Goal: Information Seeking & Learning: Learn about a topic

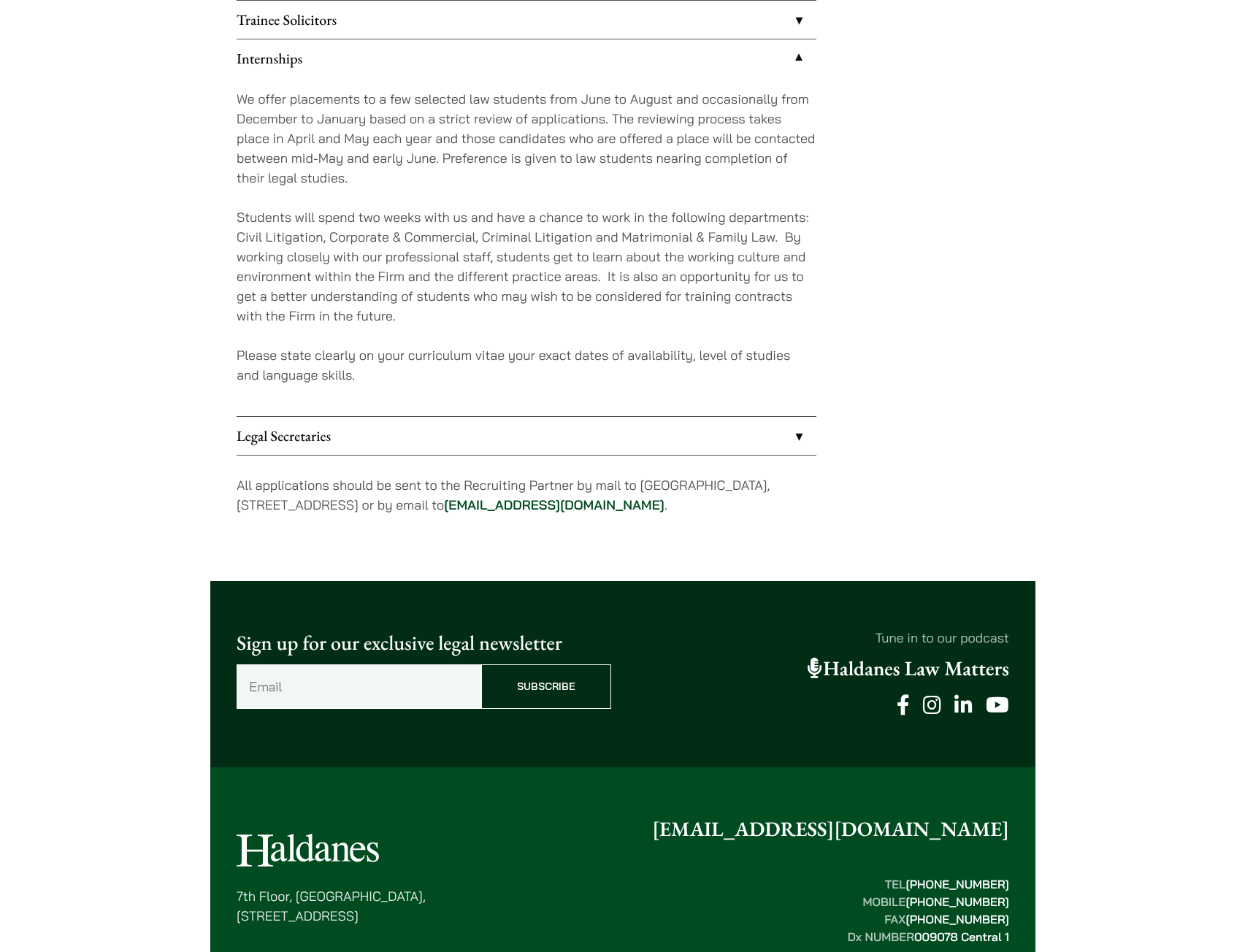
scroll to position [1364, 0]
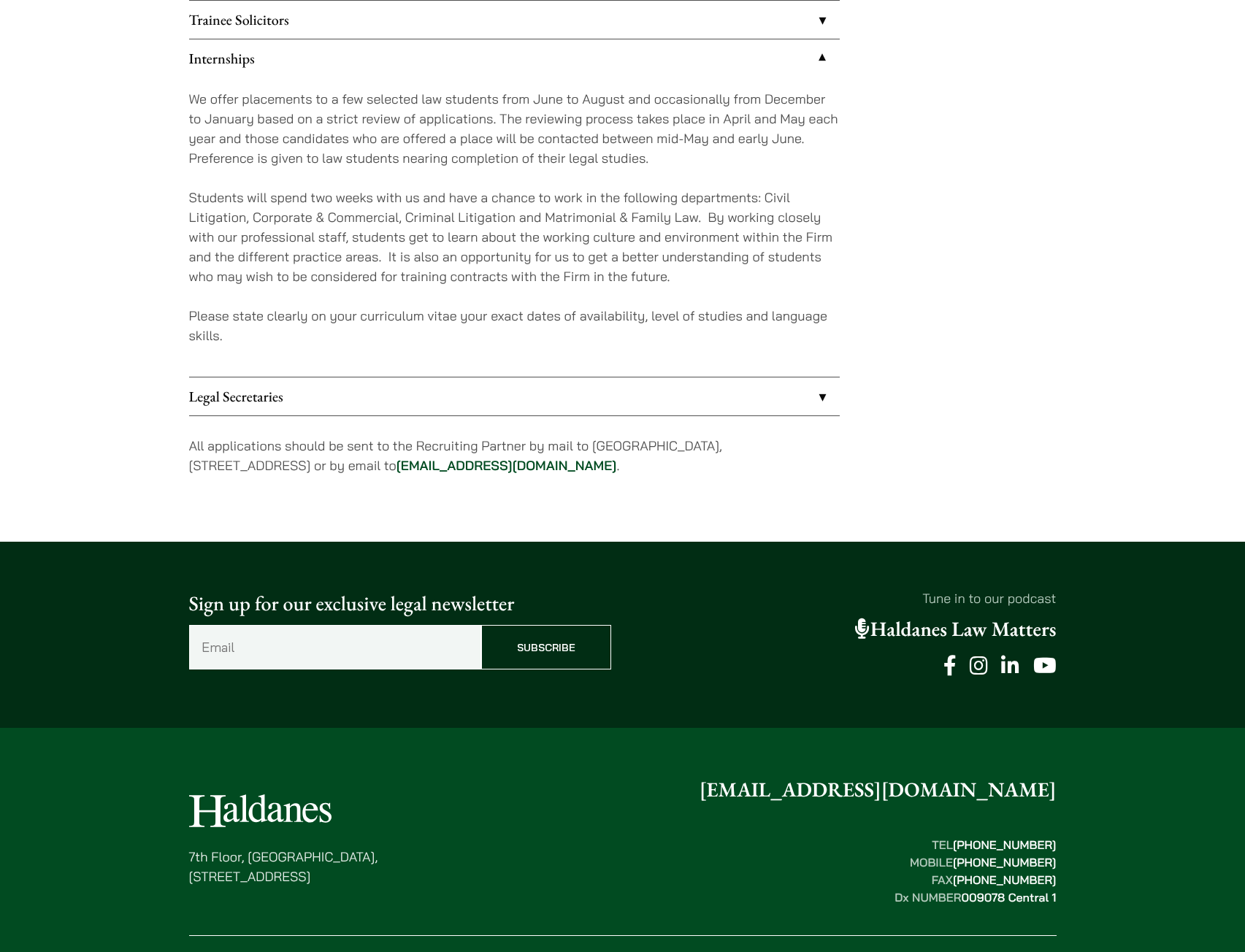
click at [526, 274] on p "Students will spend two weeks with us and have a chance to work in the followin…" at bounding box center [514, 237] width 651 height 98
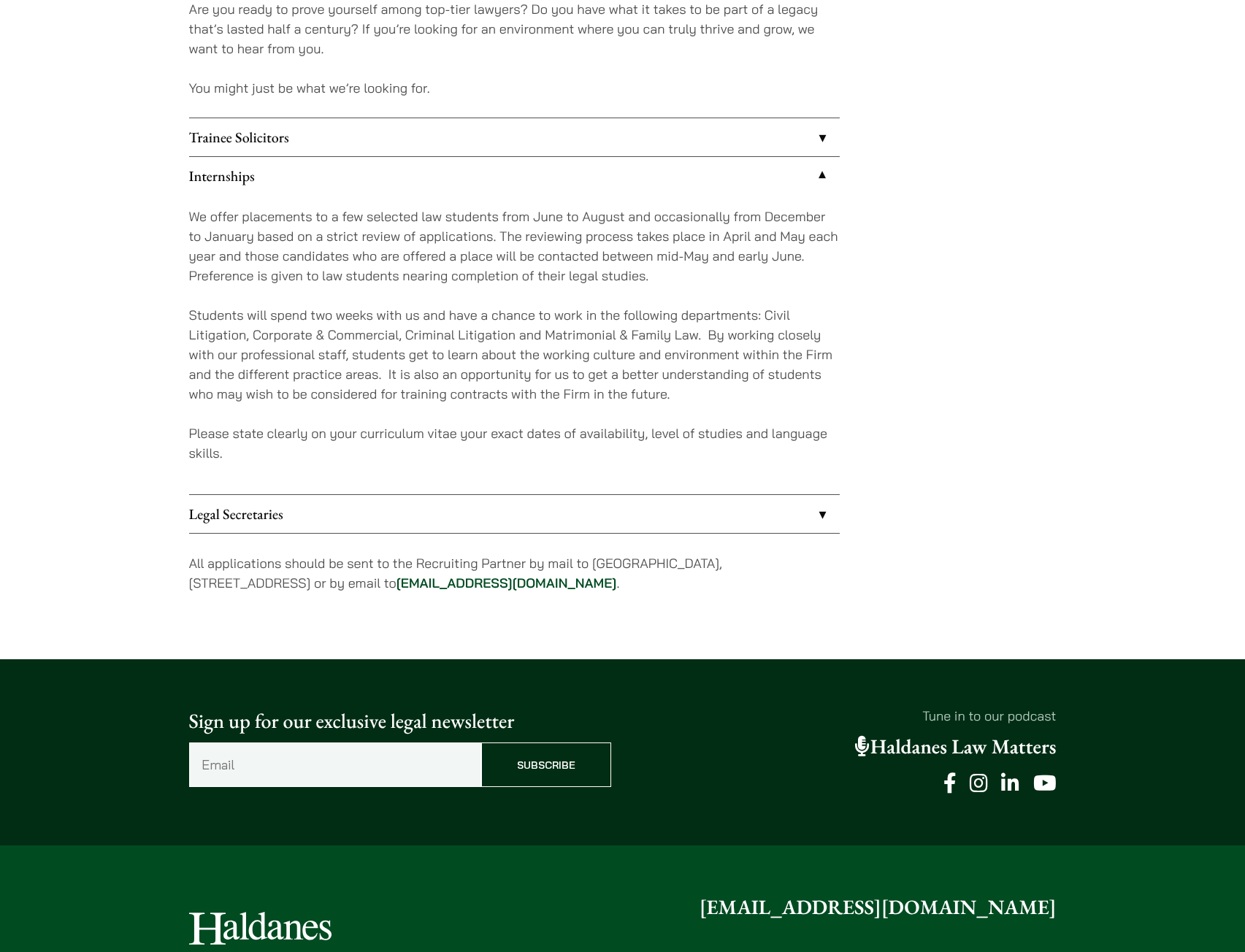
scroll to position [1218, 0]
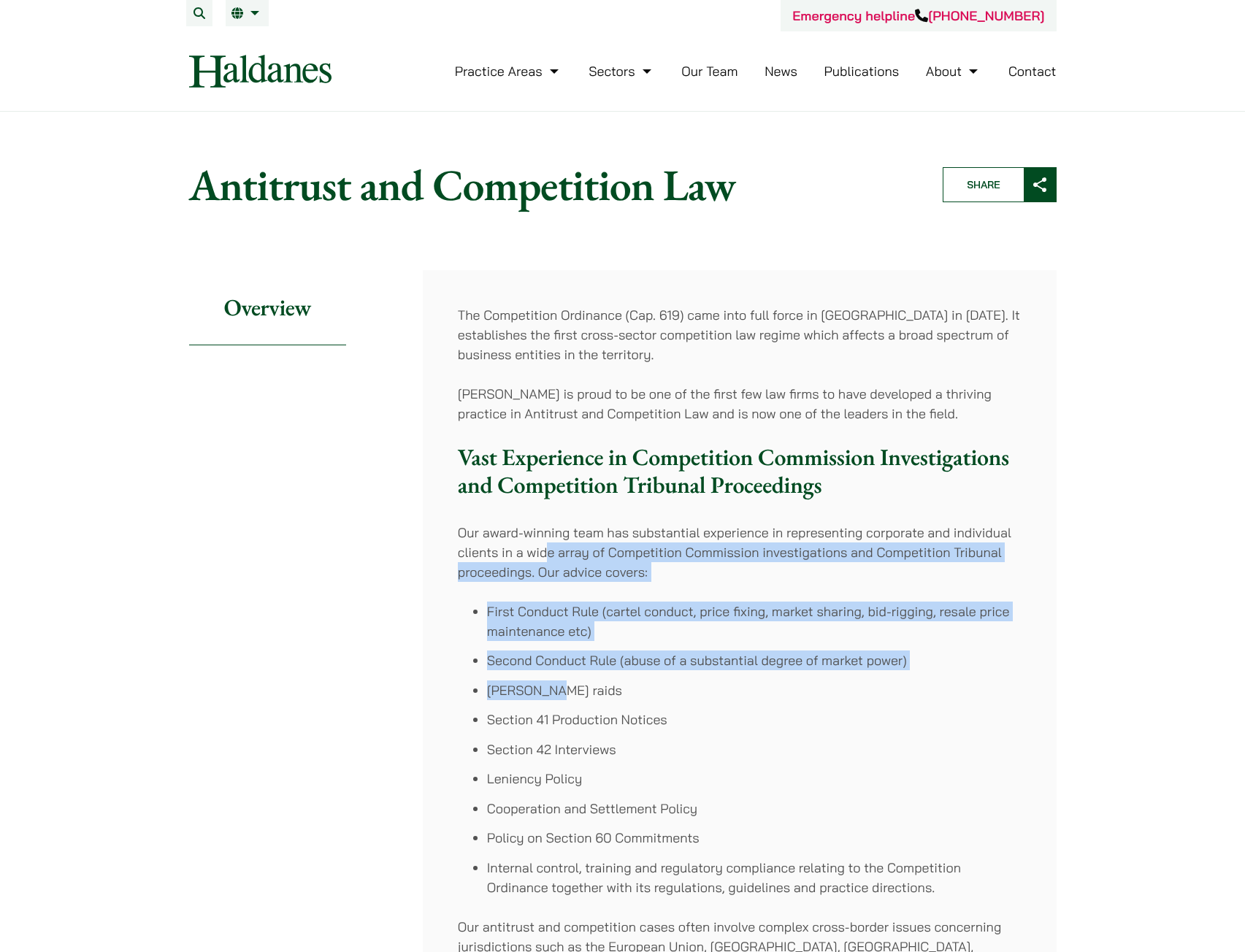
drag, startPoint x: 545, startPoint y: 547, endPoint x: 700, endPoint y: 698, distance: 216.4
click at [700, 698] on div "The Competition Ordinance (Cap. 619) came into full force in [GEOGRAPHIC_DATA] …" at bounding box center [740, 853] width 634 height 1167
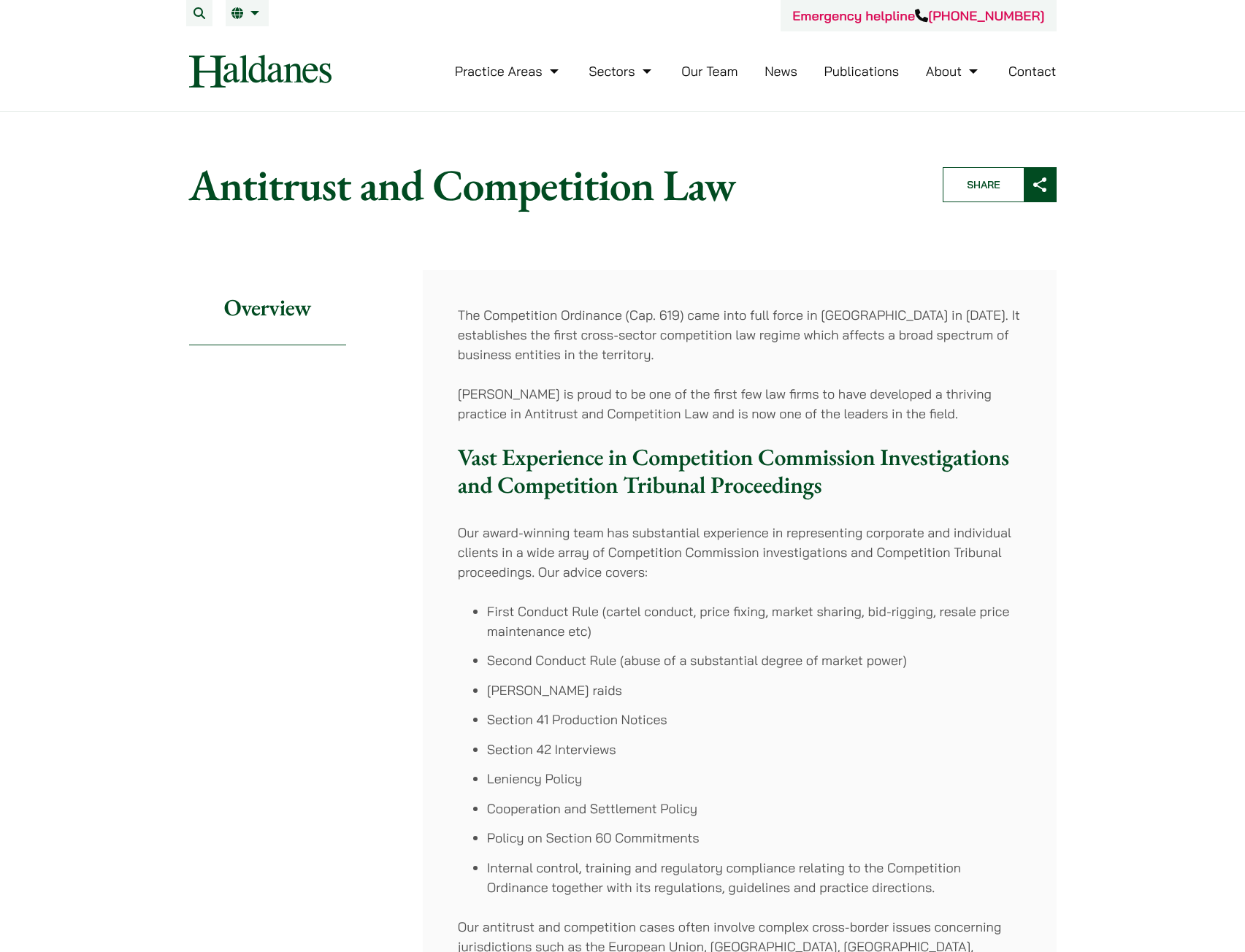
click at [703, 702] on ul "First Conduct Rule (cartel conduct, price fixing, market sharing, bid-rigging, …" at bounding box center [740, 749] width 564 height 295
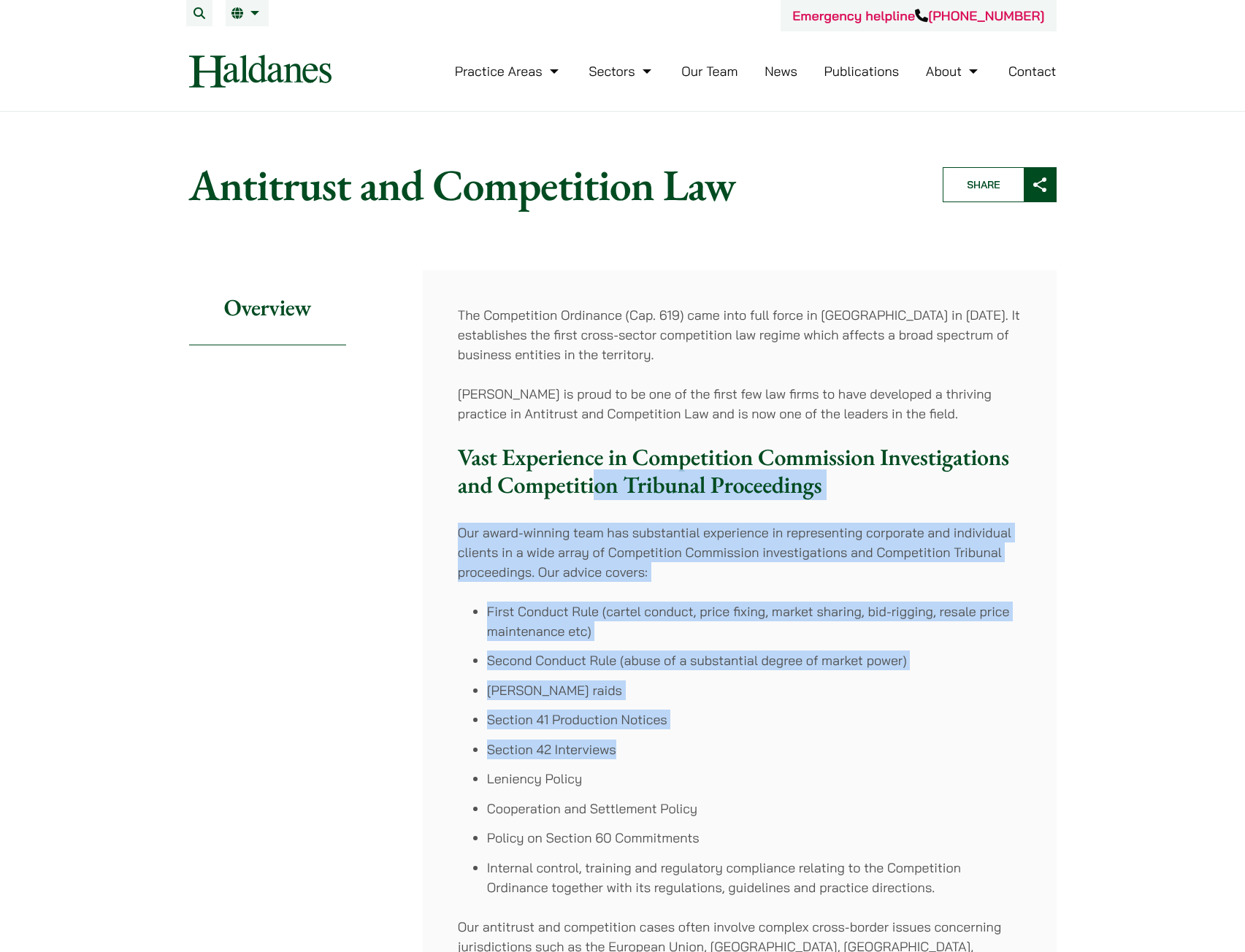
drag, startPoint x: 593, startPoint y: 495, endPoint x: 665, endPoint y: 758, distance: 272.7
click at [665, 758] on div "The Competition Ordinance (Cap. 619) came into full force in Hong Kong in 2015.…" at bounding box center [740, 853] width 634 height 1167
click at [665, 758] on li "Section 42 Interviews" at bounding box center [754, 749] width 535 height 19
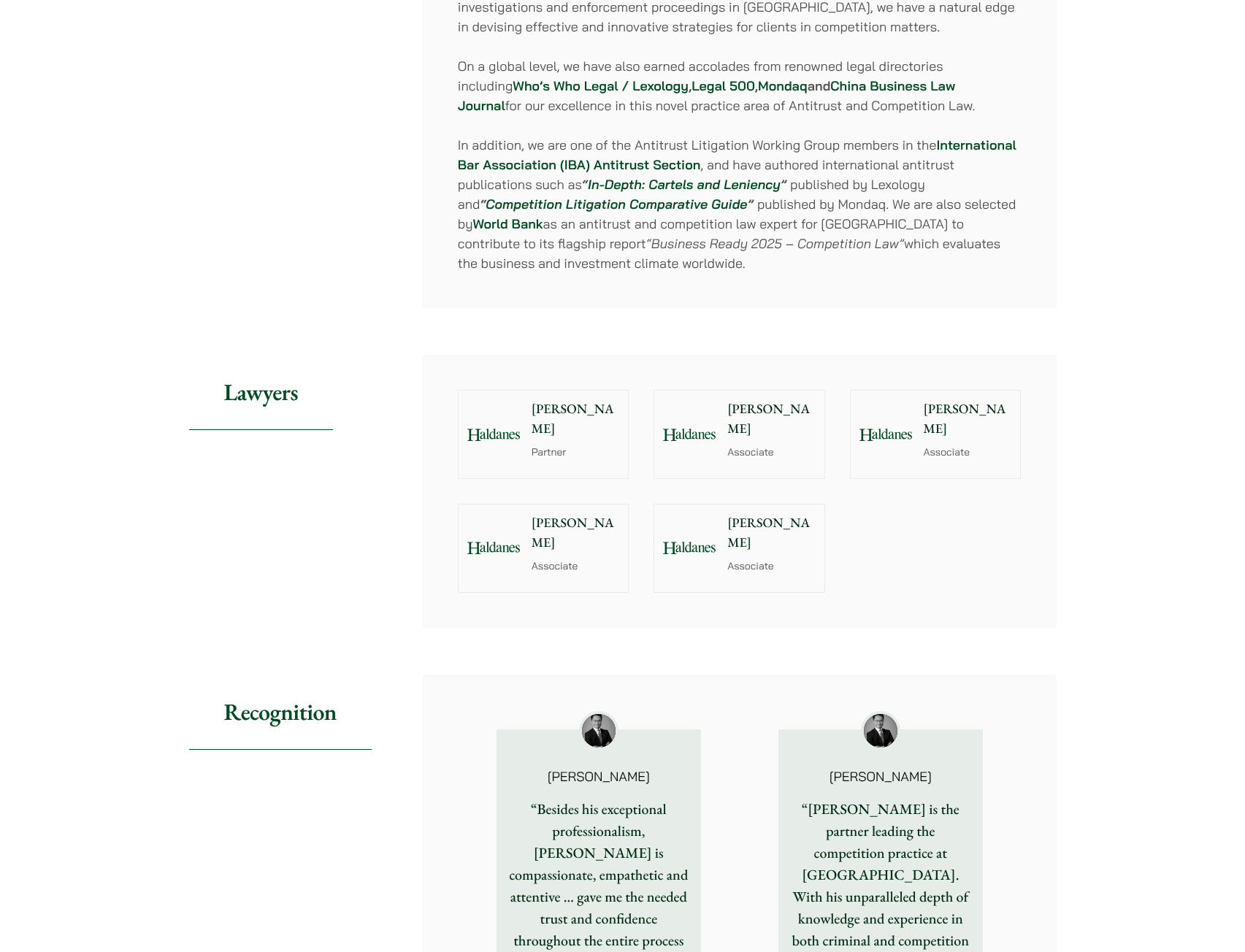
scroll to position [1461, 0]
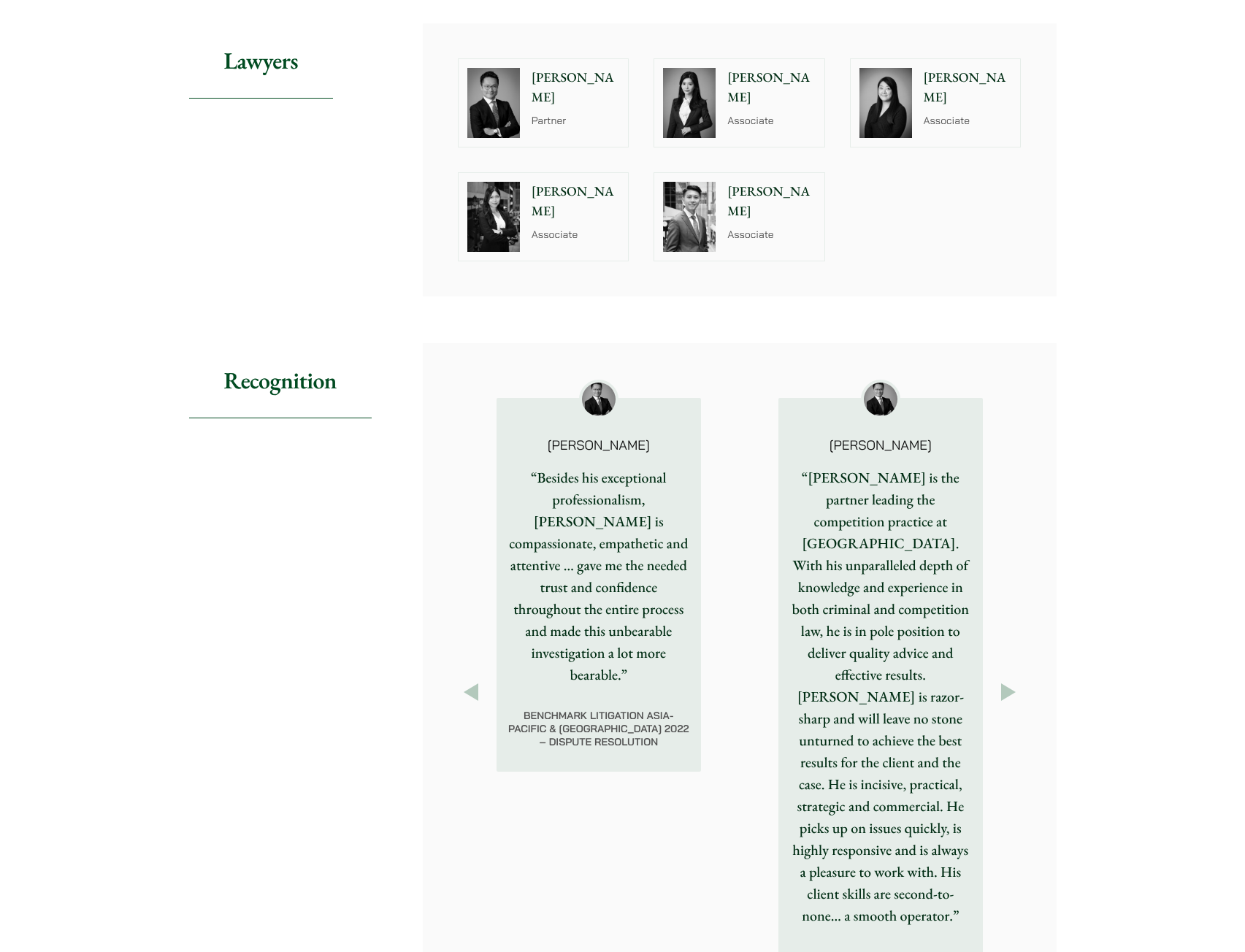
drag, startPoint x: 576, startPoint y: 581, endPoint x: 609, endPoint y: 658, distance: 83.8
click at [609, 665] on div "Felix Ng “Besides his exceptional professionalism, Ng is compassionate, empathe…" at bounding box center [599, 585] width 205 height 374
drag, startPoint x: 886, startPoint y: 837, endPoint x: 927, endPoint y: 844, distance: 41.6
click at [923, 844] on p "“[PERSON_NAME] is the partner leading the competition practice at [GEOGRAPHIC_D…" at bounding box center [880, 696] width 181 height 460
drag, startPoint x: 915, startPoint y: 841, endPoint x: 581, endPoint y: 800, distance: 336.5
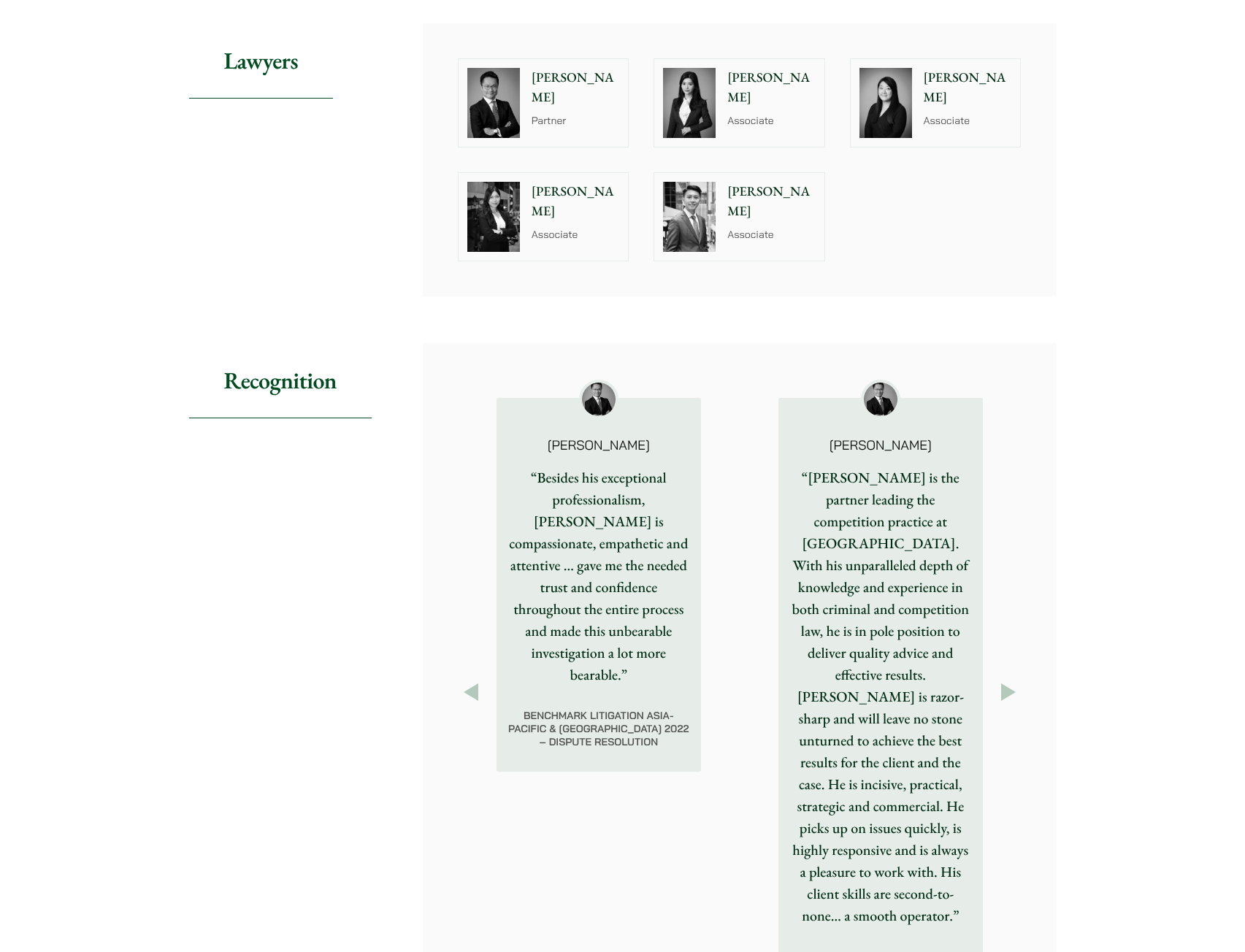
click at [790, 800] on p "“[PERSON_NAME] is the partner leading the competition practice at [GEOGRAPHIC_D…" at bounding box center [880, 696] width 181 height 460
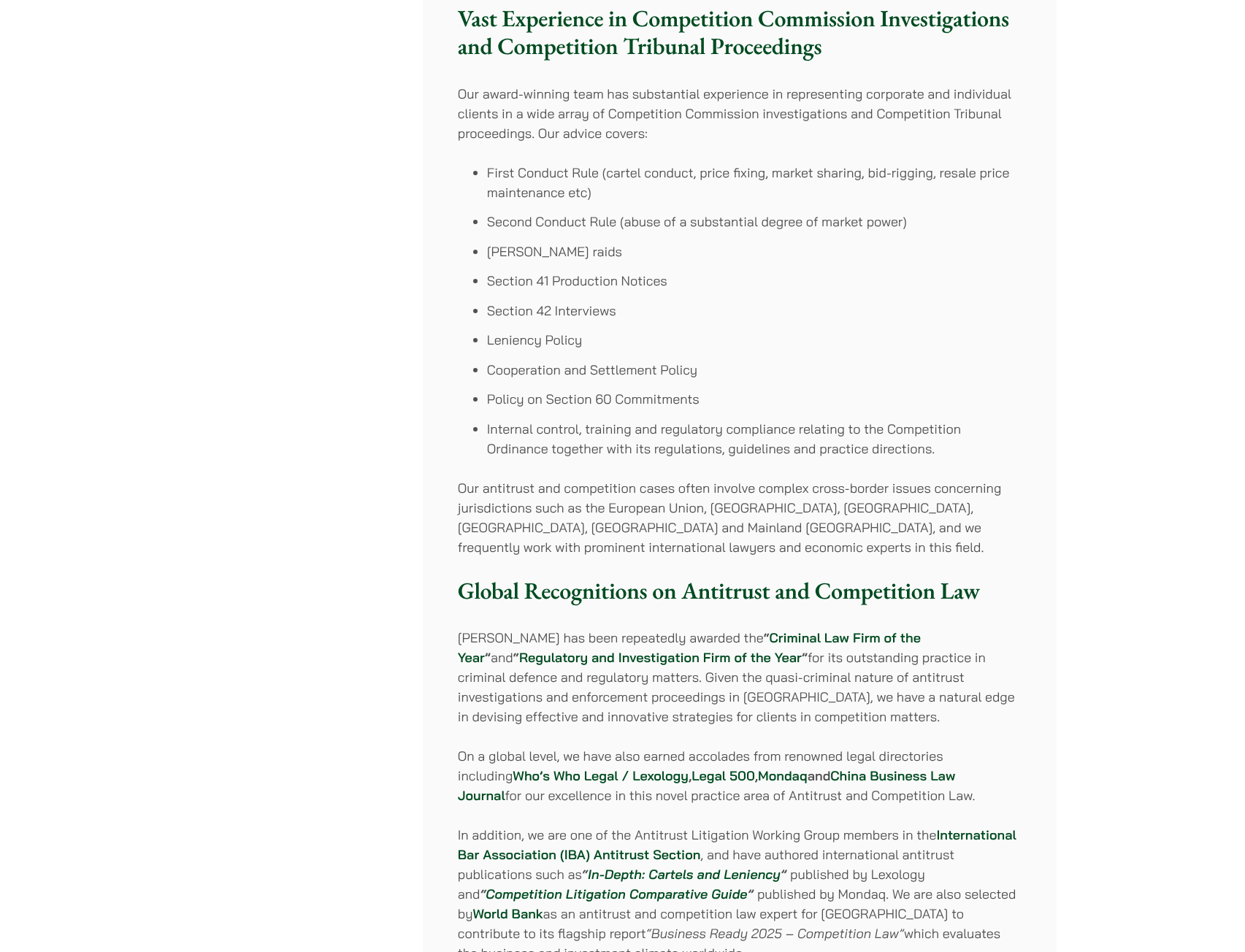
scroll to position [730, 0]
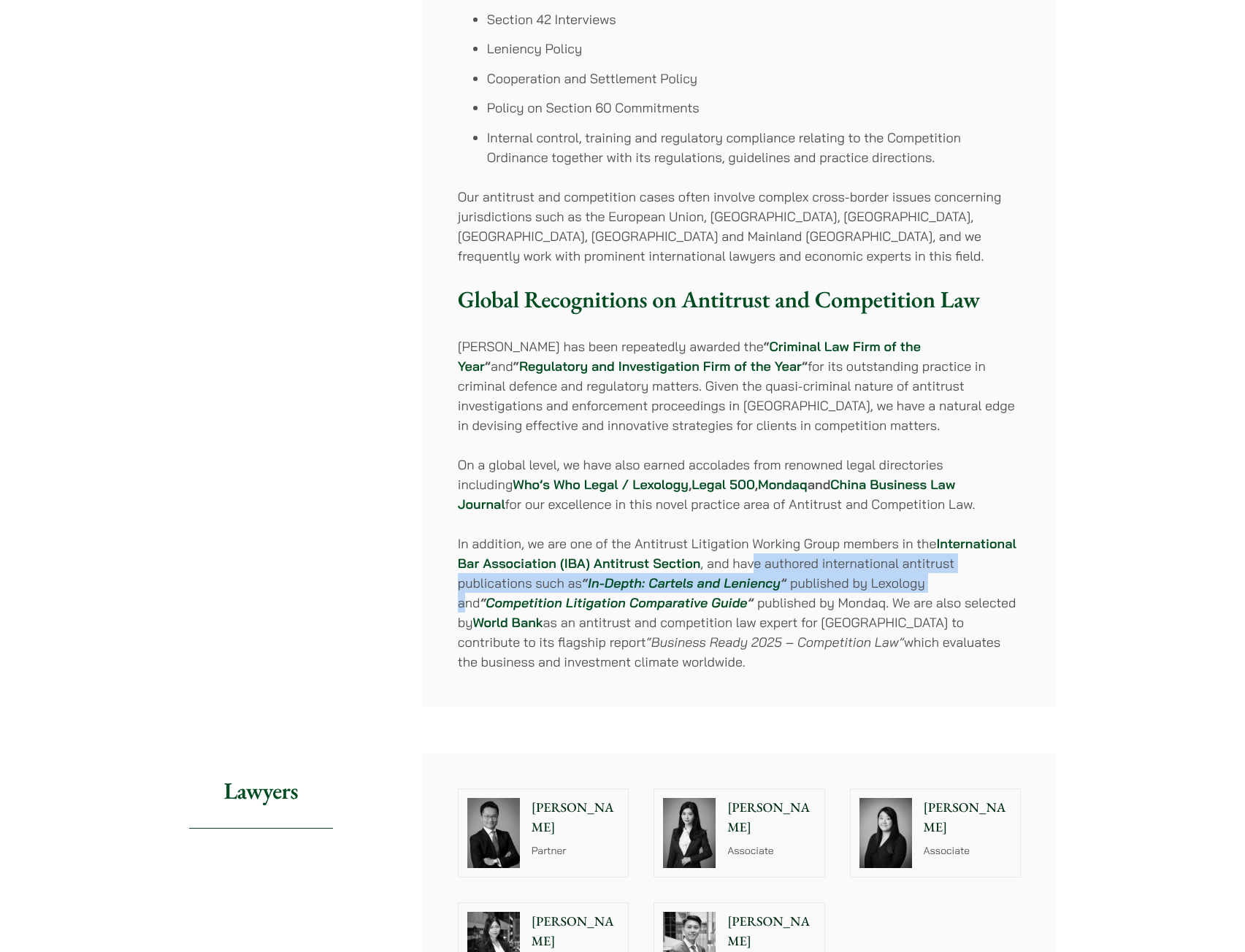
drag, startPoint x: 754, startPoint y: 559, endPoint x: 943, endPoint y: 586, distance: 190.9
click at [943, 586] on p "In addition, we are one of the Antitrust Litigation Working Group members in th…" at bounding box center [740, 603] width 564 height 138
click at [941, 588] on p "In addition, we are one of the Antitrust Litigation Working Group members in th…" at bounding box center [740, 603] width 564 height 138
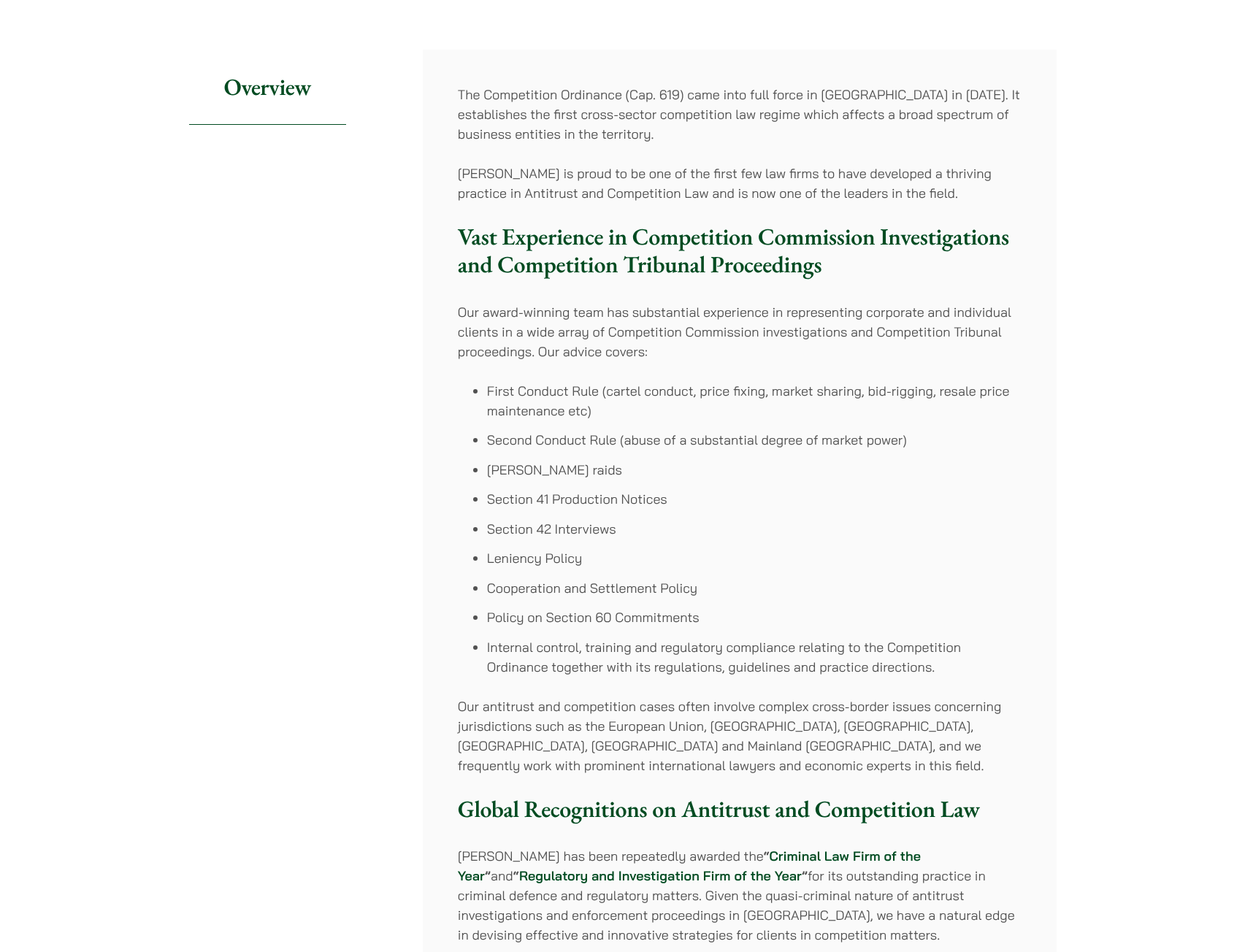
scroll to position [219, 0]
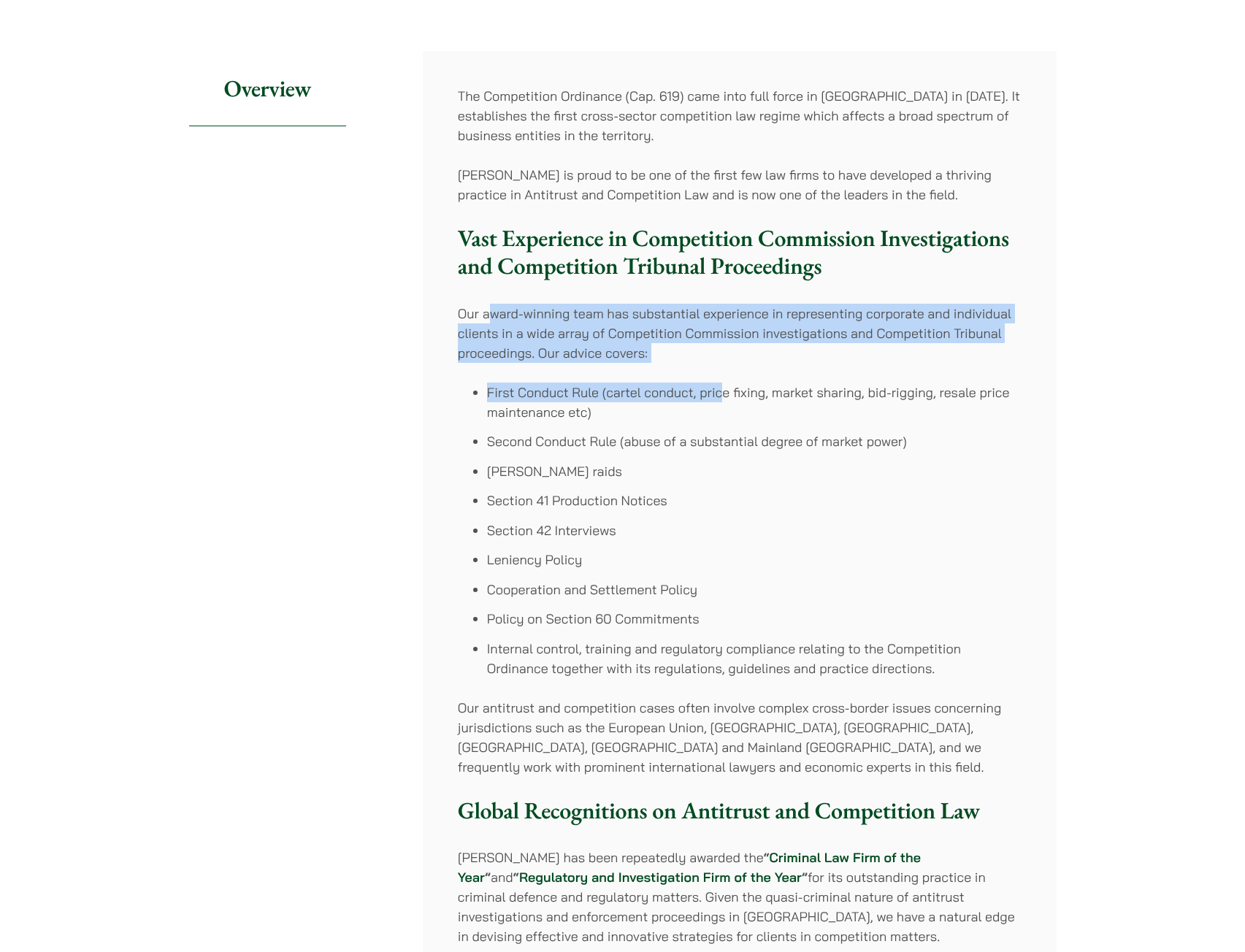
drag, startPoint x: 492, startPoint y: 322, endPoint x: 721, endPoint y: 365, distance: 233.0
click at [721, 365] on div "The Competition Ordinance (Cap. 619) came into full force in Hong Kong in 2015.…" at bounding box center [740, 634] width 634 height 1167
drag, startPoint x: 710, startPoint y: 356, endPoint x: 482, endPoint y: 307, distance: 233.2
click at [483, 308] on p "Our award-winning team has substantial experience in representing corporate and…" at bounding box center [740, 333] width 564 height 59
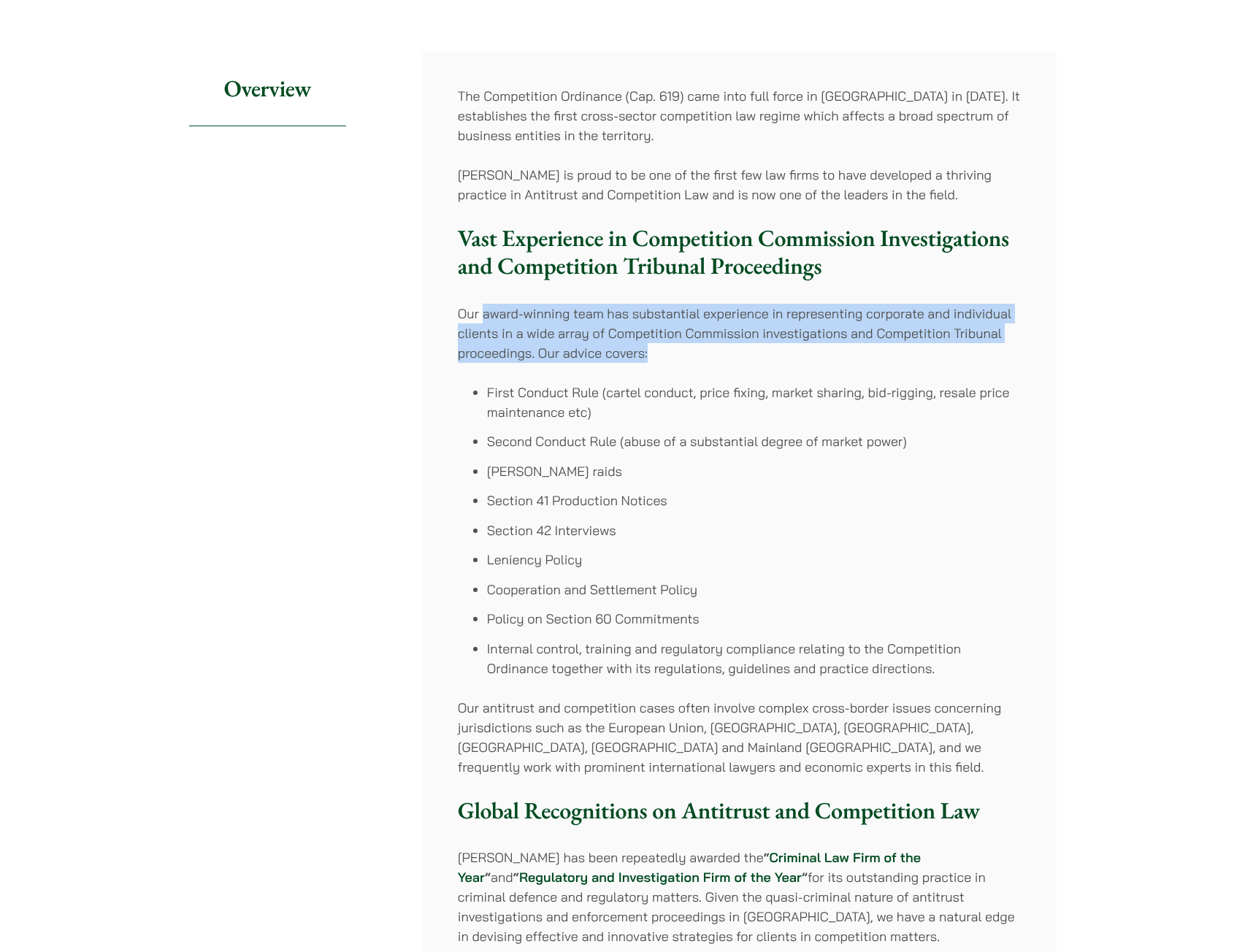
click at [482, 307] on p "Our award-winning team has substantial experience in representing corporate and…" at bounding box center [740, 333] width 564 height 59
drag, startPoint x: 465, startPoint y: 311, endPoint x: 677, endPoint y: 349, distance: 215.4
click at [677, 349] on p "Our award-winning team has substantial experience in representing corporate and…" at bounding box center [740, 333] width 564 height 59
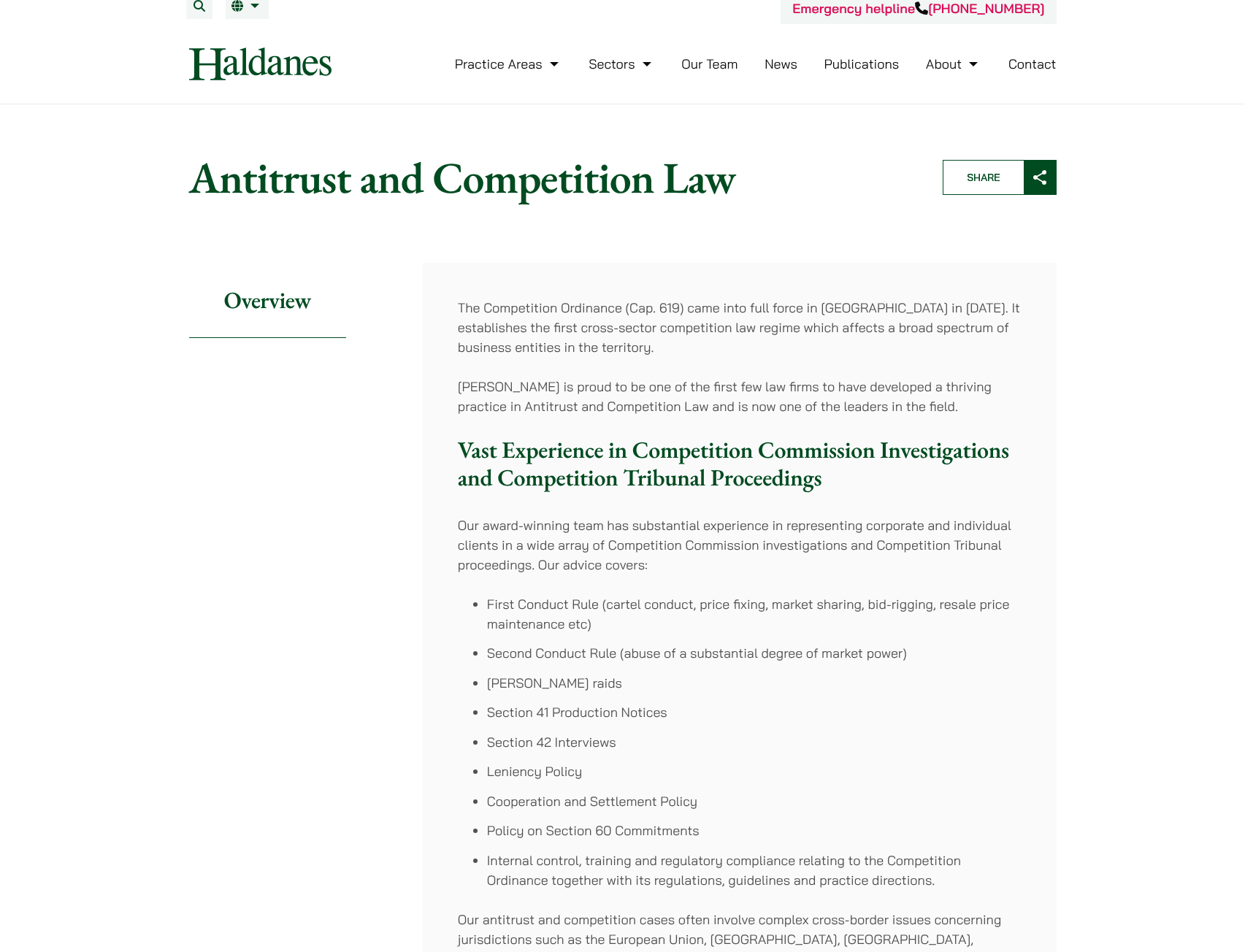
scroll to position [0, 0]
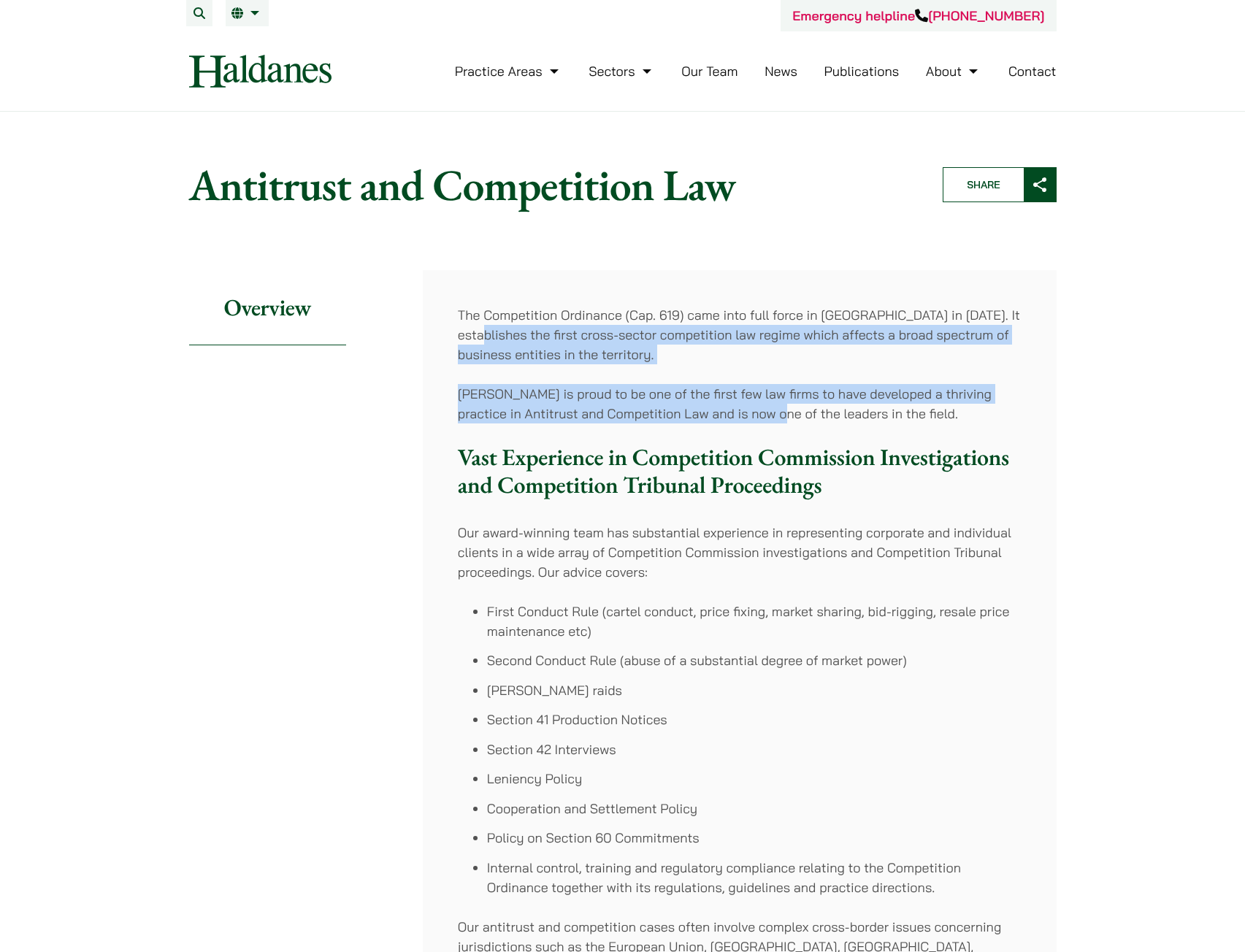
drag, startPoint x: 470, startPoint y: 326, endPoint x: 751, endPoint y: 422, distance: 296.9
click at [751, 422] on div "The Competition Ordinance (Cap. 619) came into full force in Hong Kong in 2015.…" at bounding box center [740, 853] width 634 height 1167
click at [751, 422] on p "Haldanes is proud to be one of the first few law firms to have developed a thri…" at bounding box center [740, 404] width 564 height 40
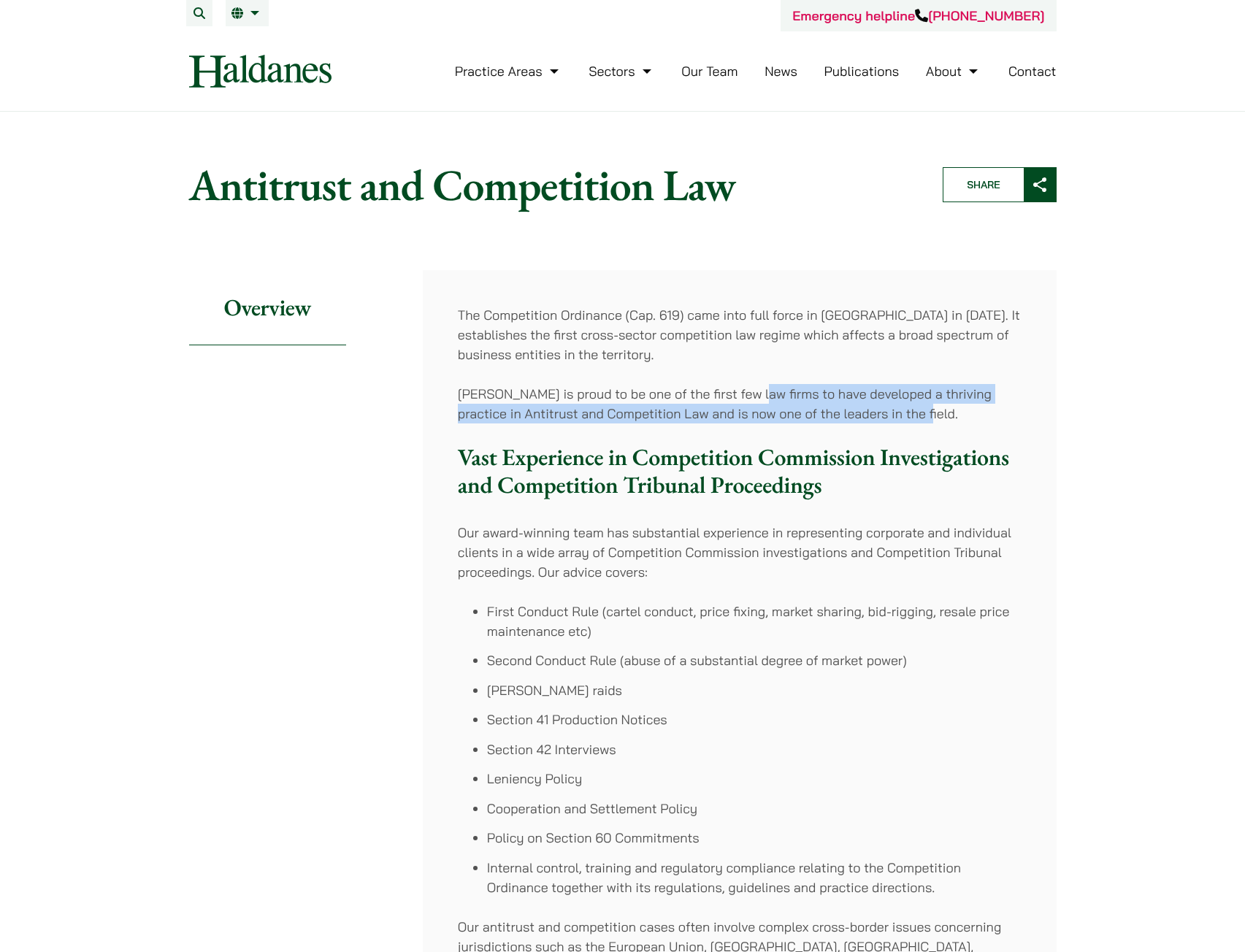
drag, startPoint x: 752, startPoint y: 399, endPoint x: 972, endPoint y: 421, distance: 221.1
click at [972, 421] on p "Haldanes is proud to be one of the first few law firms to have developed a thri…" at bounding box center [740, 404] width 564 height 40
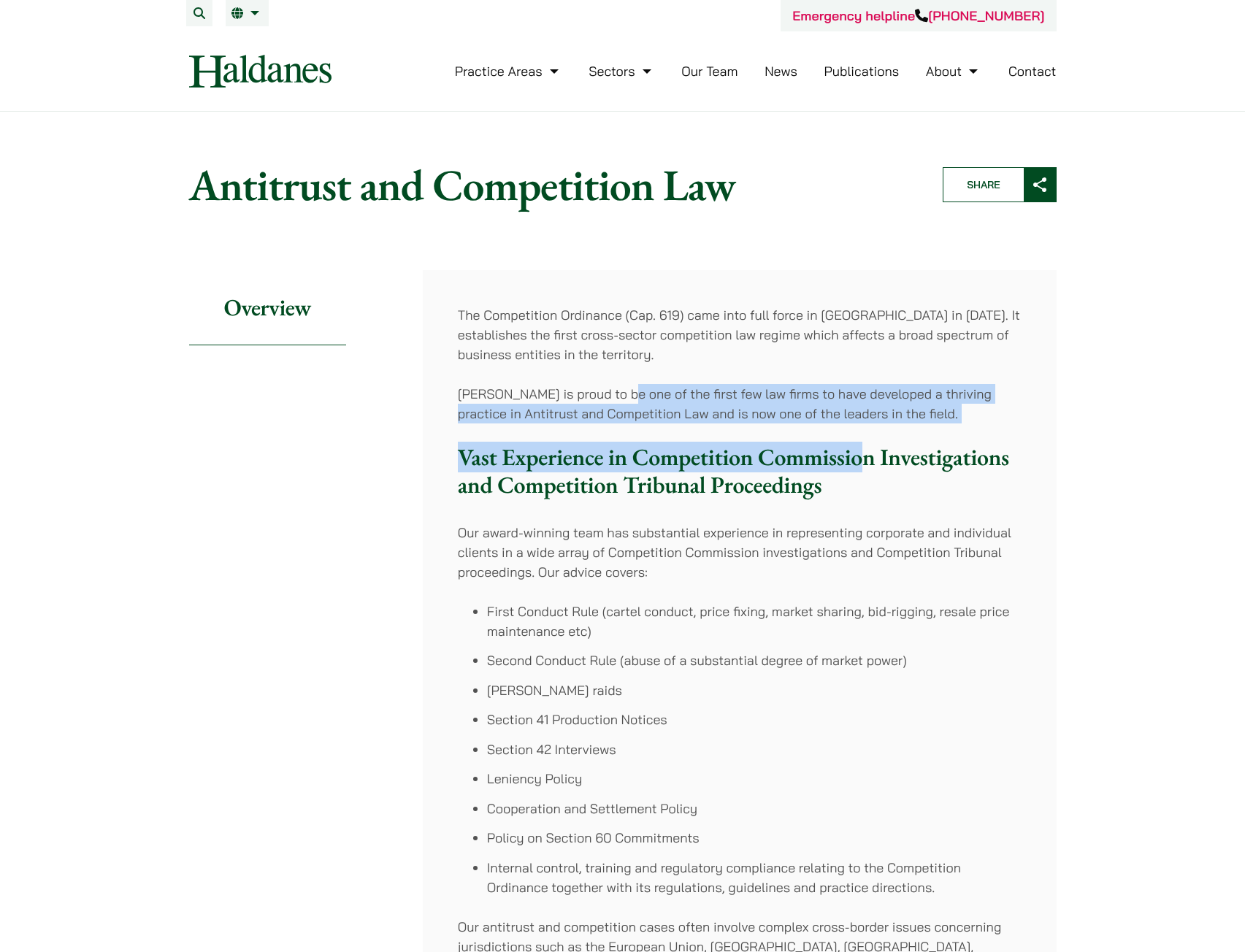
drag, startPoint x: 622, startPoint y: 393, endPoint x: 868, endPoint y: 434, distance: 249.4
click at [867, 434] on div "The Competition Ordinance (Cap. 619) came into full force in Hong Kong in 2015.…" at bounding box center [740, 853] width 634 height 1167
click at [868, 434] on div "The Competition Ordinance (Cap. 619) came into full force in [GEOGRAPHIC_DATA] …" at bounding box center [740, 853] width 634 height 1167
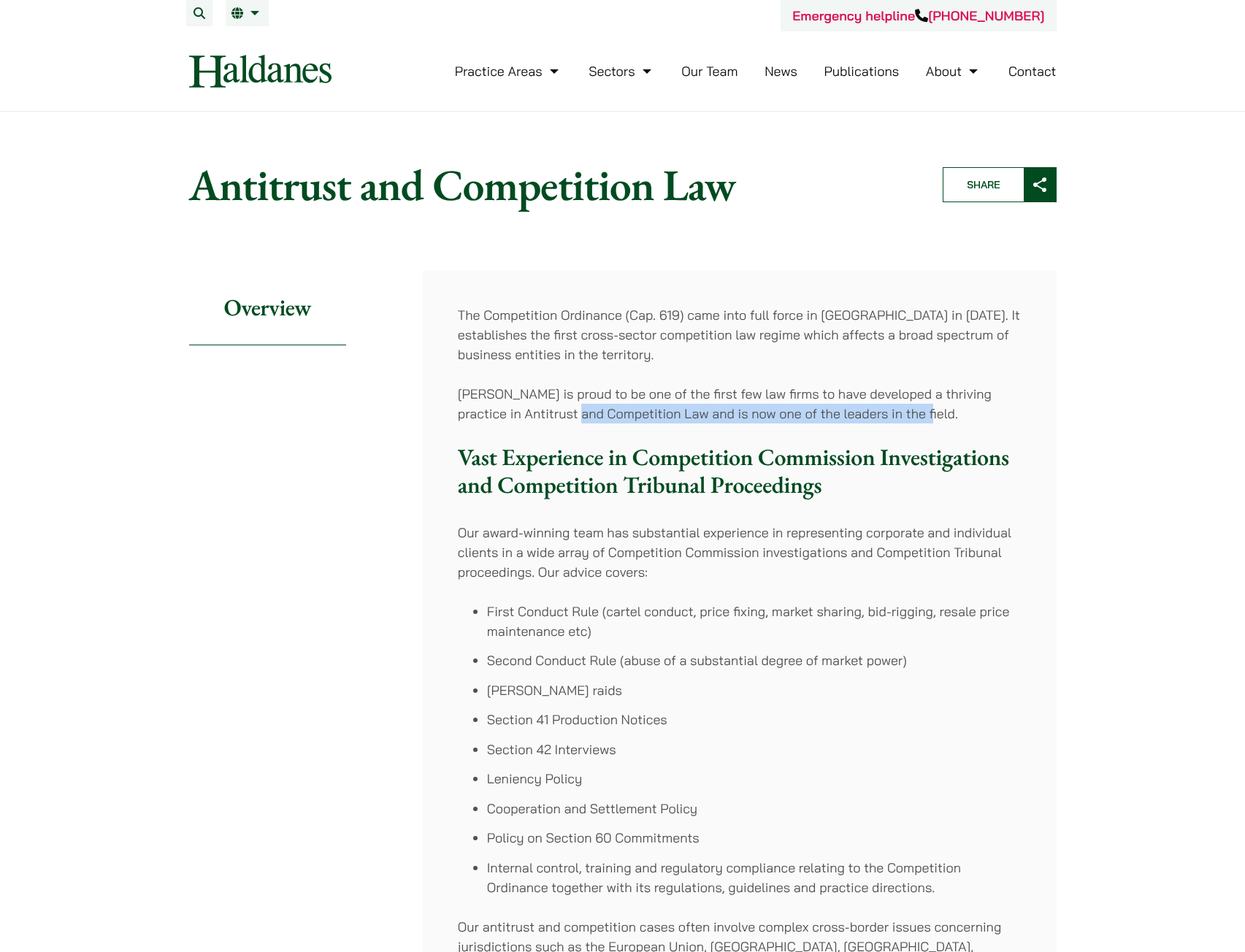
drag, startPoint x: 922, startPoint y: 419, endPoint x: 540, endPoint y: 404, distance: 382.3
click at [545, 404] on p "[PERSON_NAME] is proud to be one of the first few law firms to have developed a…" at bounding box center [740, 404] width 564 height 40
click at [540, 404] on p "[PERSON_NAME] is proud to be one of the first few law firms to have developed a…" at bounding box center [740, 404] width 564 height 40
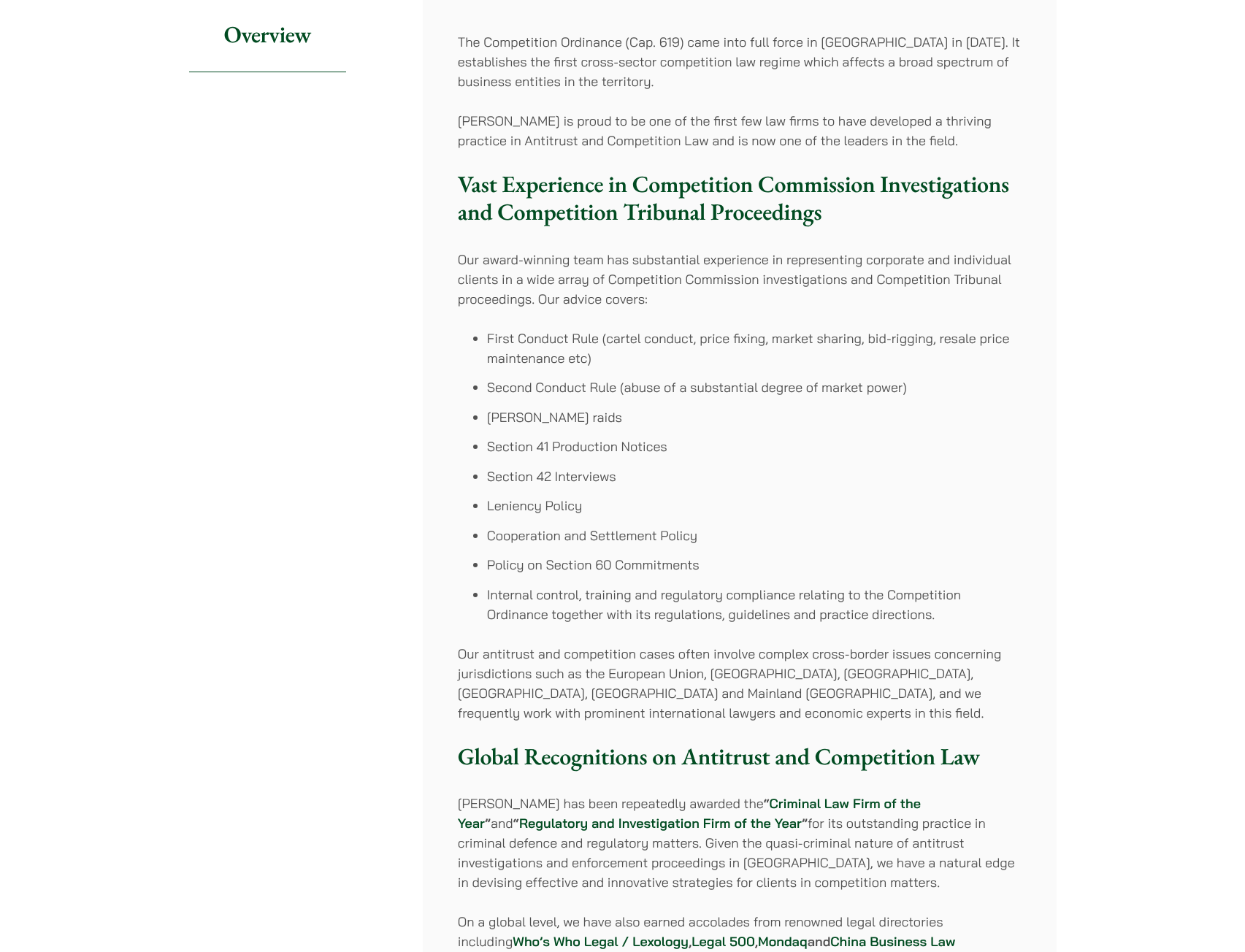
scroll to position [292, 0]
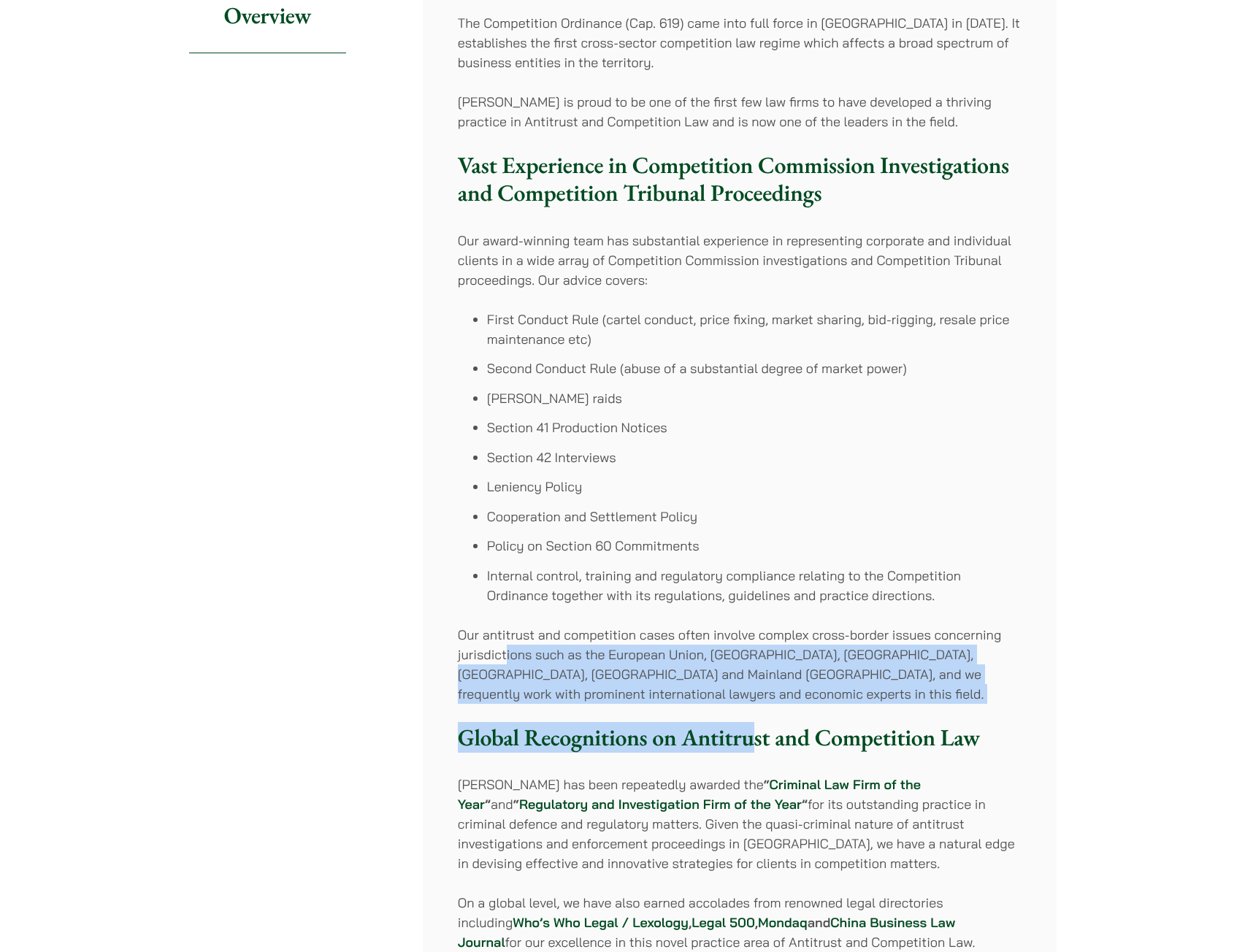
drag, startPoint x: 505, startPoint y: 645, endPoint x: 750, endPoint y: 728, distance: 258.7
click at [750, 728] on div "The Competition Ordinance (Cap. 619) came into full force in [GEOGRAPHIC_DATA] …" at bounding box center [740, 561] width 634 height 1167
click at [744, 694] on p "Our antitrust and competition cases often involve complex cross-border issues c…" at bounding box center [740, 664] width 564 height 79
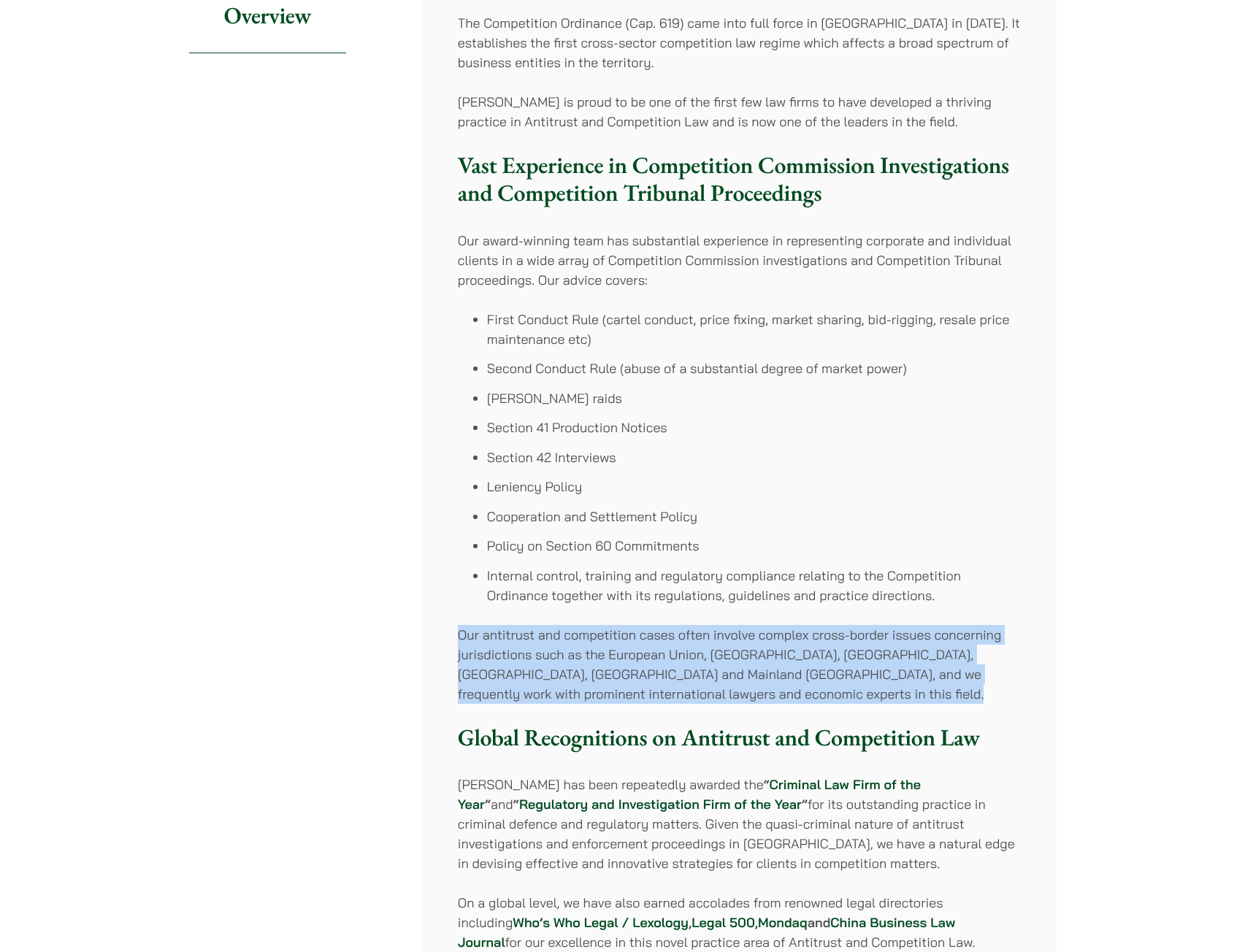
drag, startPoint x: 744, startPoint y: 694, endPoint x: 415, endPoint y: 633, distance: 334.6
click at [415, 633] on div "Overview The Competition Ordinance (Cap. 619) came into full force in Hong Kong…" at bounding box center [622, 561] width 868 height 1167
click at [647, 673] on p "Our antitrust and competition cases often involve complex cross-border issues c…" at bounding box center [740, 664] width 564 height 79
drag, startPoint x: 605, startPoint y: 627, endPoint x: 708, endPoint y: 734, distance: 148.5
click at [708, 740] on div "The Competition Ordinance (Cap. 619) came into full force in [GEOGRAPHIC_DATA] …" at bounding box center [740, 561] width 634 height 1167
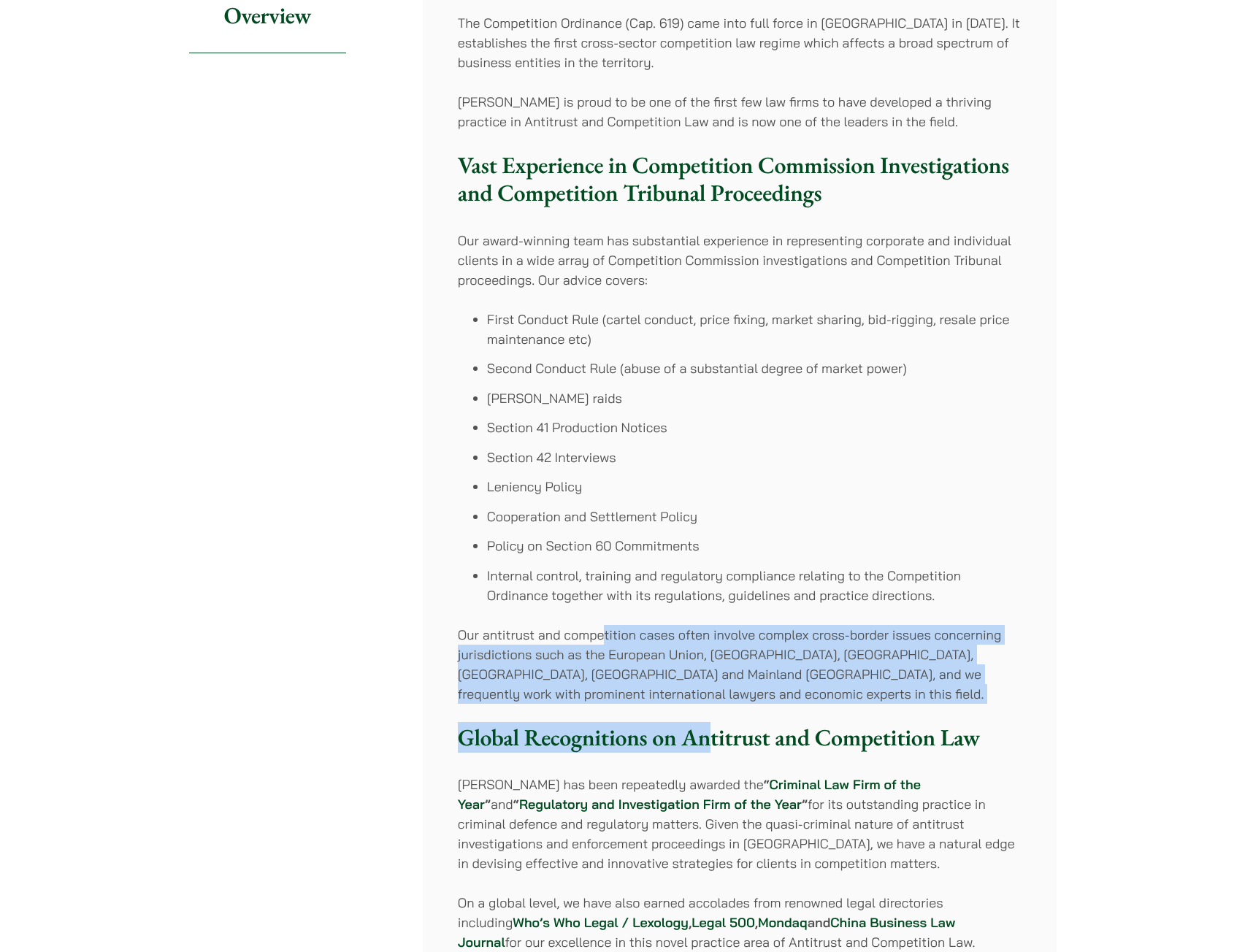
click at [689, 694] on p "Our antitrust and competition cases often involve complex cross-border issues c…" at bounding box center [740, 664] width 564 height 79
drag, startPoint x: 689, startPoint y: 694, endPoint x: 515, endPoint y: 641, distance: 181.9
click at [515, 641] on p "Our antitrust and competition cases often involve complex cross-border issues c…" at bounding box center [740, 664] width 564 height 79
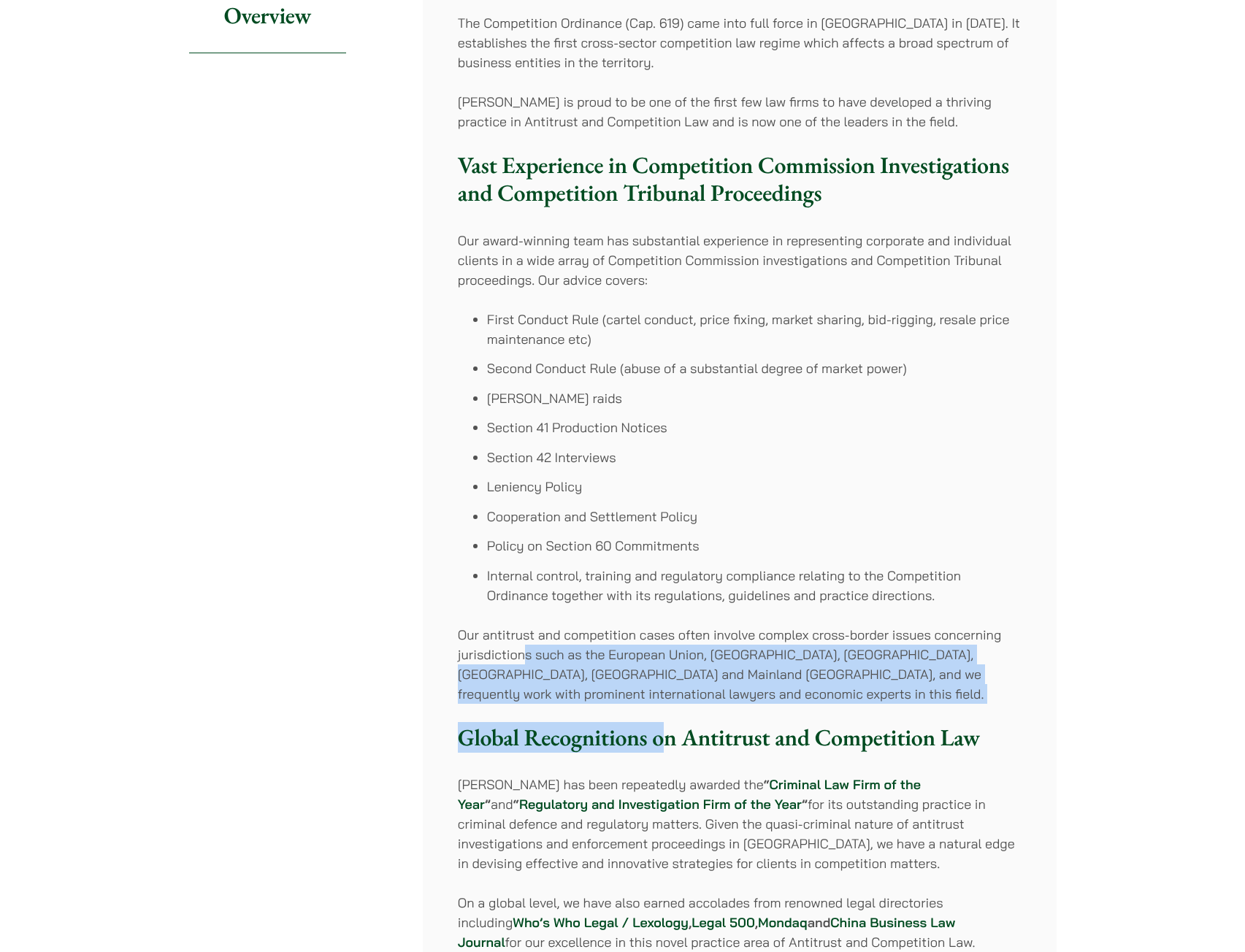
drag, startPoint x: 525, startPoint y: 651, endPoint x: 660, endPoint y: 712, distance: 148.1
click at [660, 712] on div "The Competition Ordinance (Cap. 619) came into full force in Hong Kong in 2015.…" at bounding box center [740, 561] width 634 height 1167
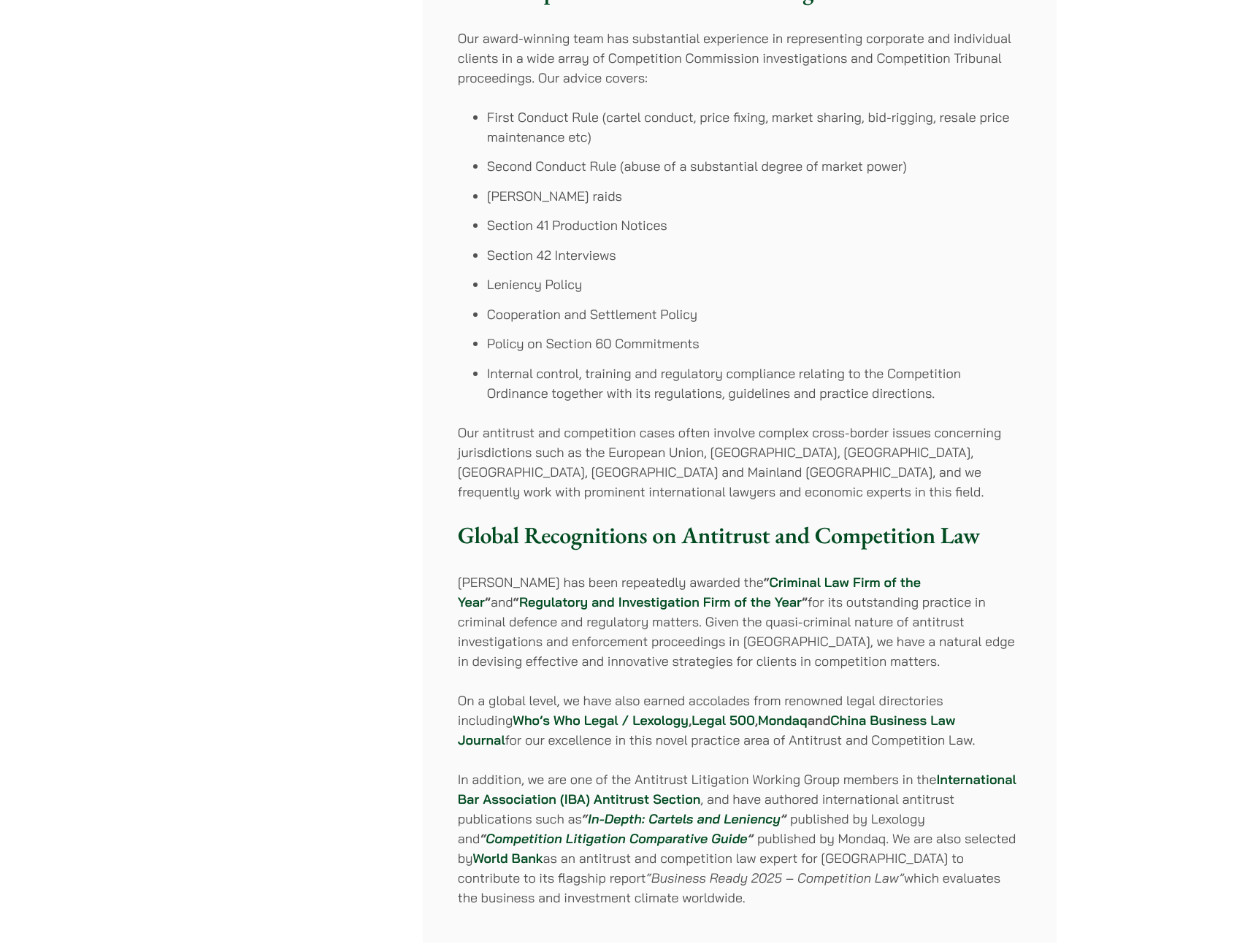
scroll to position [511, 0]
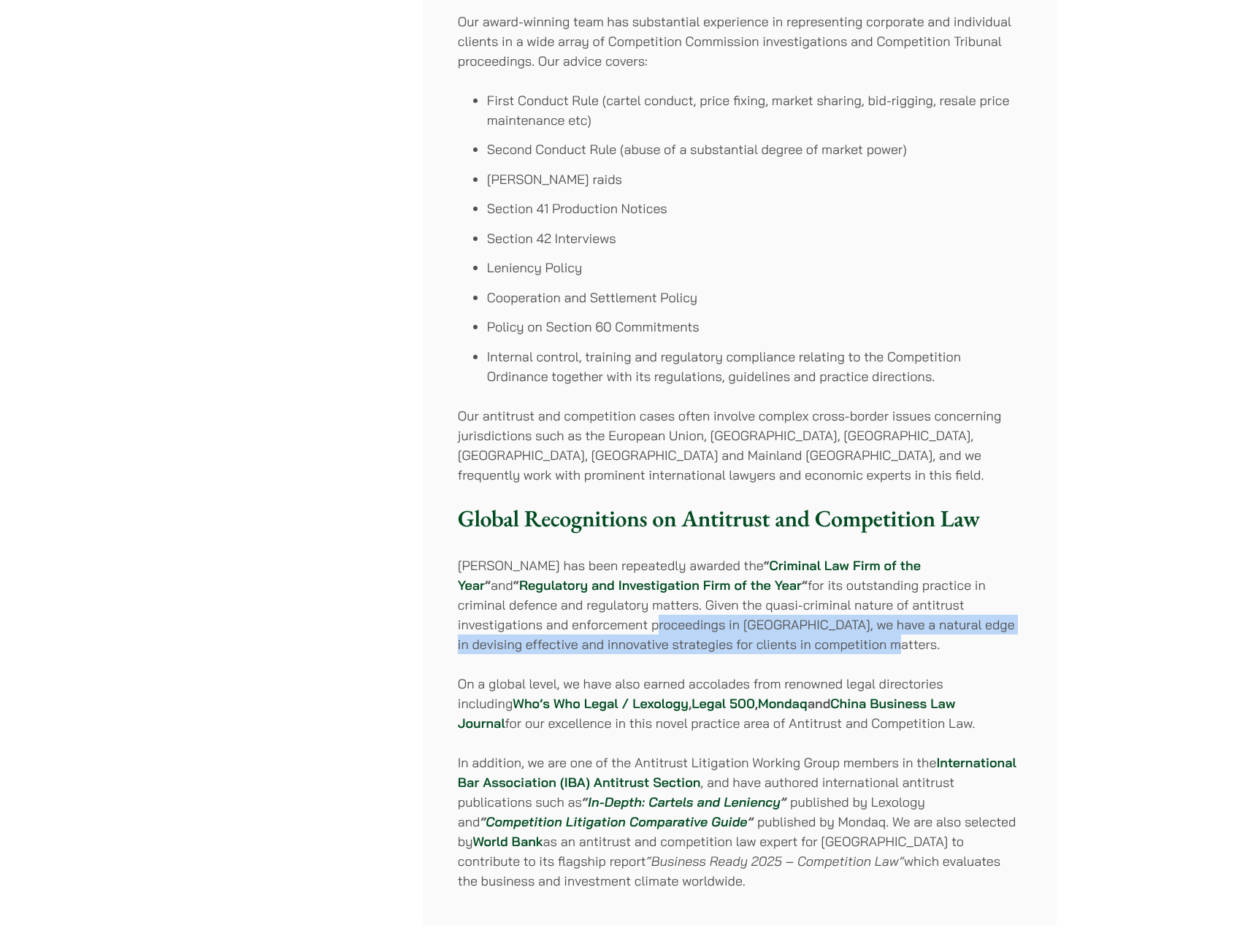
drag, startPoint x: 536, startPoint y: 623, endPoint x: 891, endPoint y: 654, distance: 356.4
click at [891, 654] on p "Haldanes has been repeatedly awarded the “ Criminal Law Firm of the Year ” and …" at bounding box center [740, 605] width 564 height 98
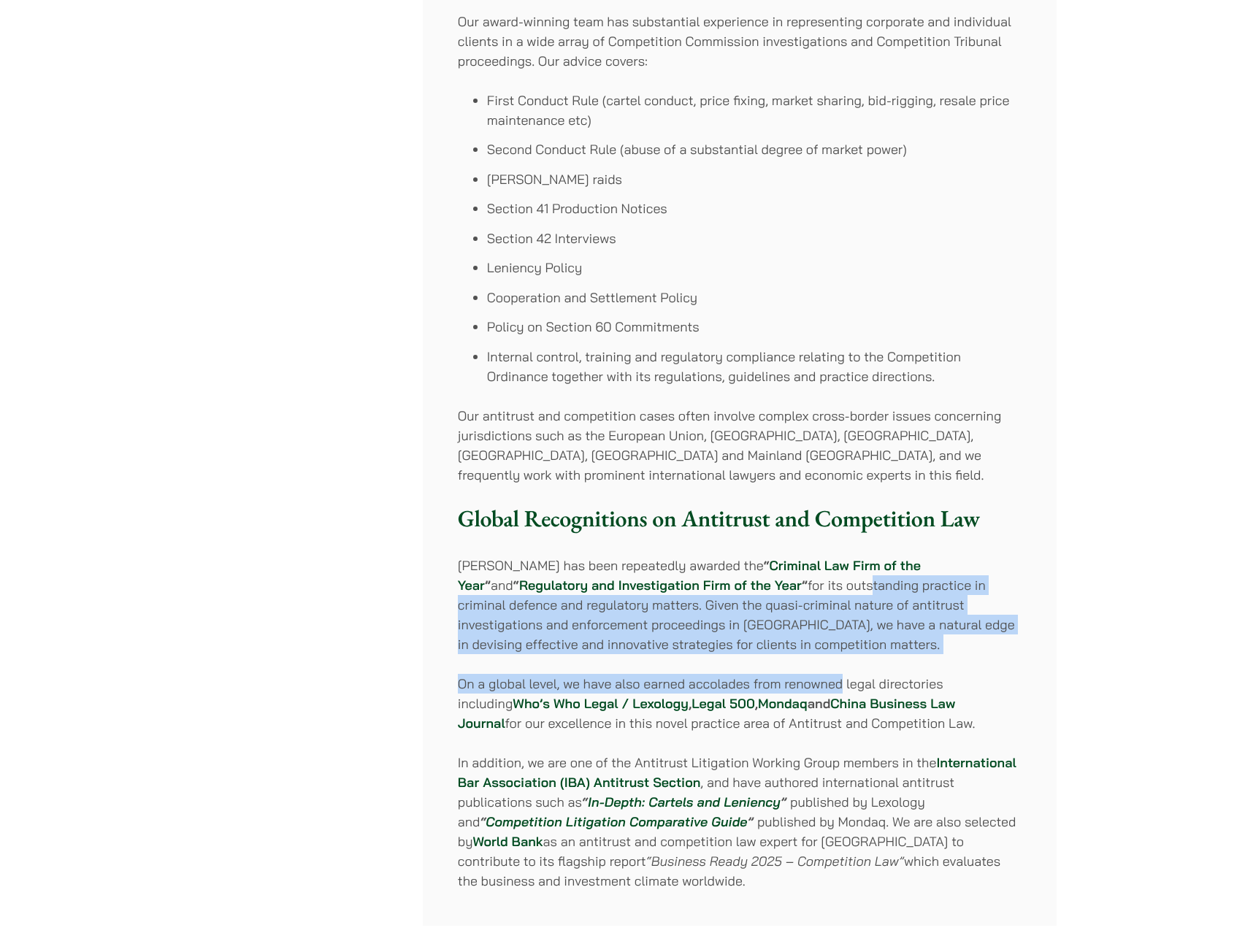
drag, startPoint x: 734, startPoint y: 581, endPoint x: 843, endPoint y: 658, distance: 133.5
click at [843, 658] on div "The Competition Ordinance (Cap. 619) came into full force in Hong Kong in 2015.…" at bounding box center [740, 342] width 634 height 1167
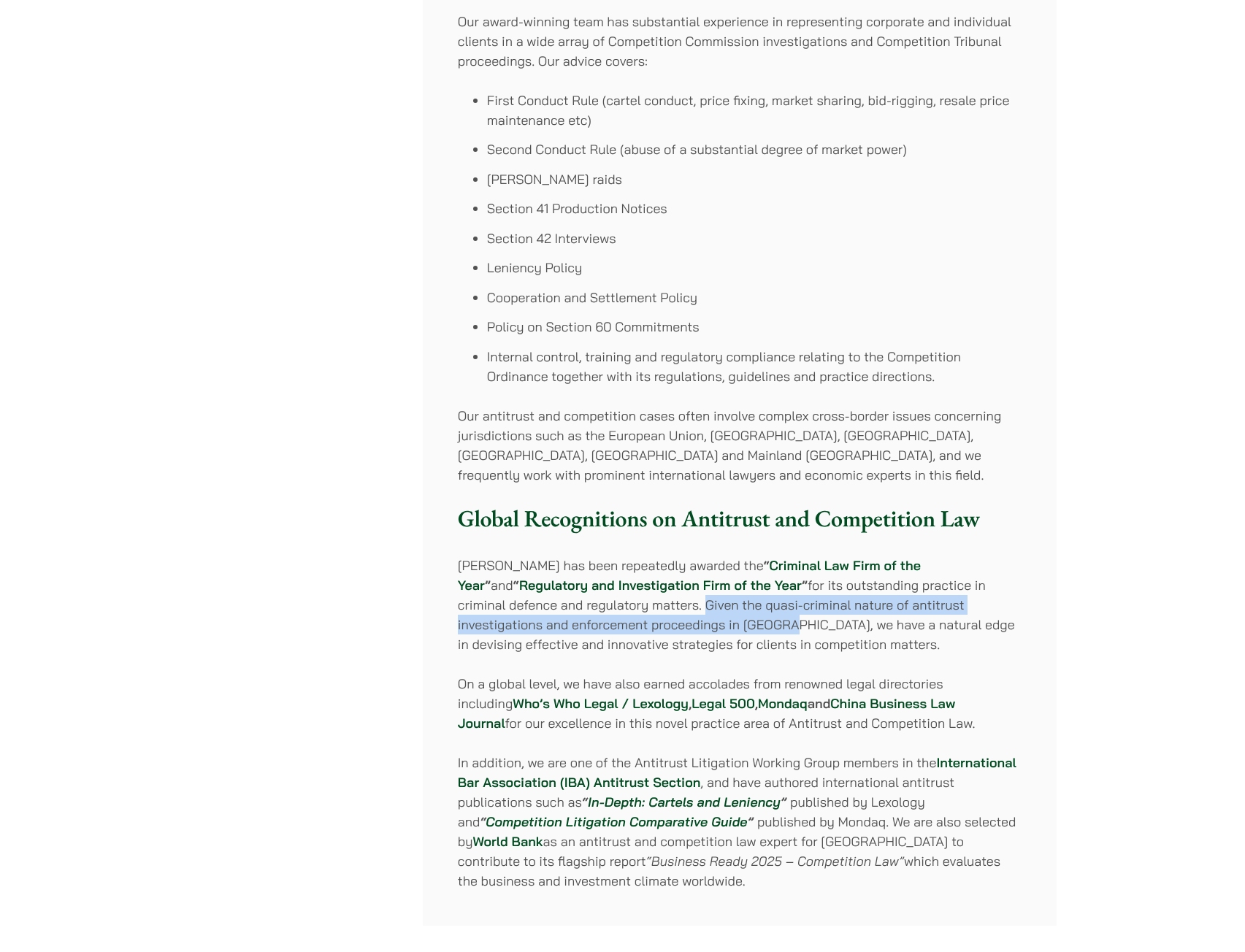
drag, startPoint x: 673, startPoint y: 618, endPoint x: 572, endPoint y: 598, distance: 103.0
click at [572, 598] on p "Haldanes has been repeatedly awarded the “ Criminal Law Firm of the Year ” and …" at bounding box center [740, 605] width 564 height 98
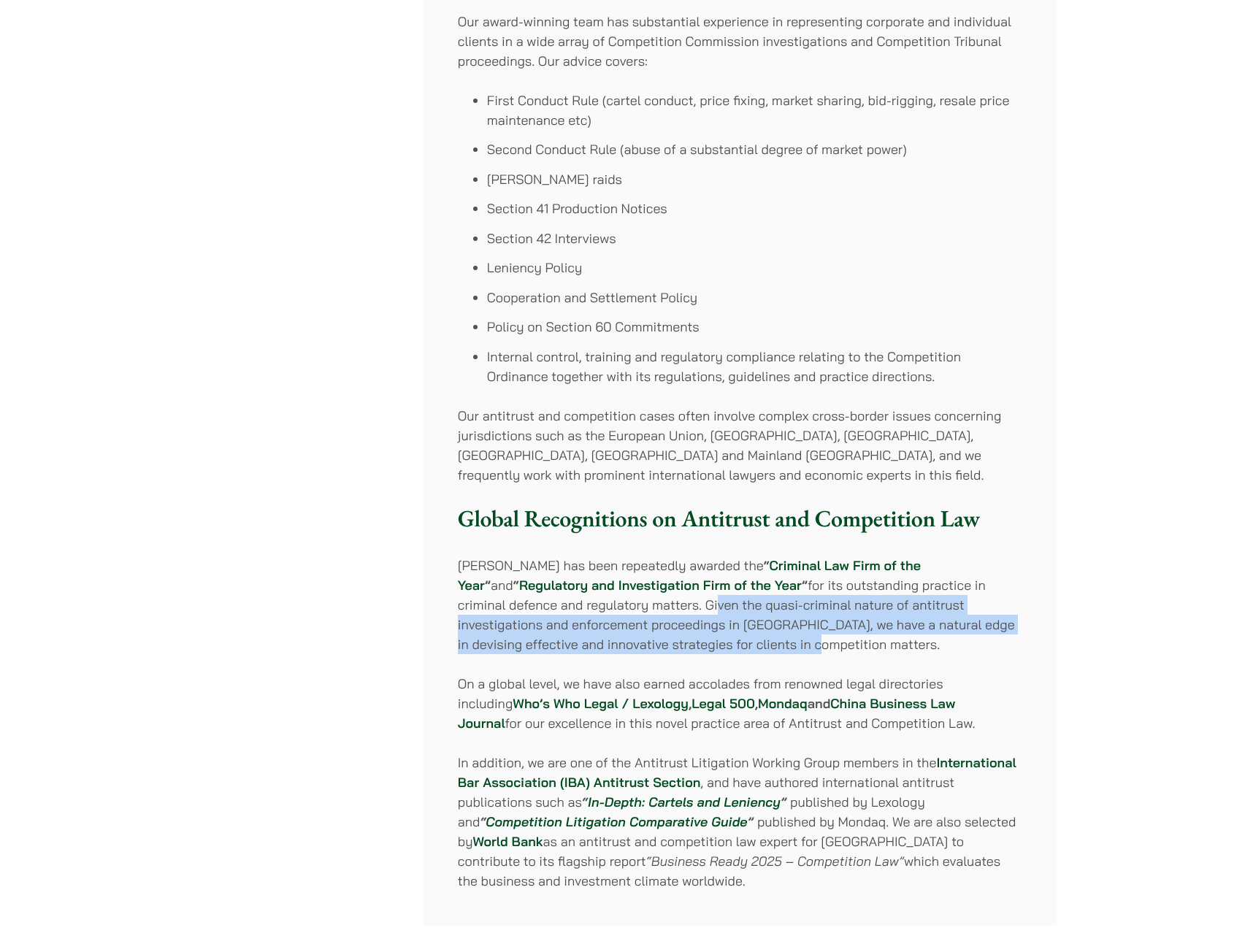
drag, startPoint x: 582, startPoint y: 603, endPoint x: 717, endPoint y: 640, distance: 140.0
click at [717, 640] on p "Haldanes has been repeatedly awarded the “ Criminal Law Firm of the Year ” and …" at bounding box center [740, 605] width 564 height 98
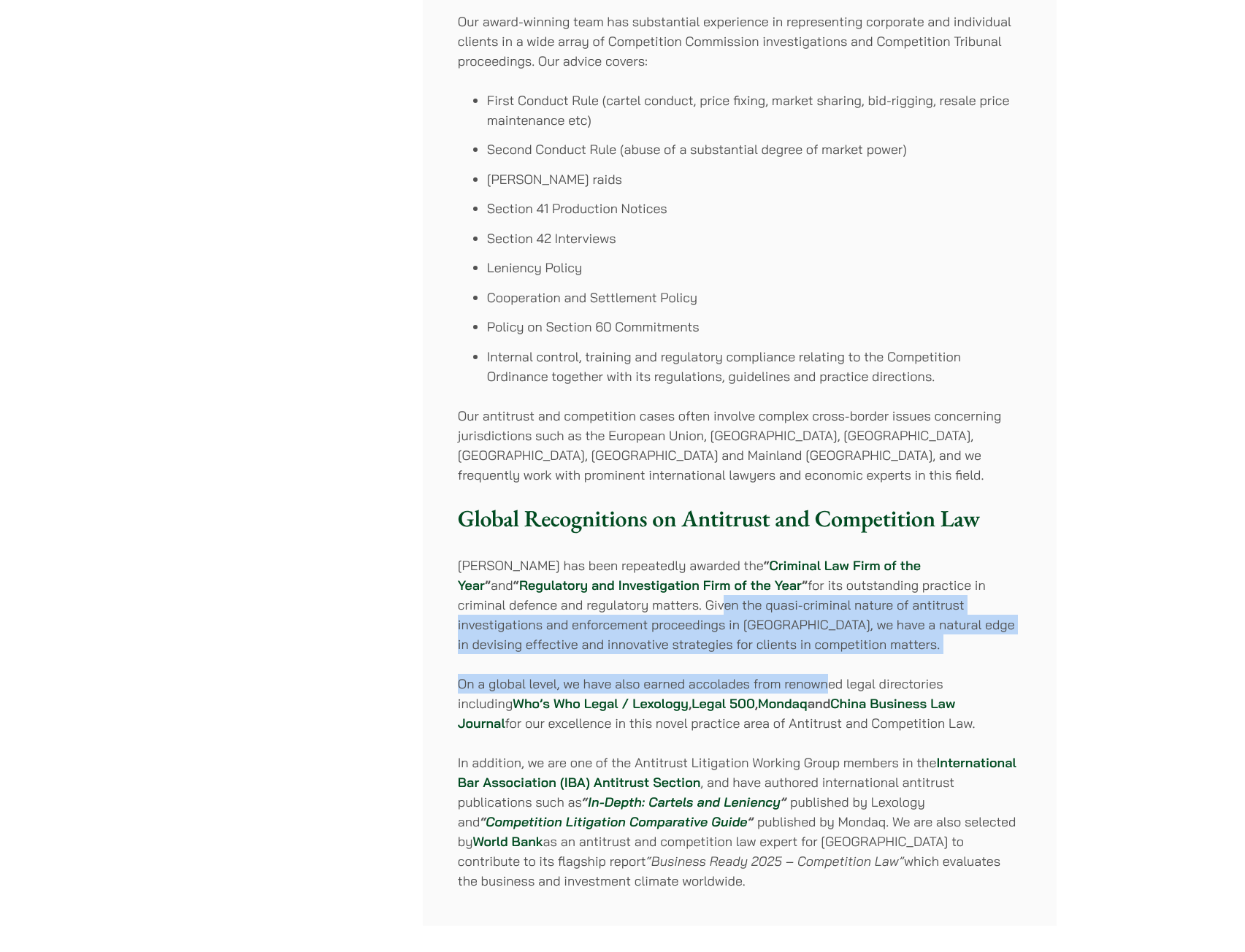
drag, startPoint x: 588, startPoint y: 598, endPoint x: 826, endPoint y: 668, distance: 248.1
click at [826, 668] on div "The Competition Ordinance (Cap. 619) came into full force in Hong Kong in 2015.…" at bounding box center [740, 342] width 634 height 1167
drag, startPoint x: 813, startPoint y: 657, endPoint x: 484, endPoint y: 607, distance: 332.8
click at [484, 607] on div "The Competition Ordinance (Cap. 619) came into full force in Hong Kong in 2015.…" at bounding box center [740, 342] width 634 height 1167
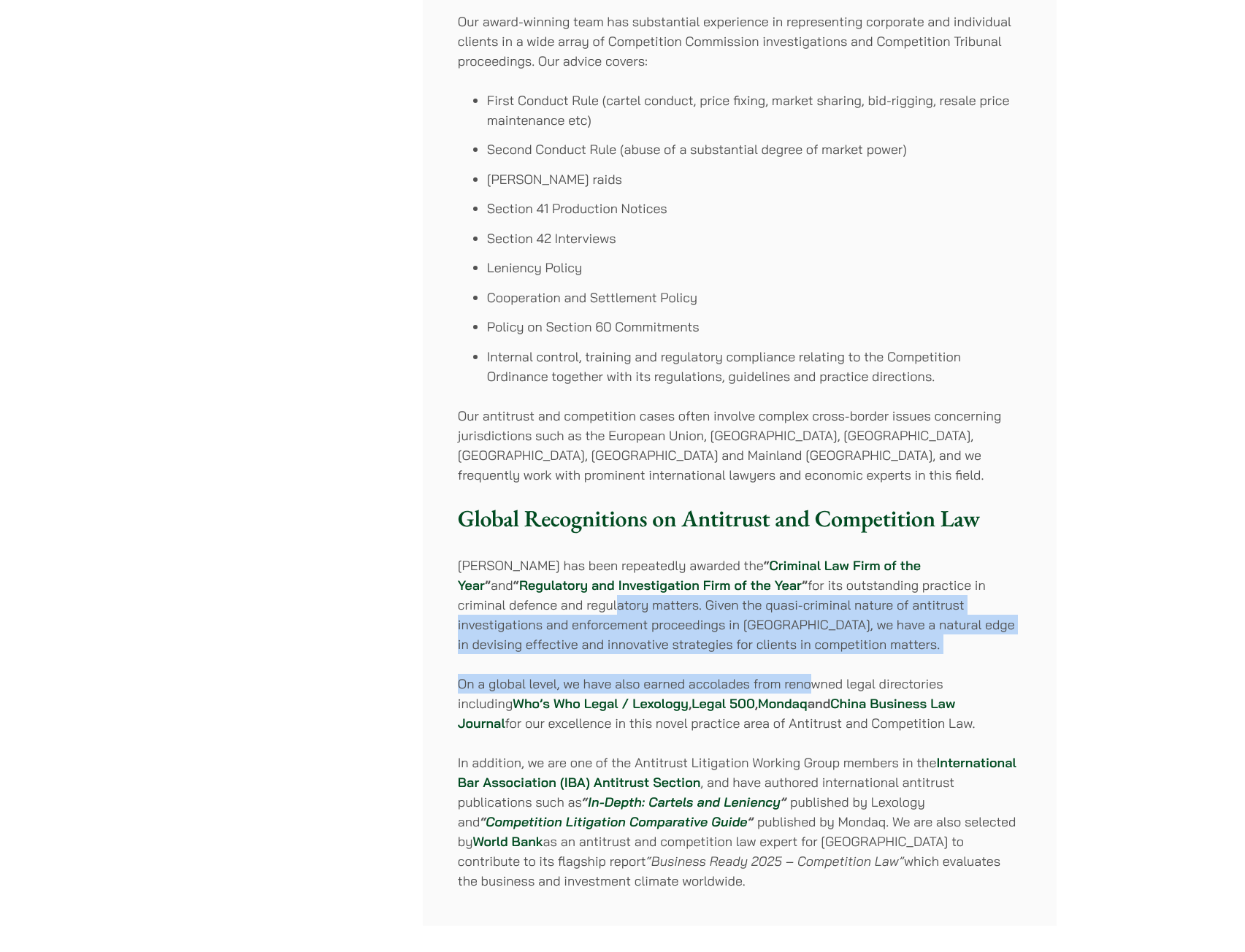
click at [484, 607] on p "Haldanes has been repeatedly awarded the “ Criminal Law Firm of the Year ” and …" at bounding box center [740, 605] width 564 height 98
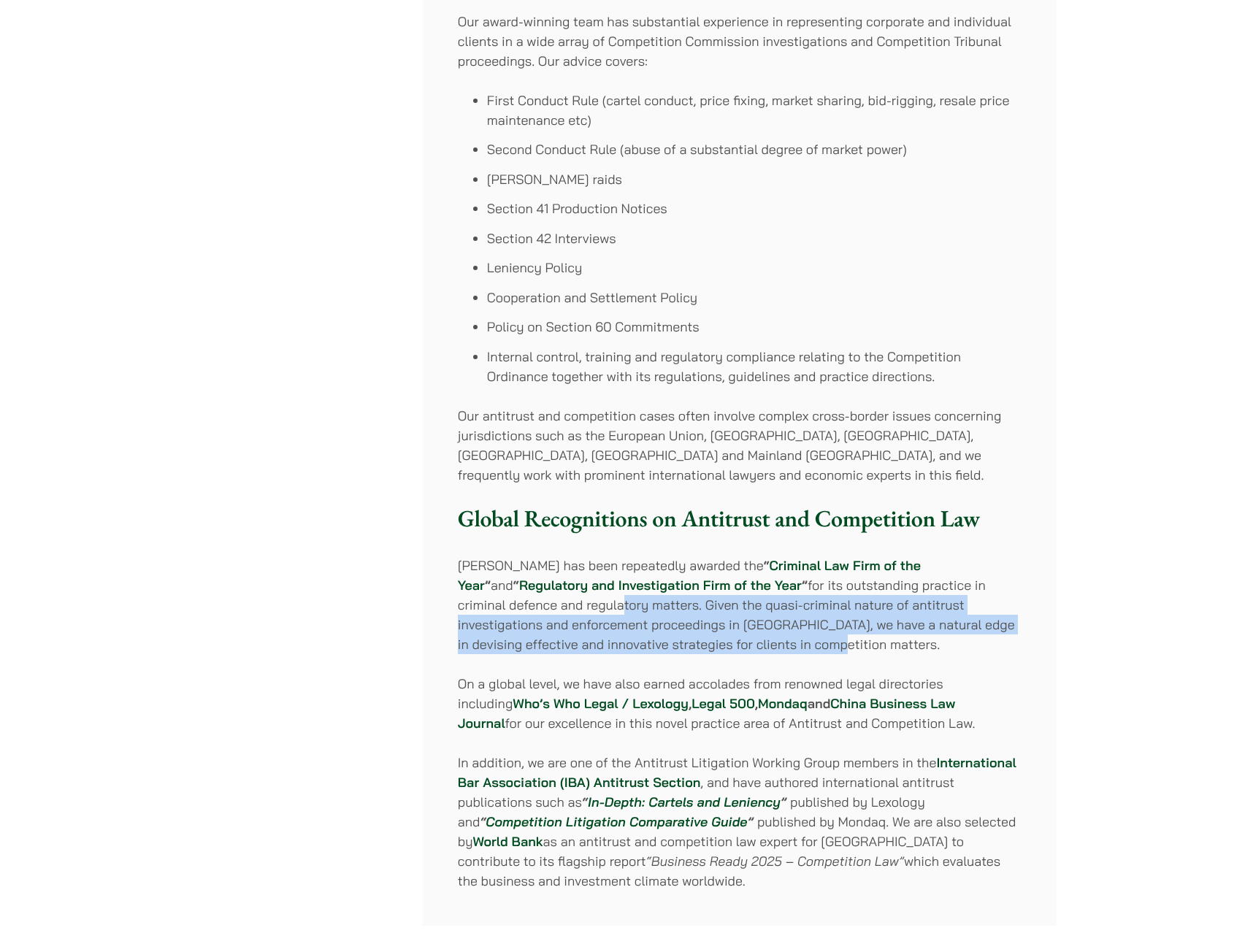
drag, startPoint x: 497, startPoint y: 609, endPoint x: 736, endPoint y: 641, distance: 241.1
click at [736, 641] on p "Haldanes has been repeatedly awarded the “ Criminal Law Firm of the Year ” and …" at bounding box center [740, 605] width 564 height 98
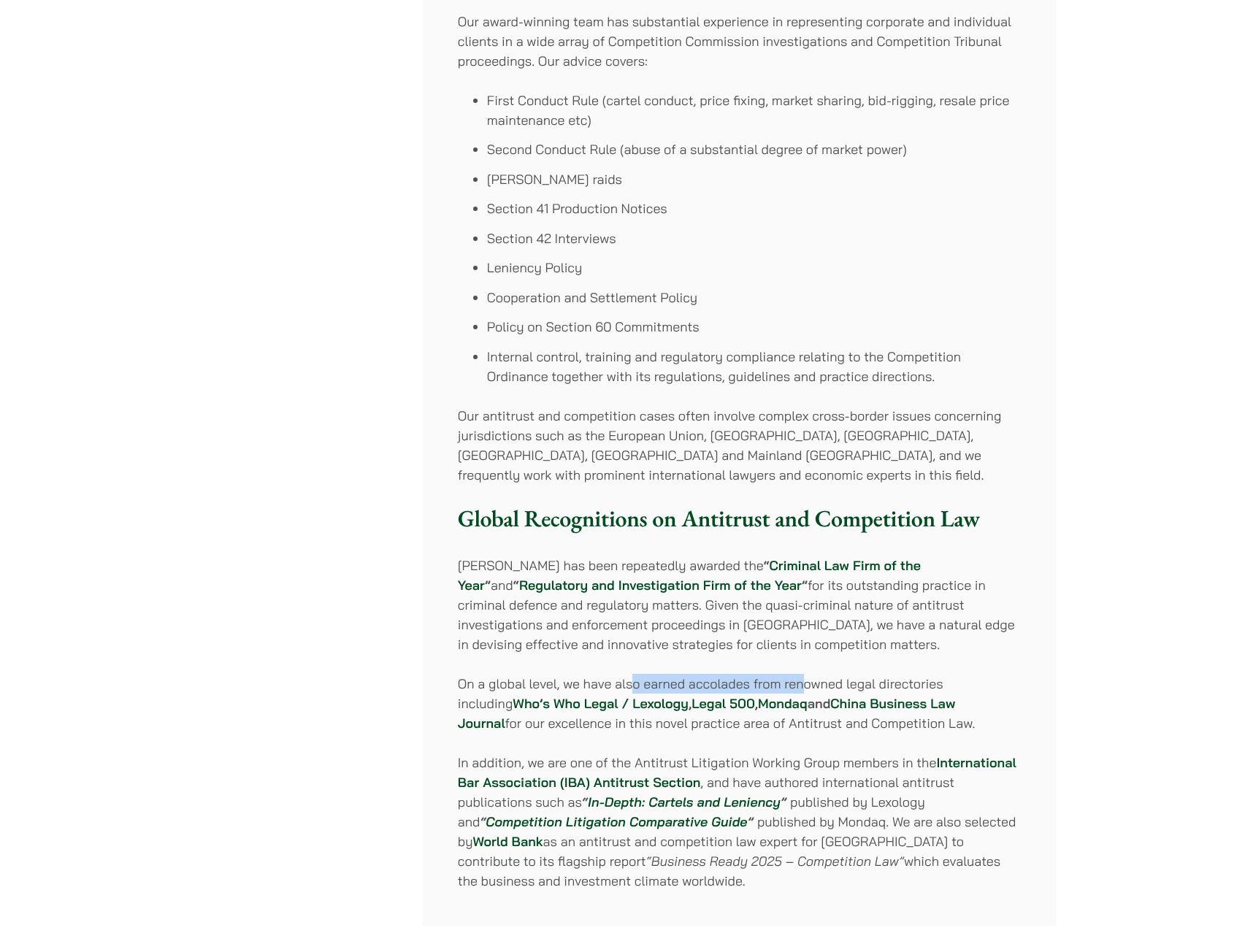
drag, startPoint x: 635, startPoint y: 678, endPoint x: 802, endPoint y: 683, distance: 167.1
click at [802, 683] on p "On a global level, we have also earned accolades from renowned legal directorie…" at bounding box center [740, 703] width 564 height 59
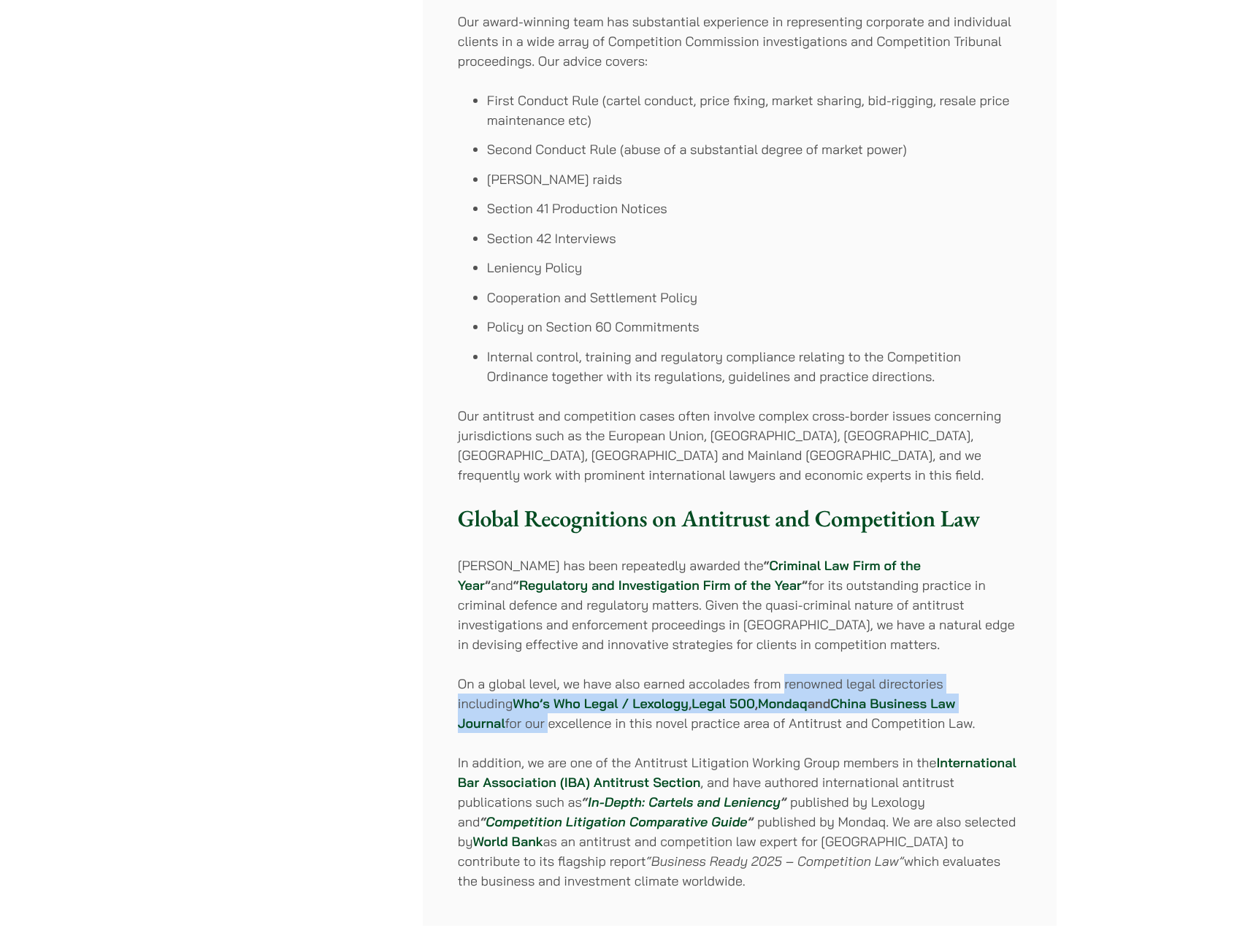
drag, startPoint x: 802, startPoint y: 683, endPoint x: 1007, endPoint y: 702, distance: 205.9
click at [1007, 702] on p "On a global level, we have also earned accolades from renowned legal directorie…" at bounding box center [740, 703] width 564 height 59
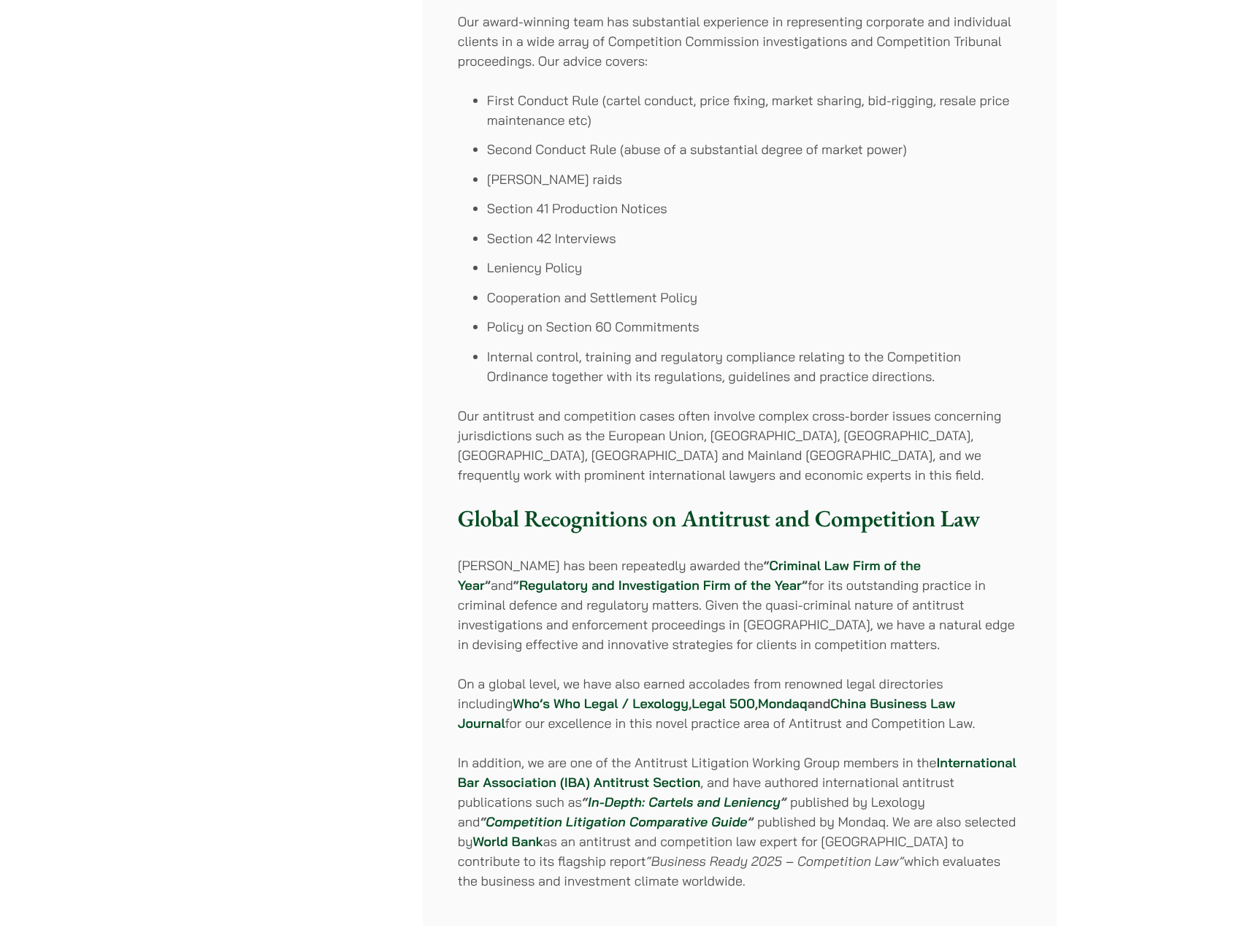
click at [827, 726] on p "On a global level, we have also earned accolades from renowned legal directorie…" at bounding box center [740, 703] width 564 height 59
drag, startPoint x: 822, startPoint y: 726, endPoint x: 615, endPoint y: 724, distance: 207.0
click at [615, 724] on p "On a global level, we have also earned accolades from renowned legal directorie…" at bounding box center [740, 703] width 564 height 59
drag, startPoint x: 543, startPoint y: 724, endPoint x: 732, endPoint y: 724, distance: 189.0
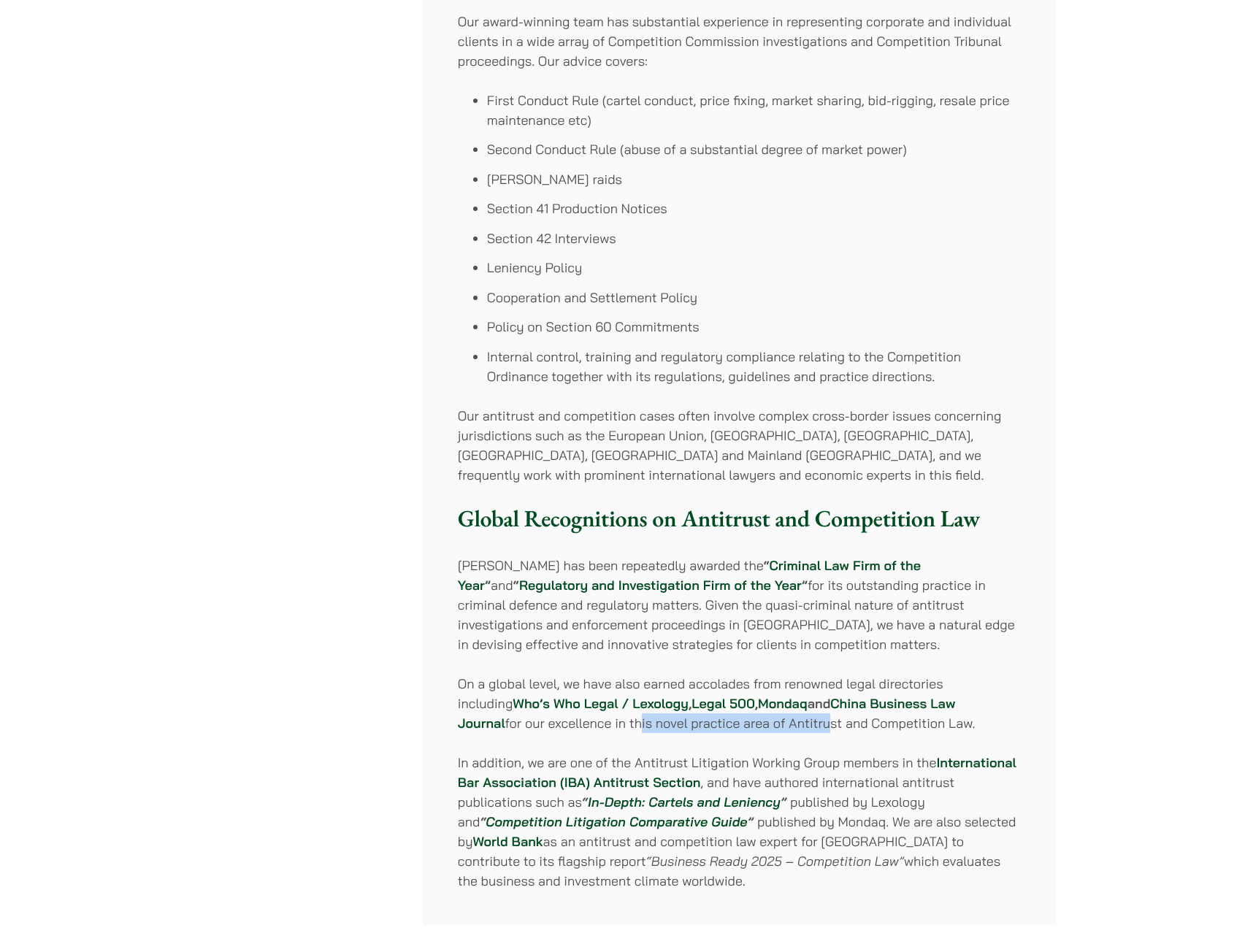
click at [732, 724] on p "On a global level, we have also earned accolades from renowned legal directorie…" at bounding box center [740, 703] width 564 height 59
drag, startPoint x: 558, startPoint y: 735, endPoint x: 685, endPoint y: 758, distance: 129.1
click at [685, 758] on div "The Competition Ordinance (Cap. 619) came into full force in Hong Kong in 2015.…" at bounding box center [740, 342] width 634 height 1167
click at [685, 758] on p "In addition, we are one of the Antitrust Litigation Working Group members in th…" at bounding box center [740, 821] width 564 height 138
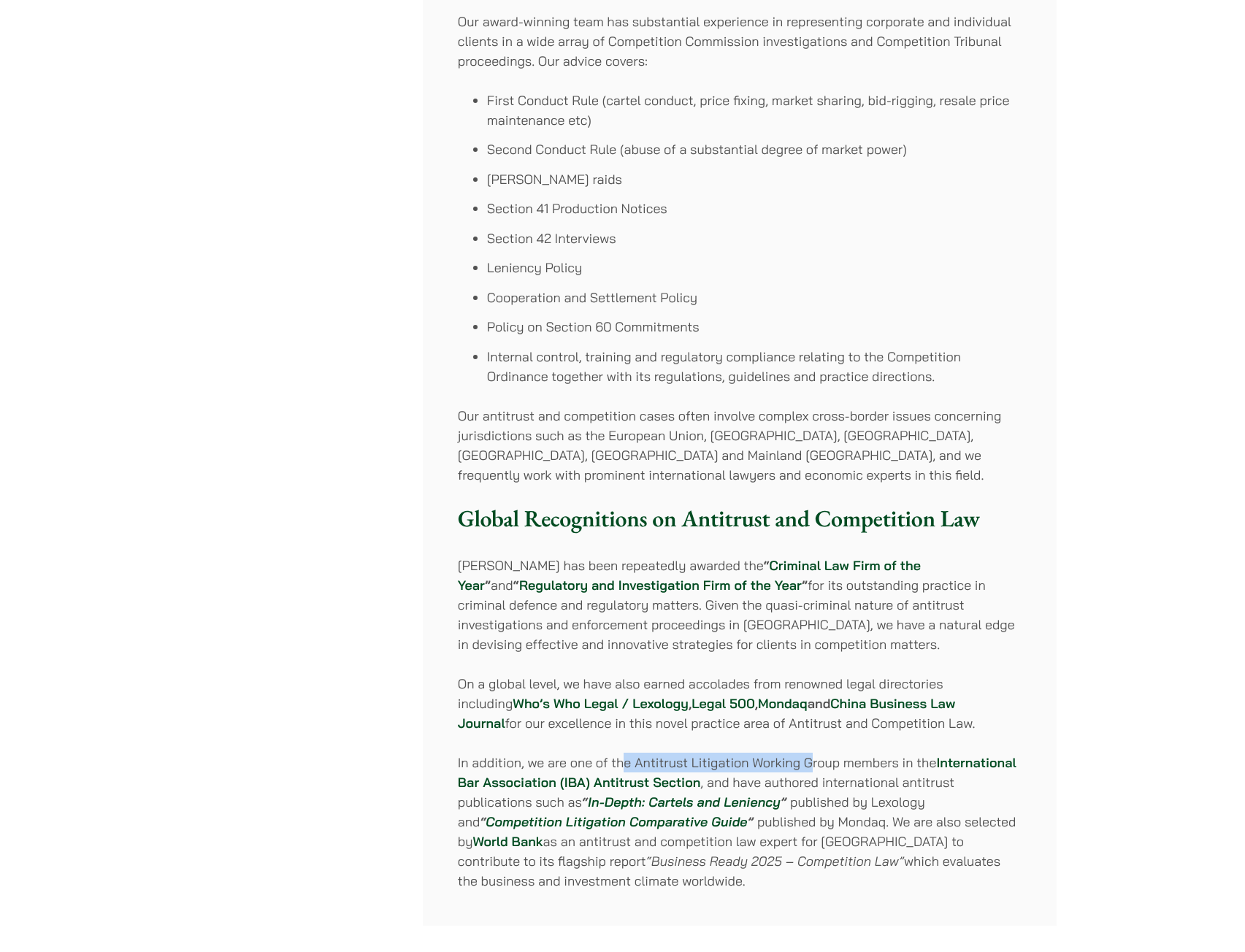
drag, startPoint x: 621, startPoint y: 758, endPoint x: 813, endPoint y: 759, distance: 192.0
click at [813, 759] on p "In addition, we are one of the Antitrust Litigation Working Group members in th…" at bounding box center [740, 821] width 564 height 138
drag, startPoint x: 795, startPoint y: 763, endPoint x: 859, endPoint y: 772, distance: 64.6
click at [859, 772] on p "In addition, we are one of the Antitrust Litigation Working Group members in th…" at bounding box center [740, 821] width 564 height 138
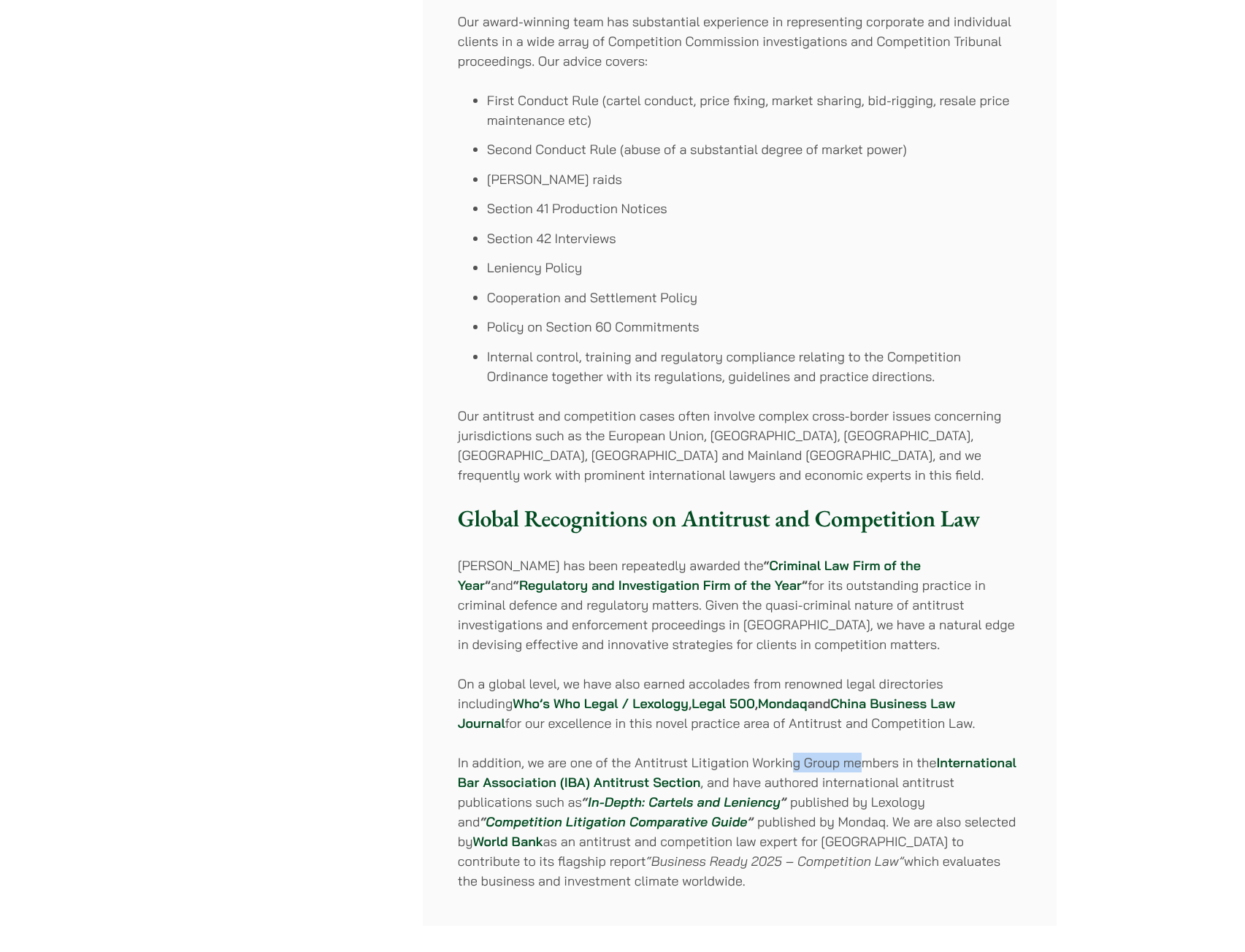
click at [859, 772] on p "In addition, we are one of the Antitrust Litigation Working Group members in th…" at bounding box center [740, 821] width 564 height 138
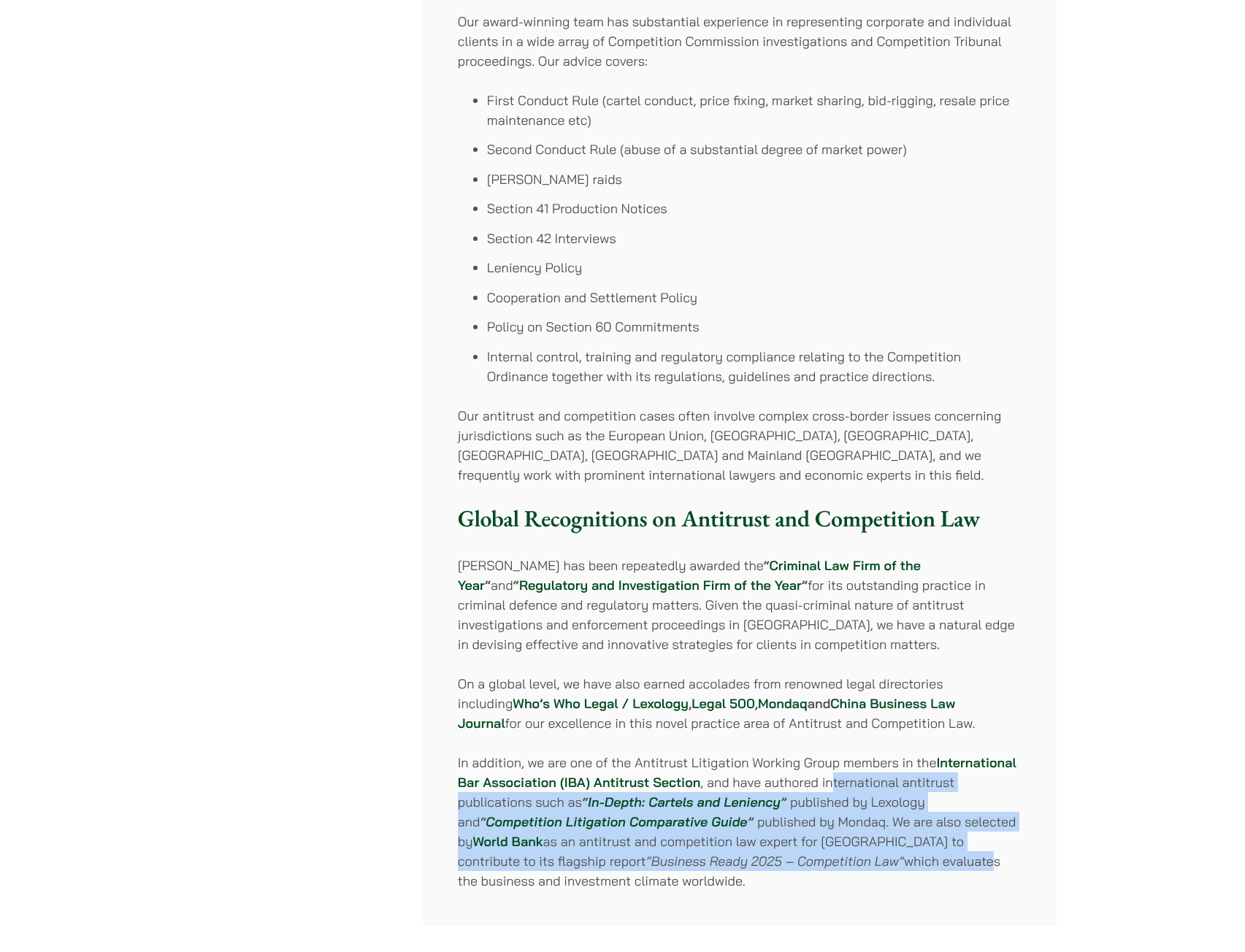
drag, startPoint x: 830, startPoint y: 789, endPoint x: 895, endPoint y: 861, distance: 97.0
click at [895, 861] on p "In addition, we are one of the Antitrust Litigation Working Group members in th…" at bounding box center [740, 821] width 564 height 138
drag, startPoint x: 834, startPoint y: 887, endPoint x: 886, endPoint y: 560, distance: 331.1
click at [879, 606] on div "The Competition Ordinance (Cap. 619) came into full force in Hong Kong in 2015.…" at bounding box center [740, 342] width 634 height 1167
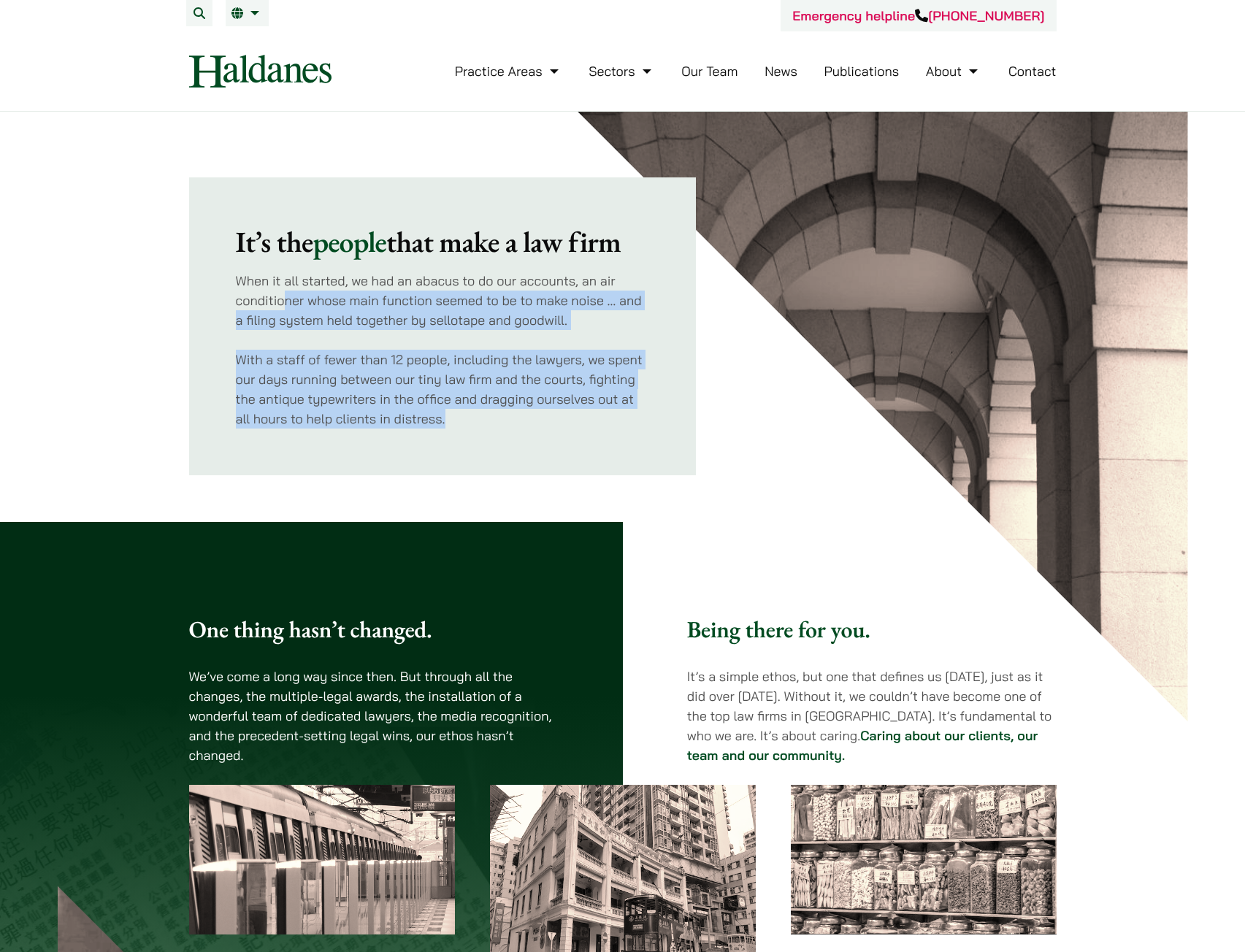
drag, startPoint x: 310, startPoint y: 322, endPoint x: 456, endPoint y: 440, distance: 187.7
click at [456, 440] on div "It’s the people that make a law firm When it all started, we had an abacus to d…" at bounding box center [443, 327] width 508 height 298
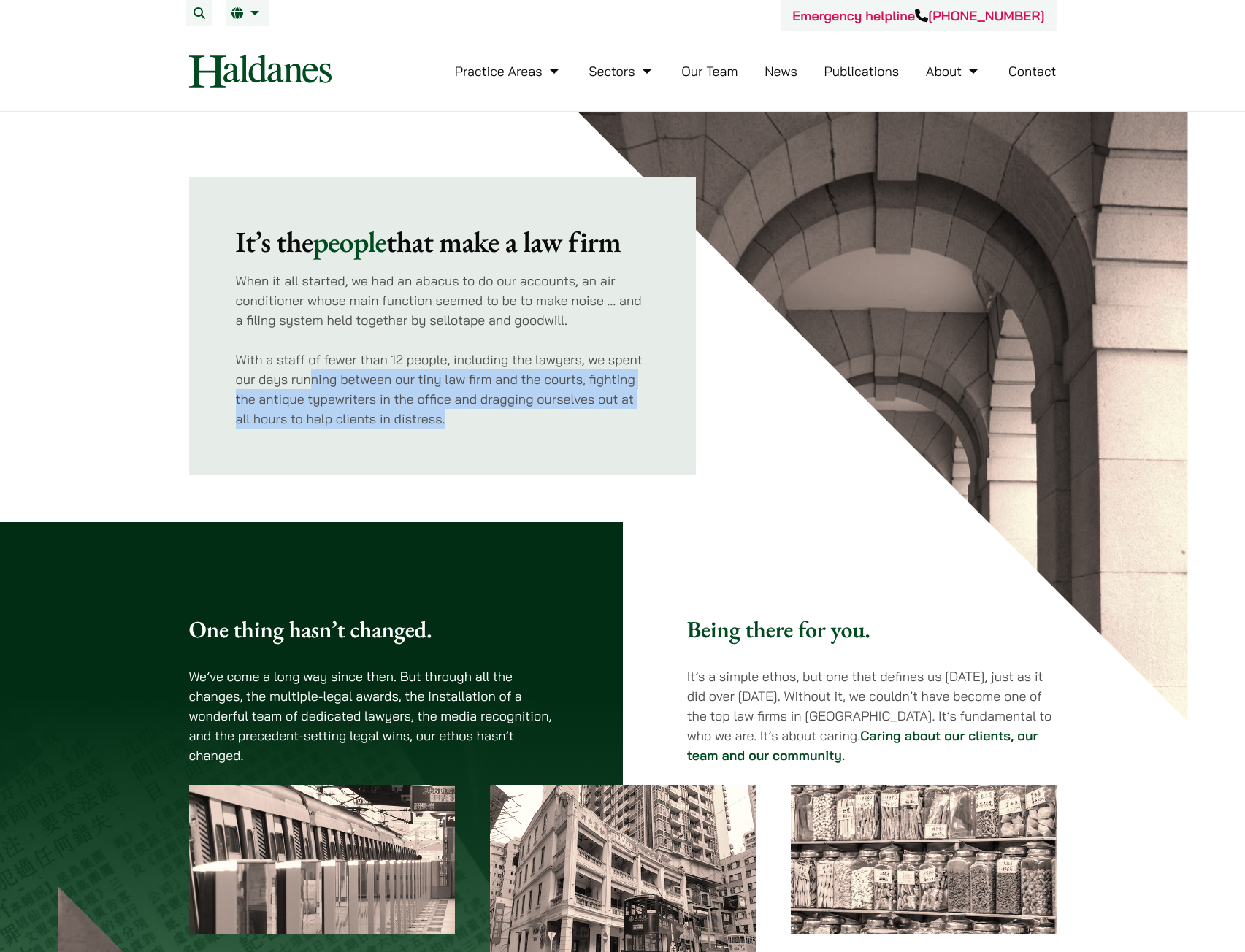
drag, startPoint x: 308, startPoint y: 382, endPoint x: 471, endPoint y: 433, distance: 170.8
click at [471, 433] on div "It’s the people that make a law firm When it all started, we had an abacus to d…" at bounding box center [443, 327] width 508 height 298
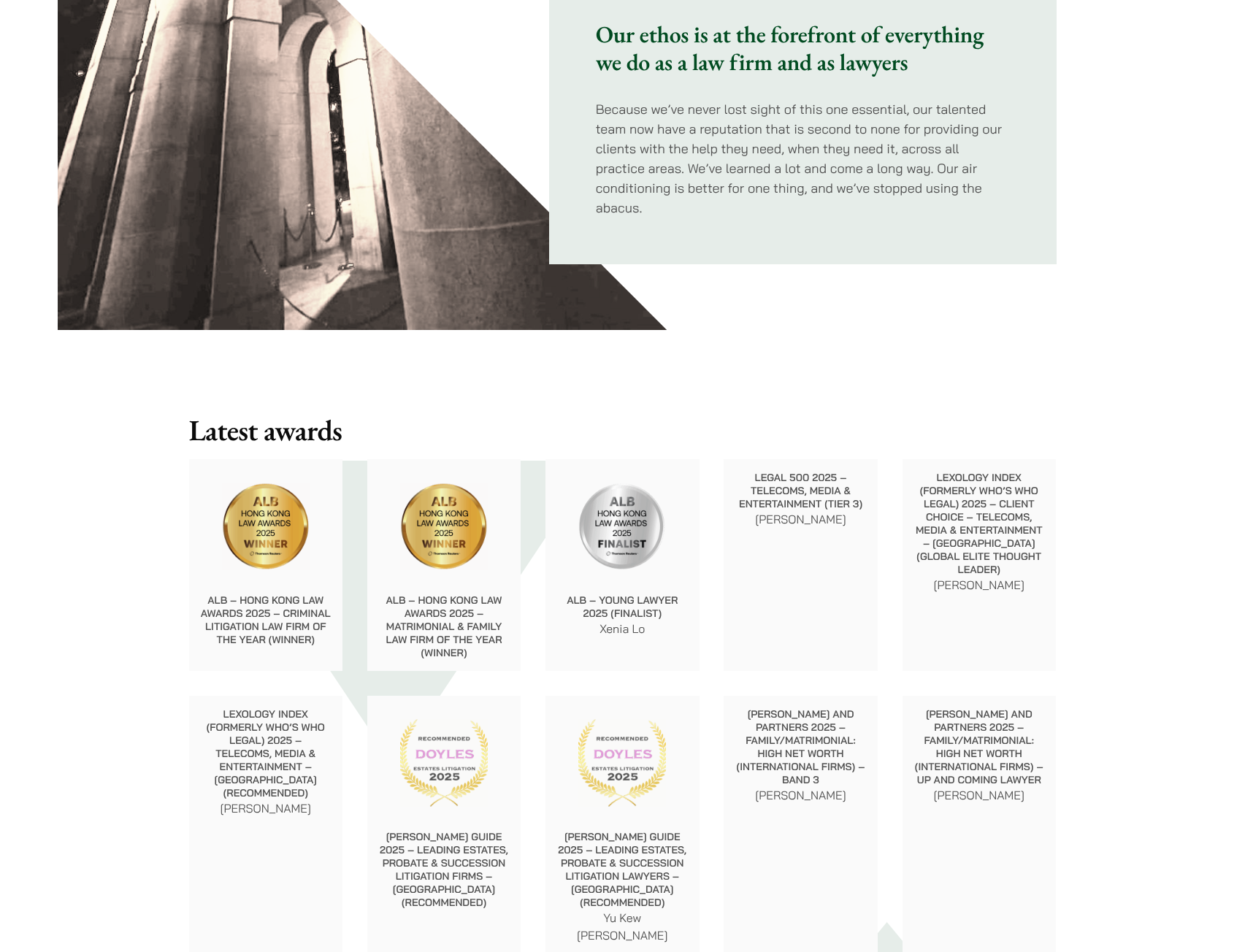
scroll to position [1168, 0]
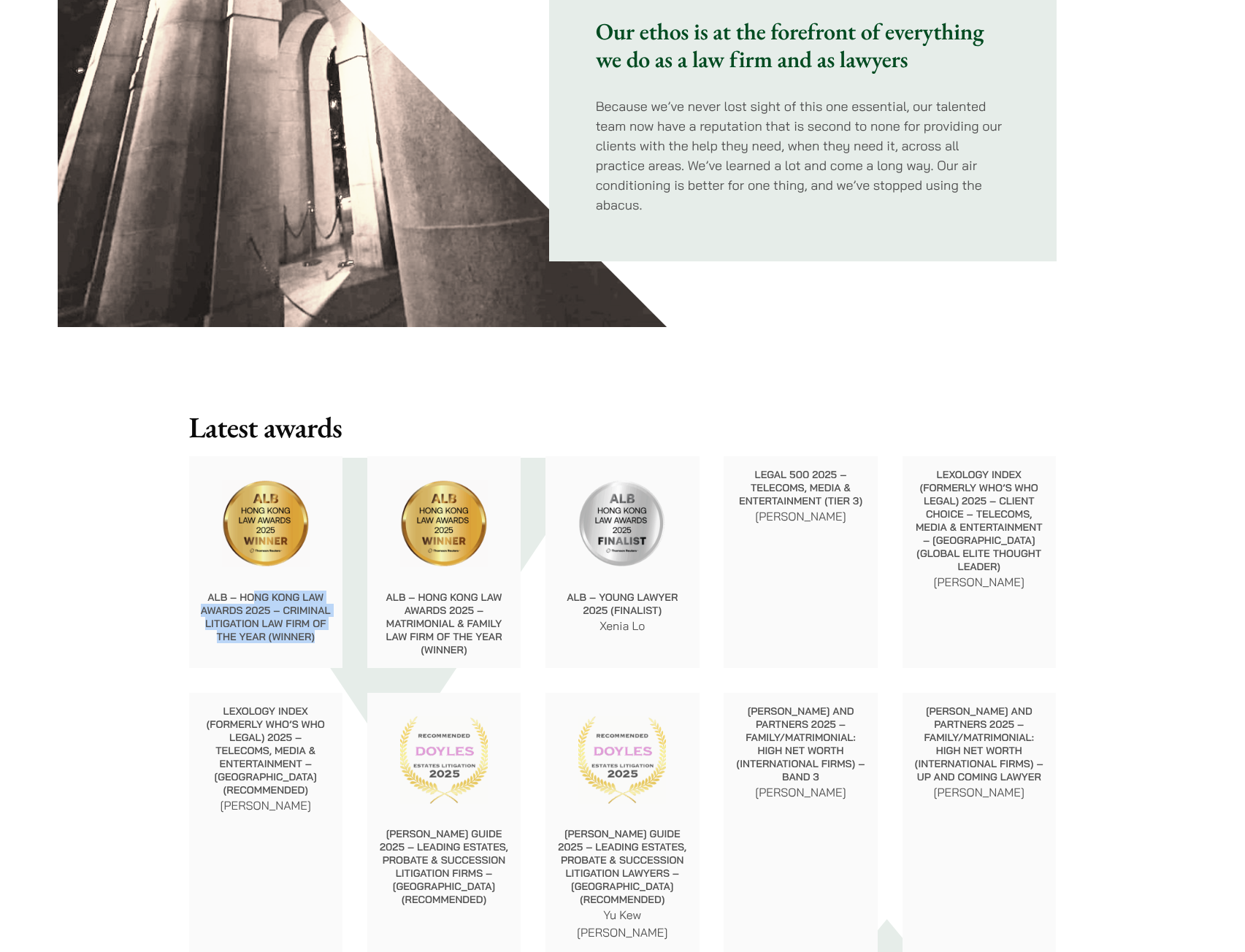
drag, startPoint x: 254, startPoint y: 597, endPoint x: 323, endPoint y: 638, distance: 80.3
click at [323, 638] on p "ALB – Hong Kong Law Awards 2025 – Criminal Litigation Law Firm of the Year (Win…" at bounding box center [266, 617] width 130 height 52
drag, startPoint x: 323, startPoint y: 638, endPoint x: 151, endPoint y: 606, distance: 175.0
click at [151, 606] on div "About Us It’s the people that make a law firm When it all started, we had an ab…" at bounding box center [622, 767] width 1245 height 3646
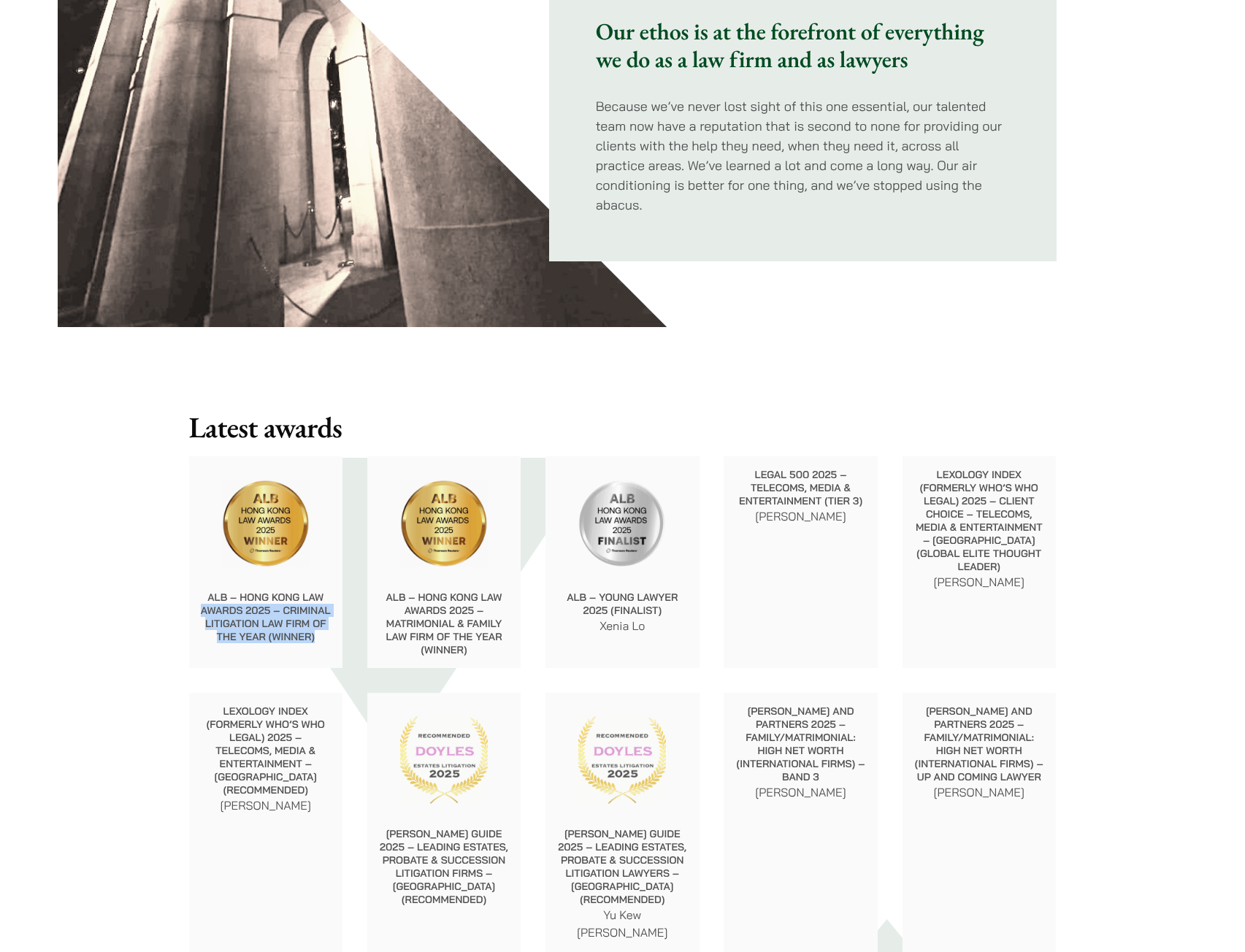
click at [254, 614] on p "ALB – Hong Kong Law Awards 2025 – Criminal Litigation Law Firm of the Year (Win…" at bounding box center [266, 617] width 130 height 52
drag, startPoint x: 251, startPoint y: 592, endPoint x: 359, endPoint y: 635, distance: 116.2
click at [359, 635] on div "ALB – Hong Kong Law Awards 2025 – Criminal Litigation Law Firm of the Year (Win…" at bounding box center [623, 783] width 892 height 678
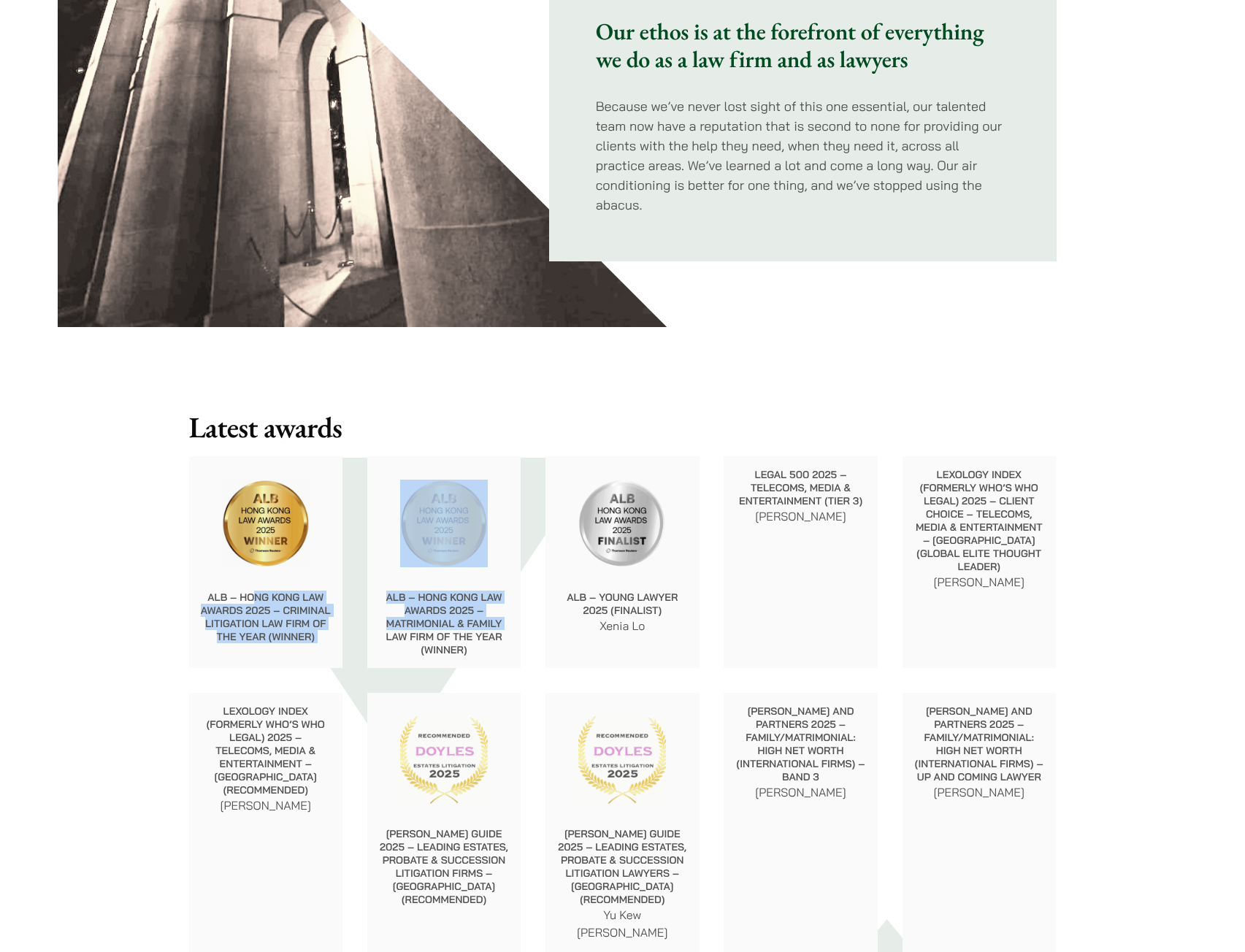
click at [359, 635] on div "ALB – Hong Kong Law Awards 2025 – Criminal Litigation Law Firm of the Year (Win…" at bounding box center [623, 783] width 892 height 678
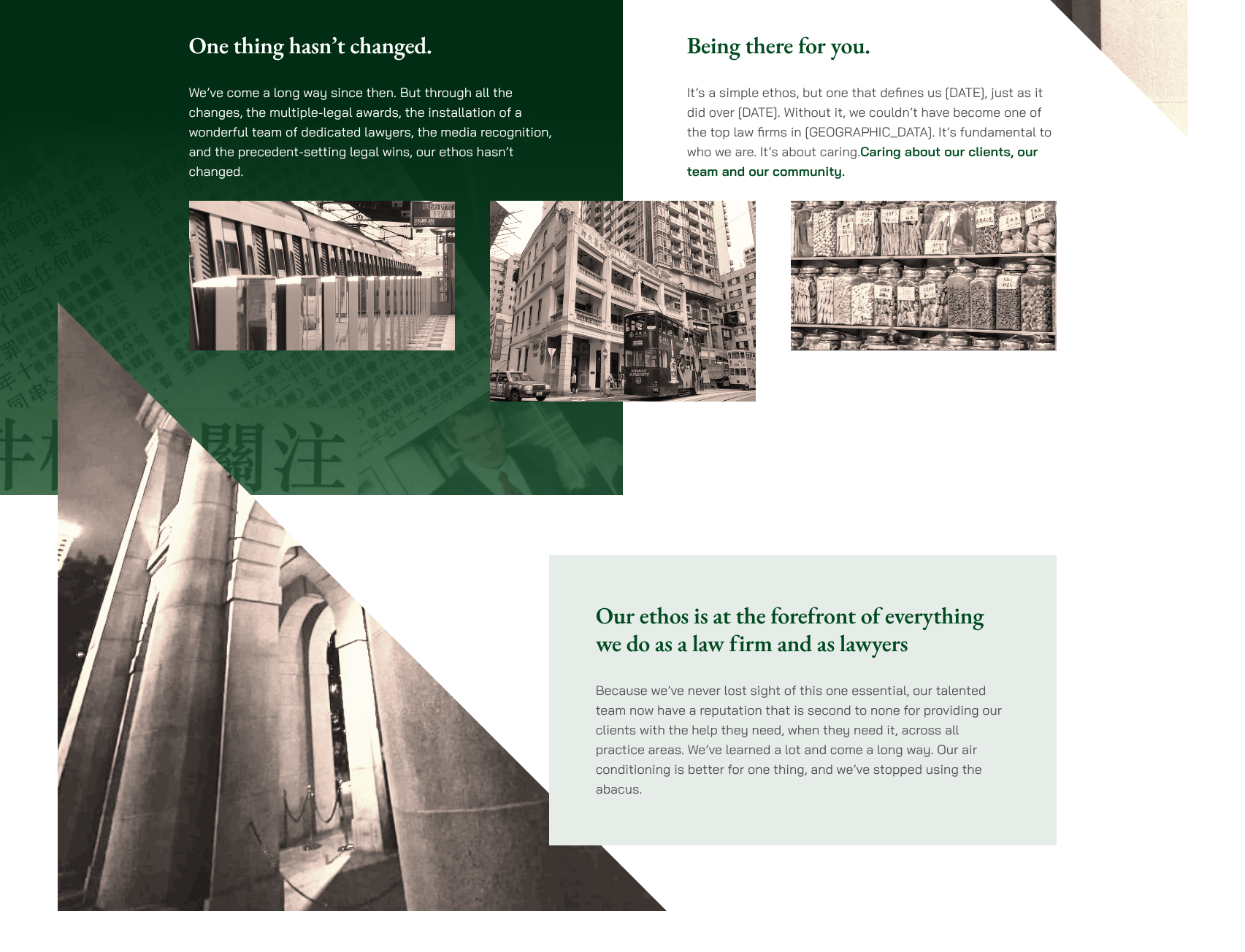
scroll to position [0, 0]
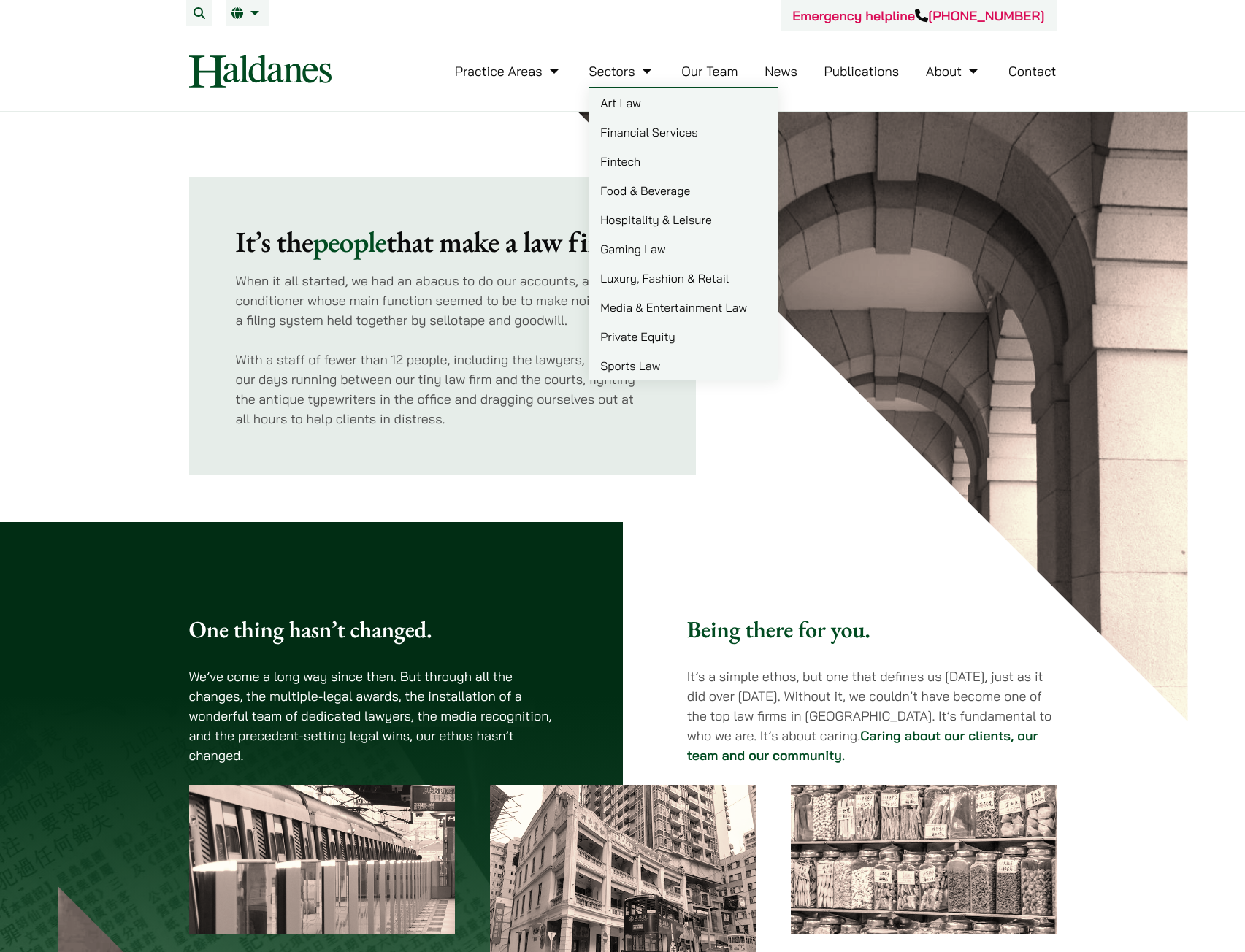
click at [637, 254] on link "Gaming Law" at bounding box center [683, 249] width 190 height 30
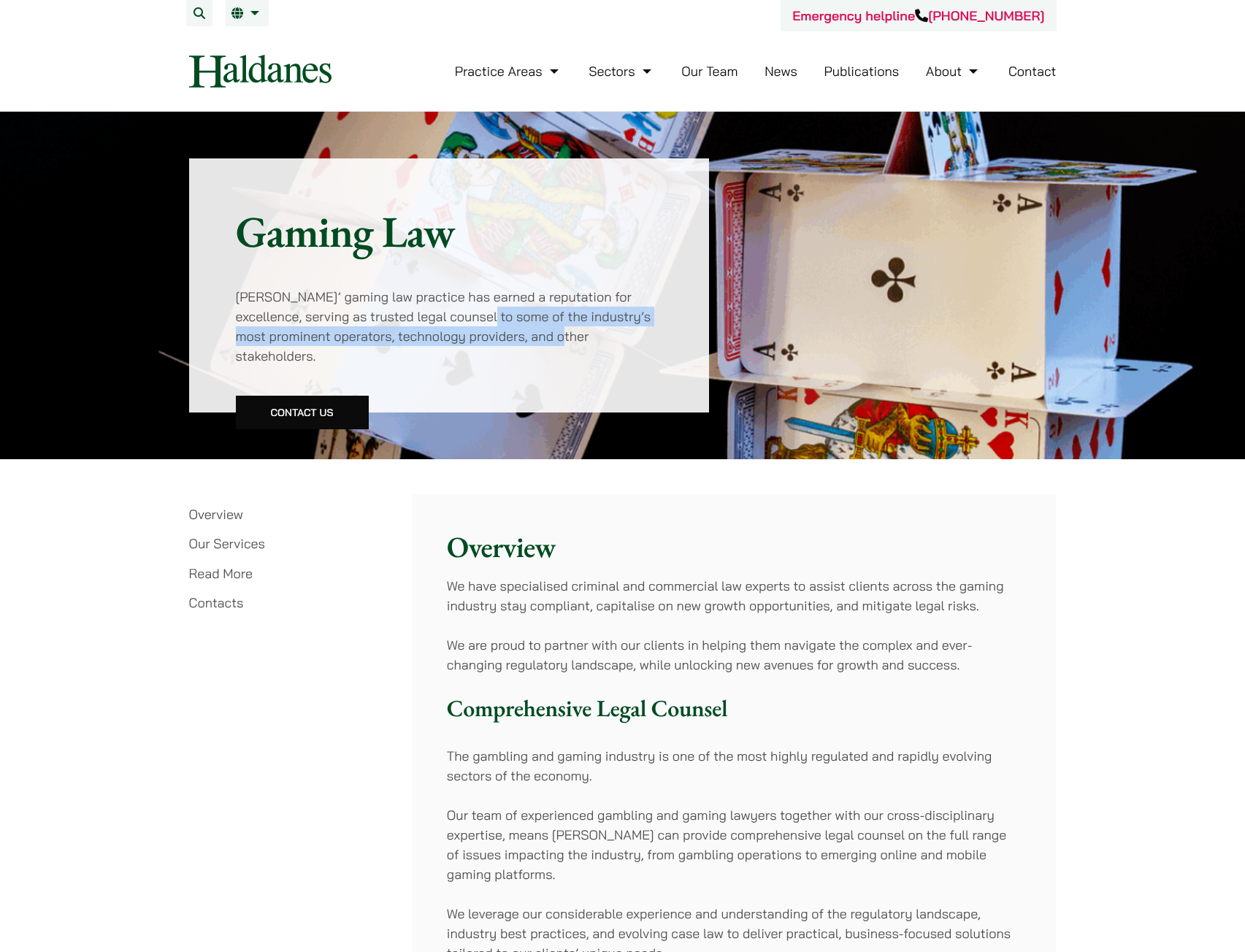
drag, startPoint x: 452, startPoint y: 312, endPoint x: 558, endPoint y: 343, distance: 110.4
click at [557, 343] on p "Haldanes’ gaming law practice has earned a reputation for excellence, serving a…" at bounding box center [449, 326] width 427 height 79
click at [558, 343] on p "Haldanes’ gaming law practice has earned a reputation for excellence, serving a…" at bounding box center [449, 326] width 427 height 79
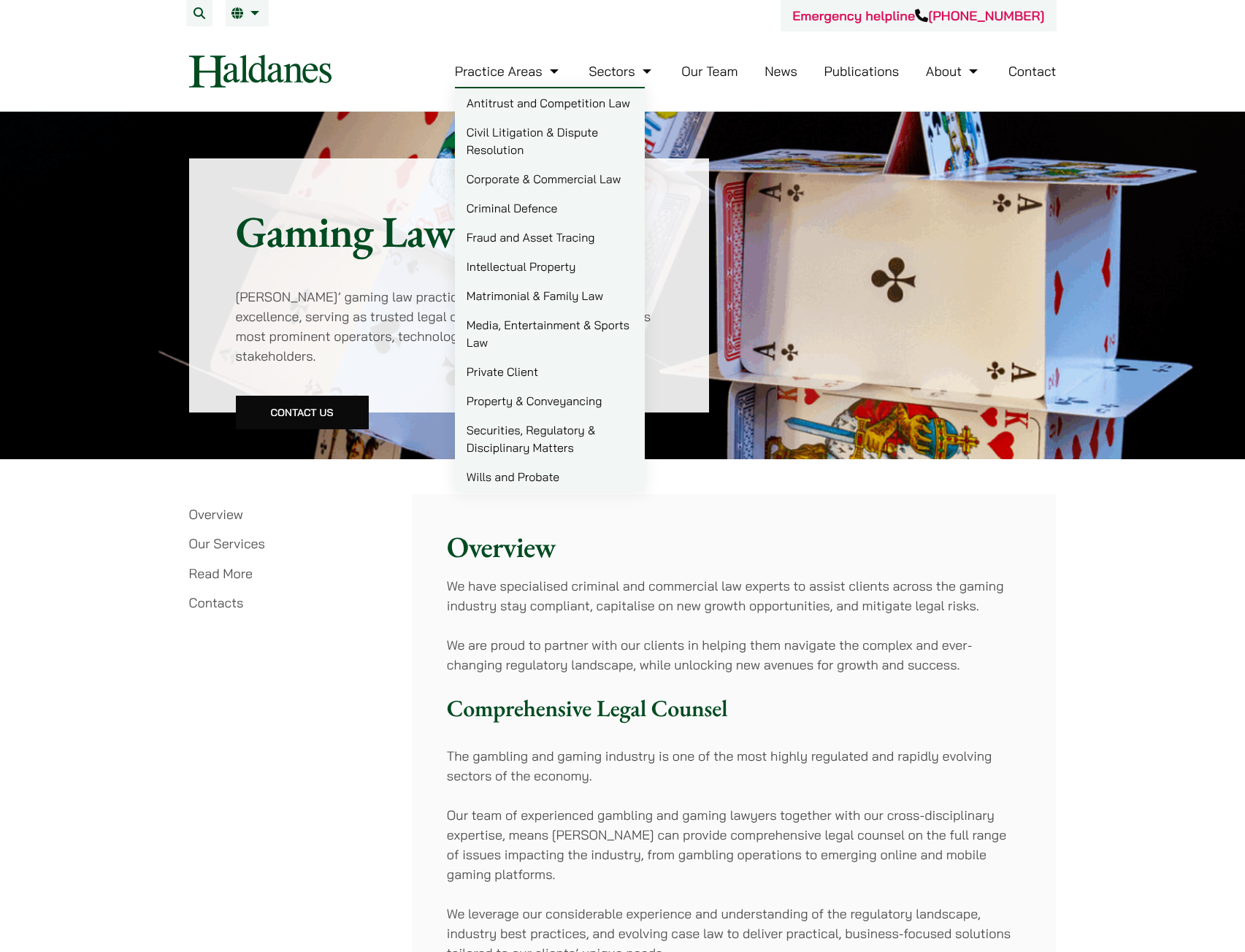
click at [526, 71] on link "Practice Areas" at bounding box center [508, 71] width 107 height 17
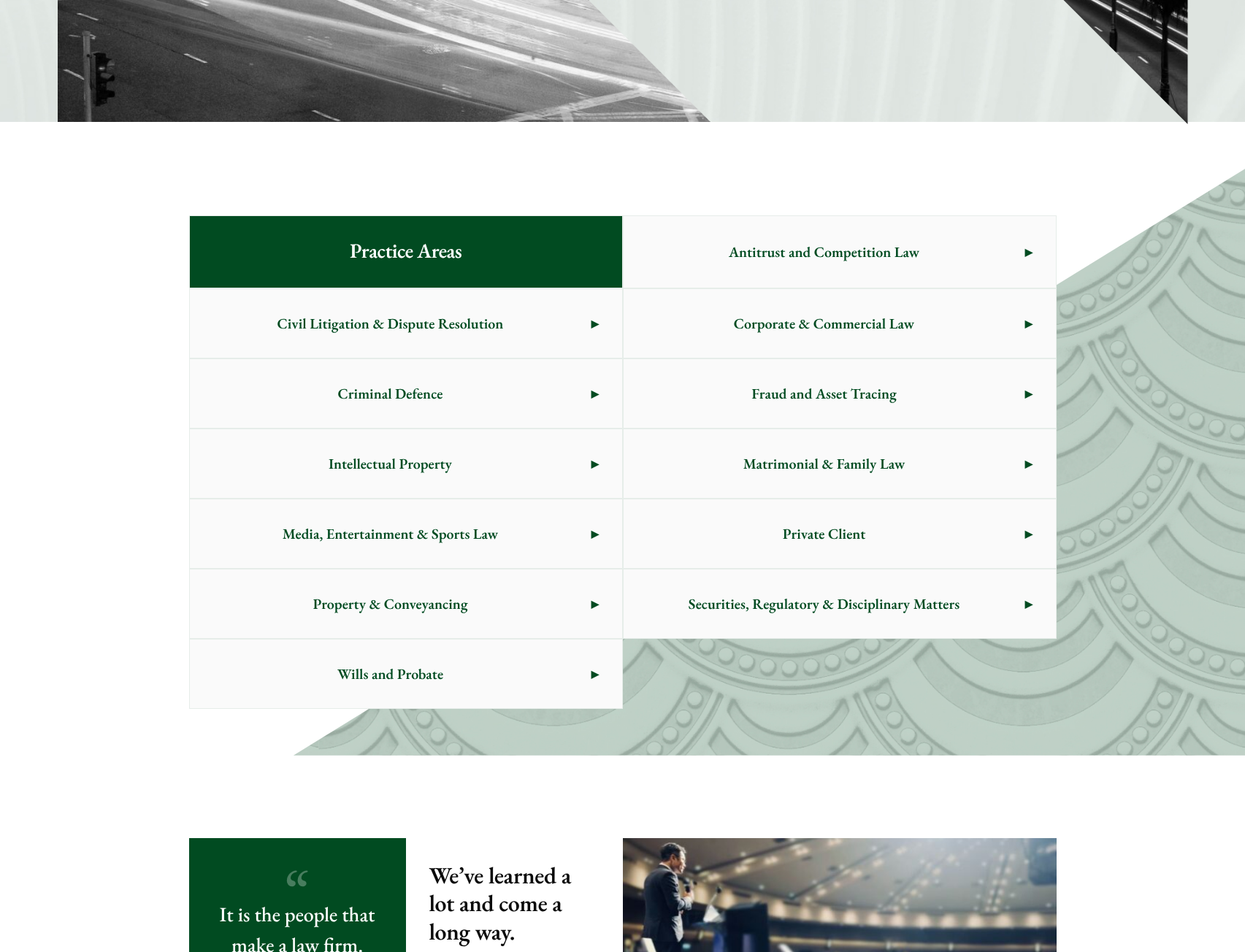
scroll to position [603, 0]
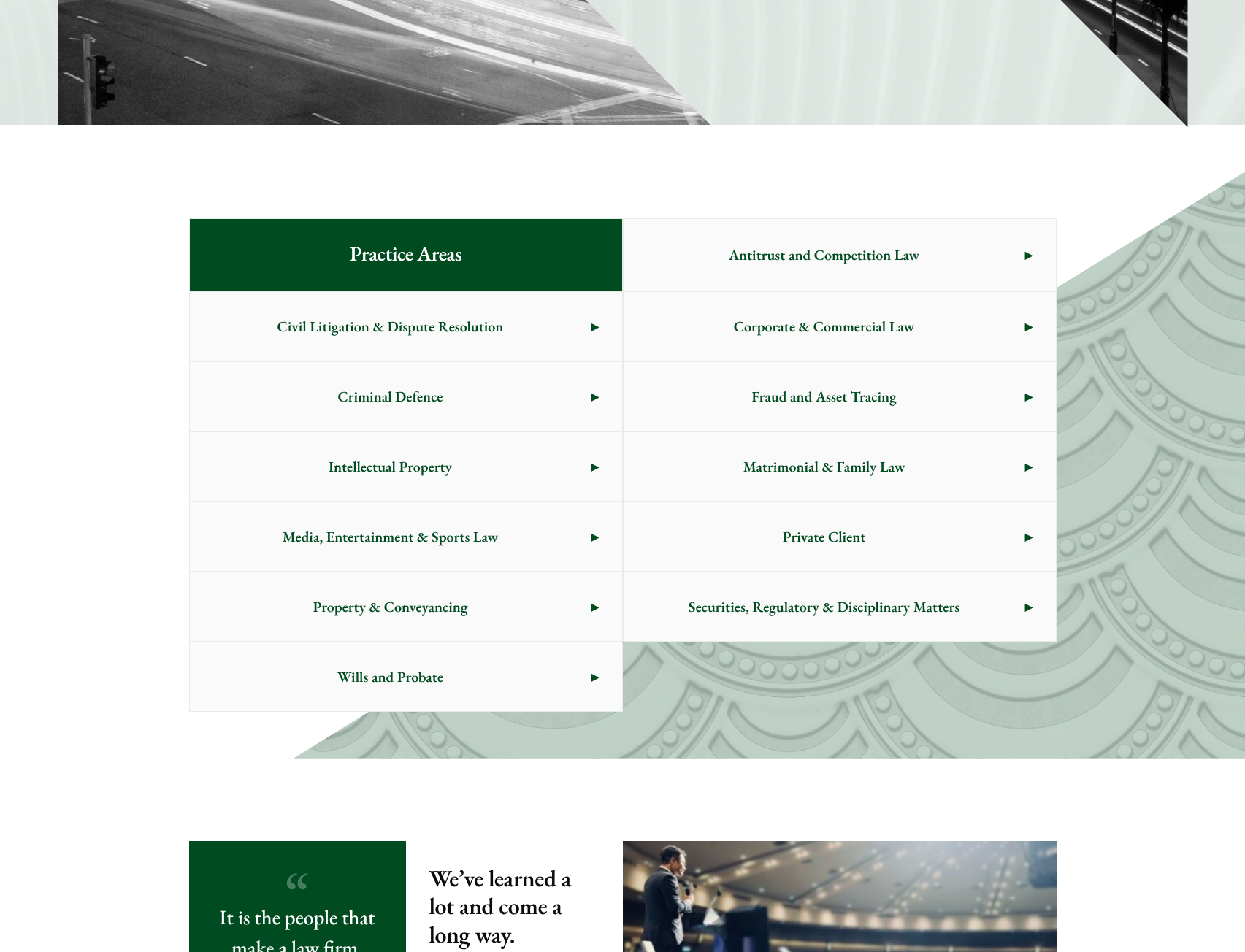
click at [837, 254] on span "Antitrust and Competition Law" at bounding box center [824, 255] width 402 height 69
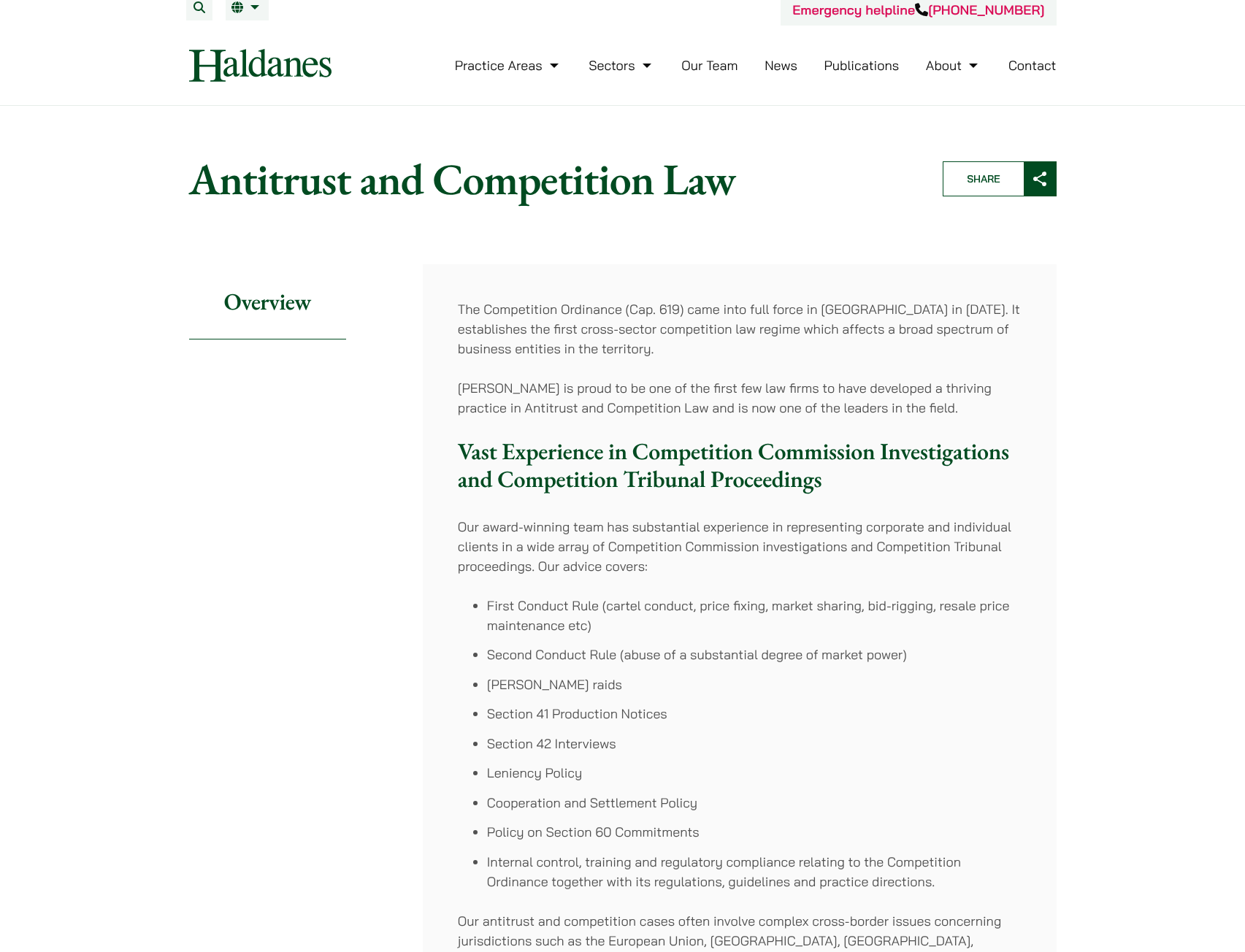
scroll to position [657, 0]
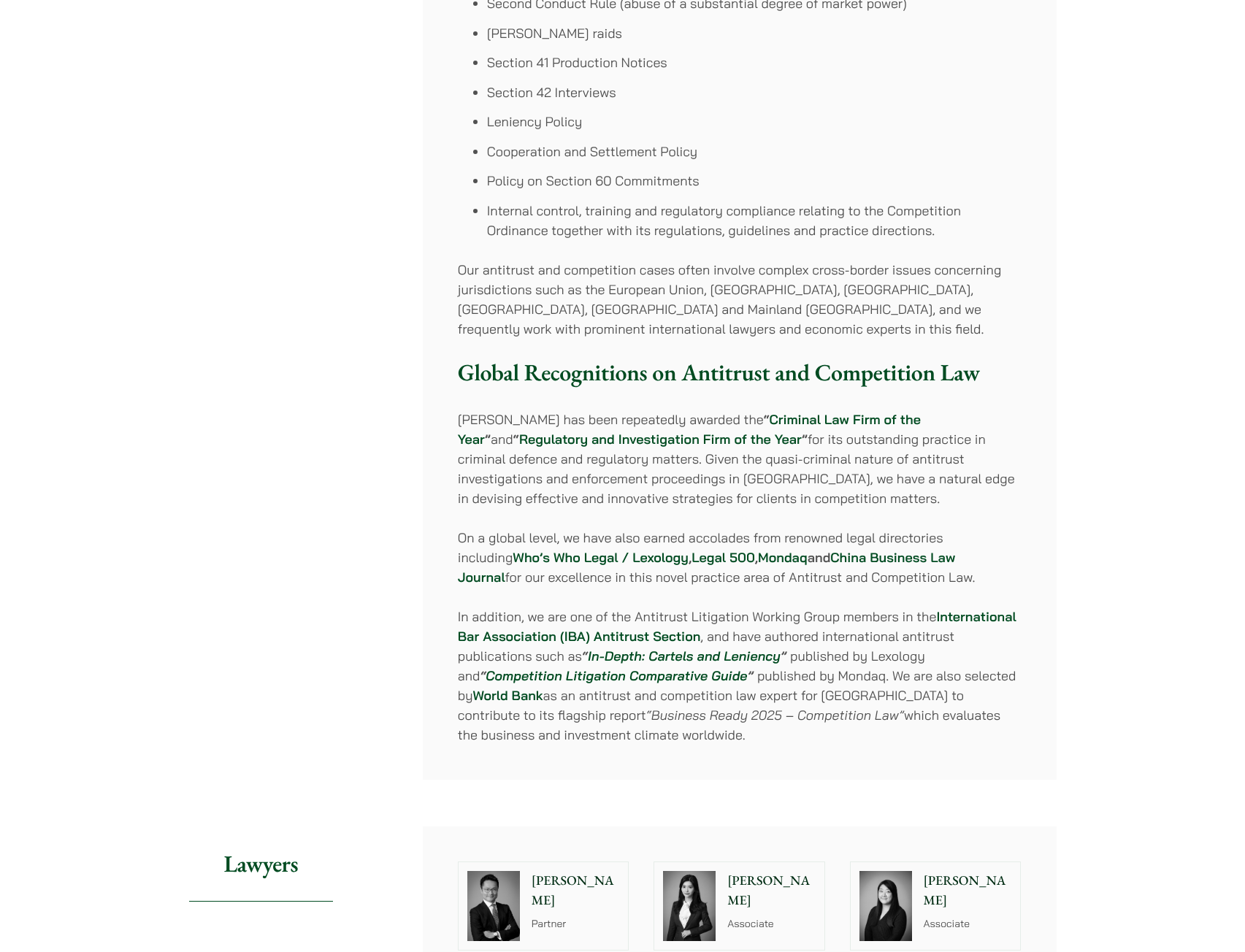
drag, startPoint x: 753, startPoint y: 619, endPoint x: 952, endPoint y: 746, distance: 236.1
click at [952, 746] on div "The Competition Ordinance (Cap. 619) came into full force in [GEOGRAPHIC_DATA] …" at bounding box center [740, 196] width 634 height 1167
click at [952, 746] on div "The Competition Ordinance (Cap. 619) came into full force in Hong Kong in 2015.…" at bounding box center [740, 196] width 634 height 1167
drag, startPoint x: 873, startPoint y: 740, endPoint x: 772, endPoint y: 659, distance: 129.5
click at [772, 659] on p "In addition, we are one of the Antitrust Litigation Working Group members in th…" at bounding box center [740, 675] width 564 height 138
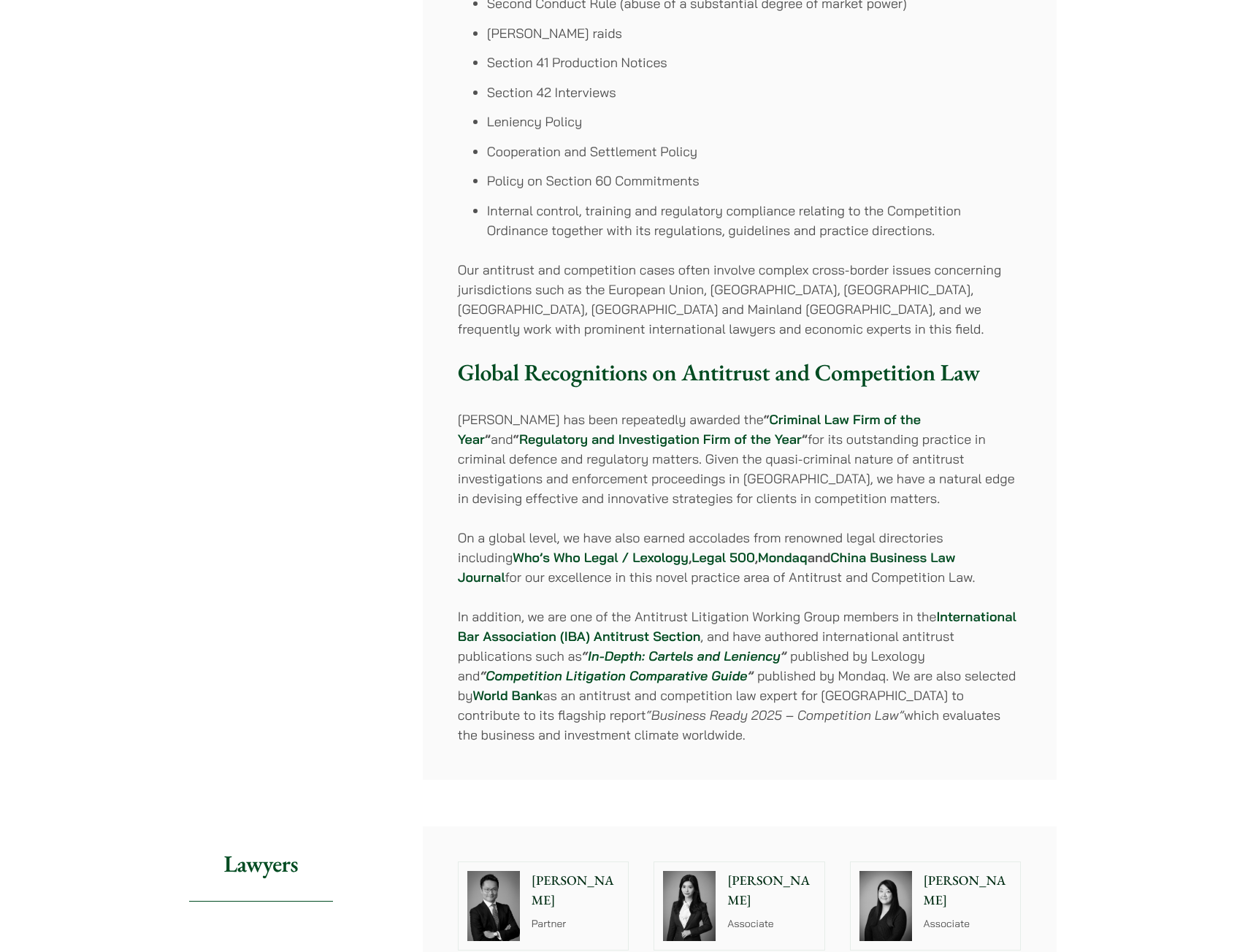
click at [591, 703] on p "In addition, we are one of the Antitrust Litigation Working Group members in th…" at bounding box center [740, 675] width 564 height 138
click at [559, 436] on strong "Regulatory and Investigation Firm of the Year" at bounding box center [660, 439] width 283 height 17
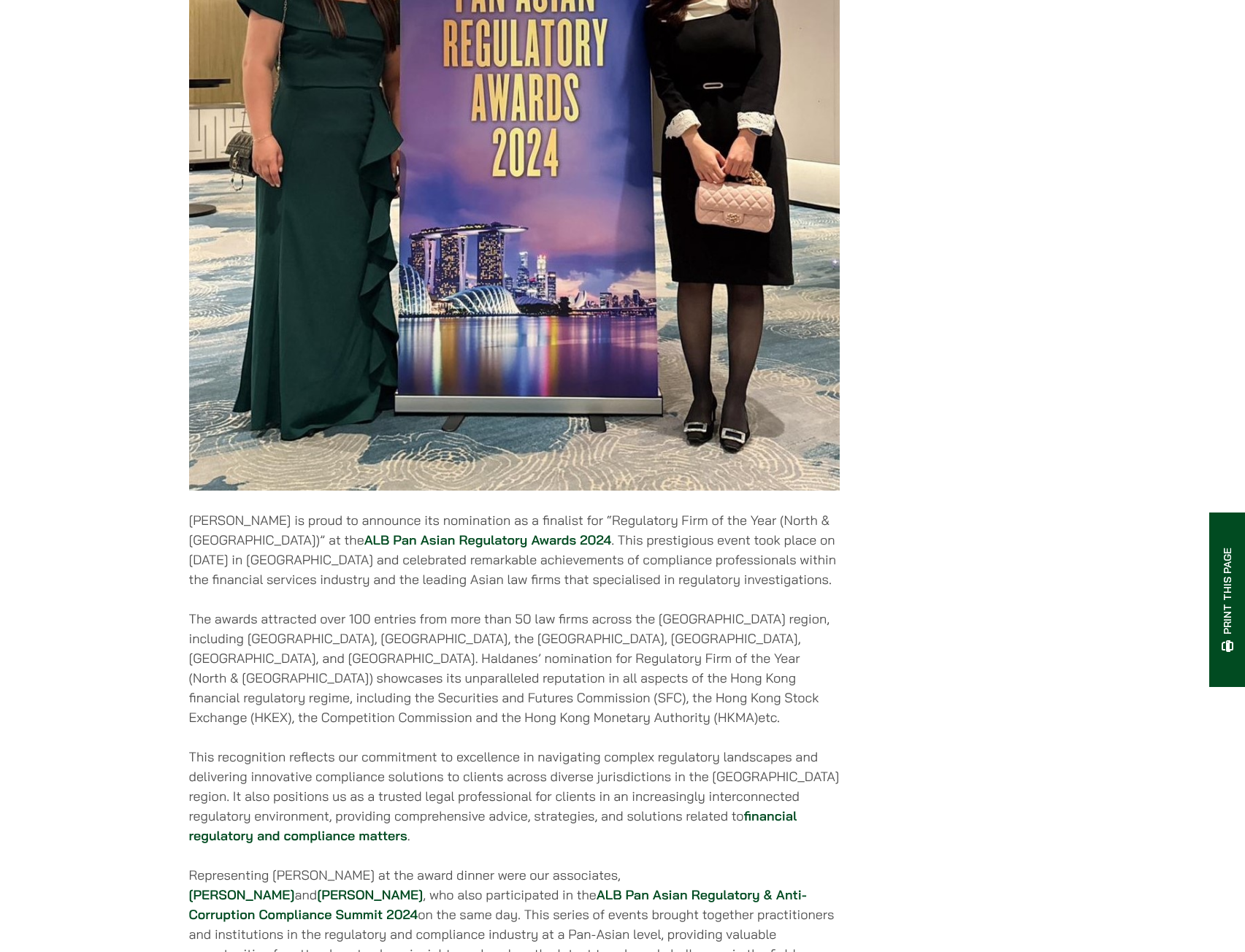
scroll to position [949, 0]
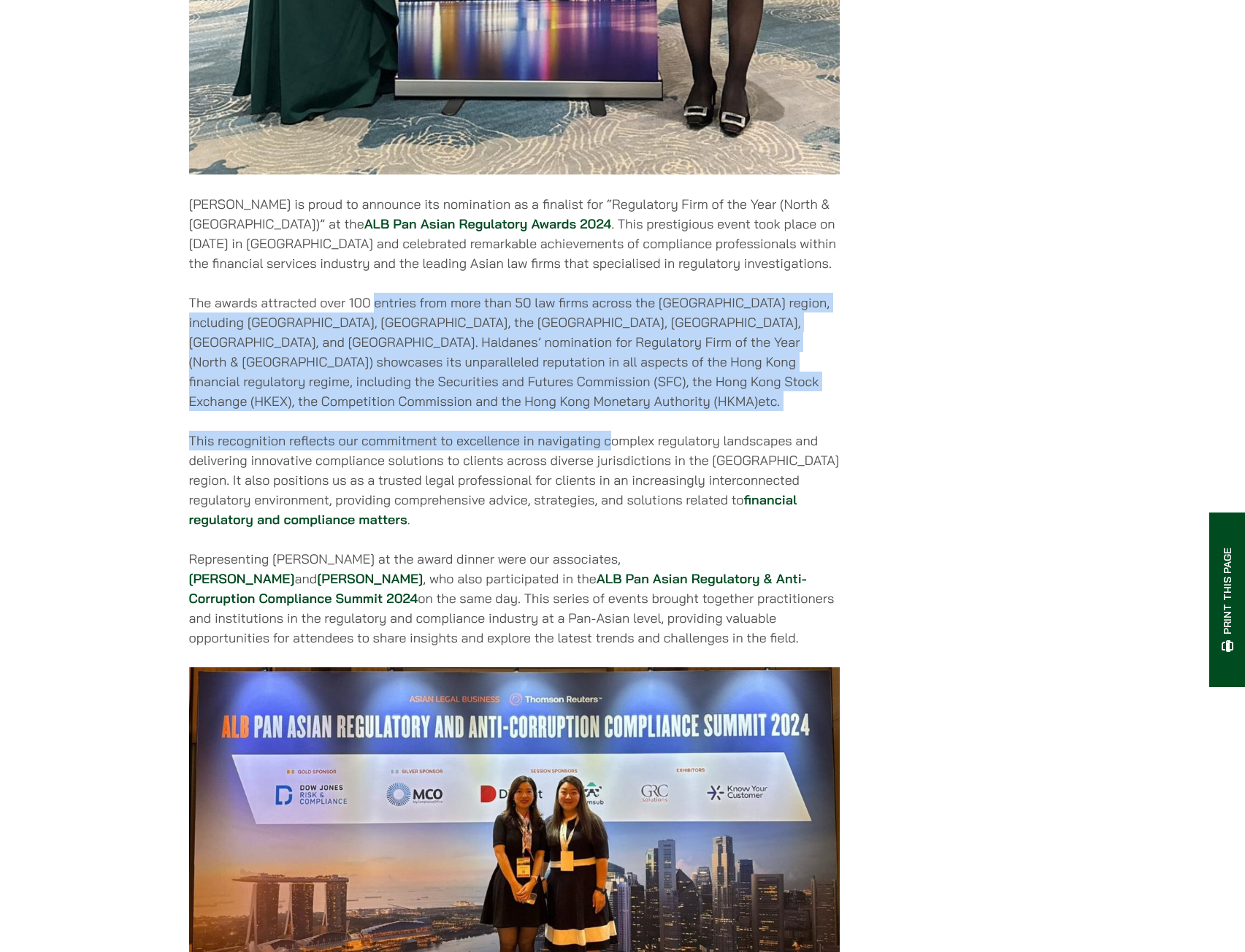
drag, startPoint x: 375, startPoint y: 299, endPoint x: 609, endPoint y: 423, distance: 264.8
click at [609, 423] on div "[DATE] [PERSON_NAME] is proud to announce its nomination as a finalist for “Reg…" at bounding box center [514, 691] width 651 height 2641
click at [609, 431] on p "This recognition reflects our commitment to excellence in navigating complex re…" at bounding box center [514, 480] width 651 height 98
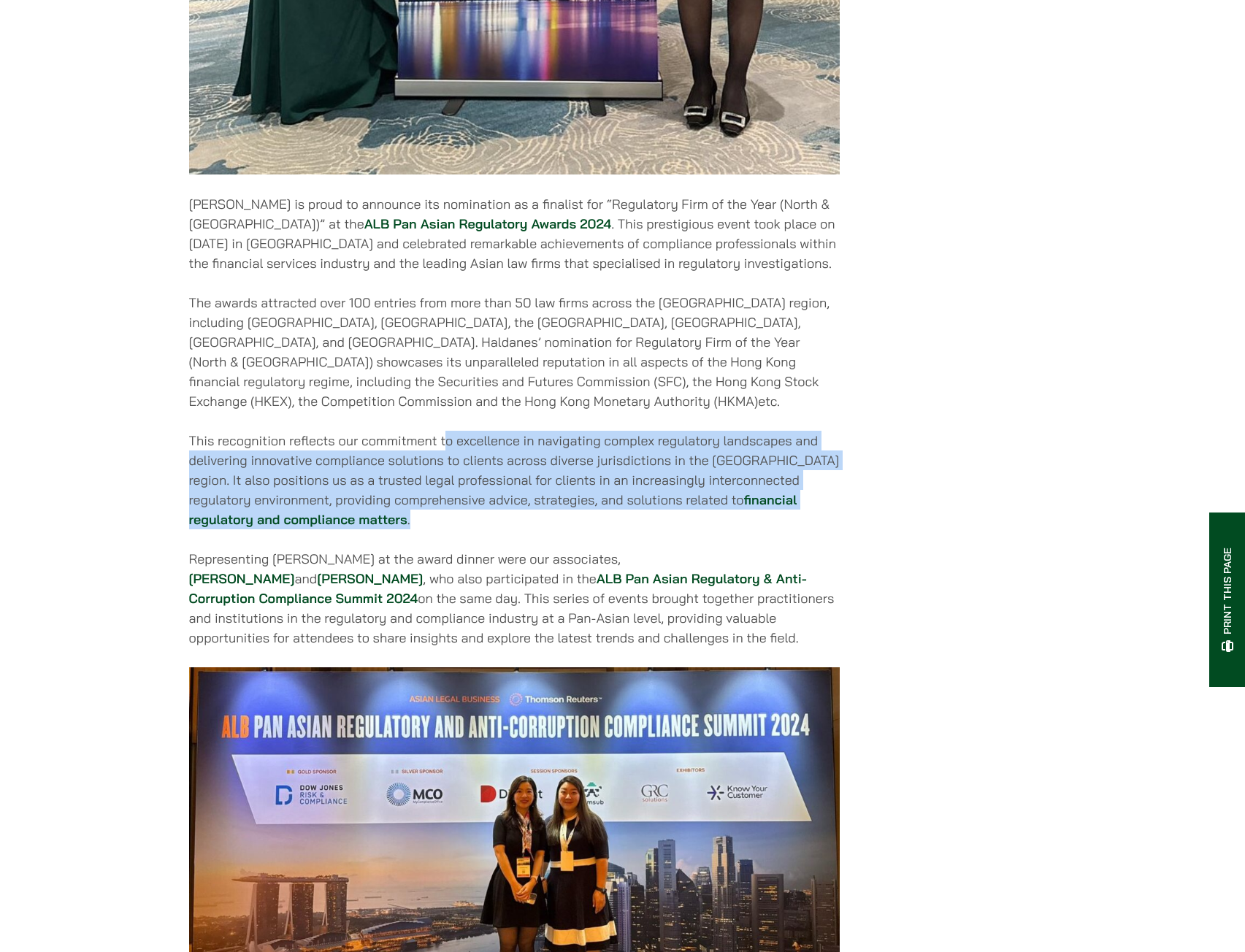
drag, startPoint x: 449, startPoint y: 432, endPoint x: 503, endPoint y: 514, distance: 98.2
click at [503, 514] on p "This recognition reflects our commitment to excellence in navigating complex re…" at bounding box center [514, 480] width 651 height 98
drag, startPoint x: 500, startPoint y: 513, endPoint x: 304, endPoint y: 456, distance: 204.1
click at [304, 456] on p "This recognition reflects our commitment to excellence in navigating complex re…" at bounding box center [514, 480] width 651 height 98
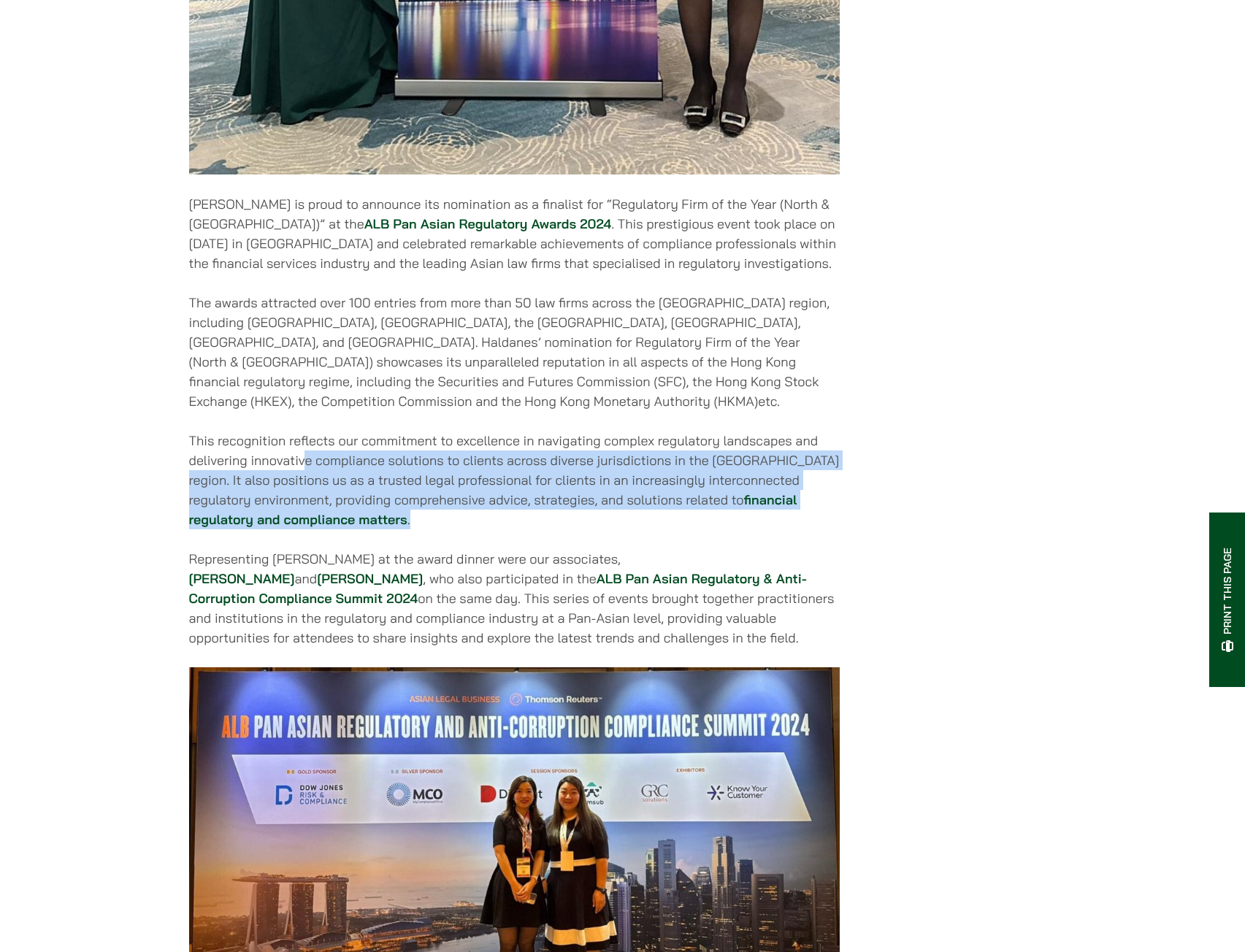
click at [304, 456] on p "This recognition reflects our commitment to excellence in navigating complex re…" at bounding box center [514, 480] width 651 height 98
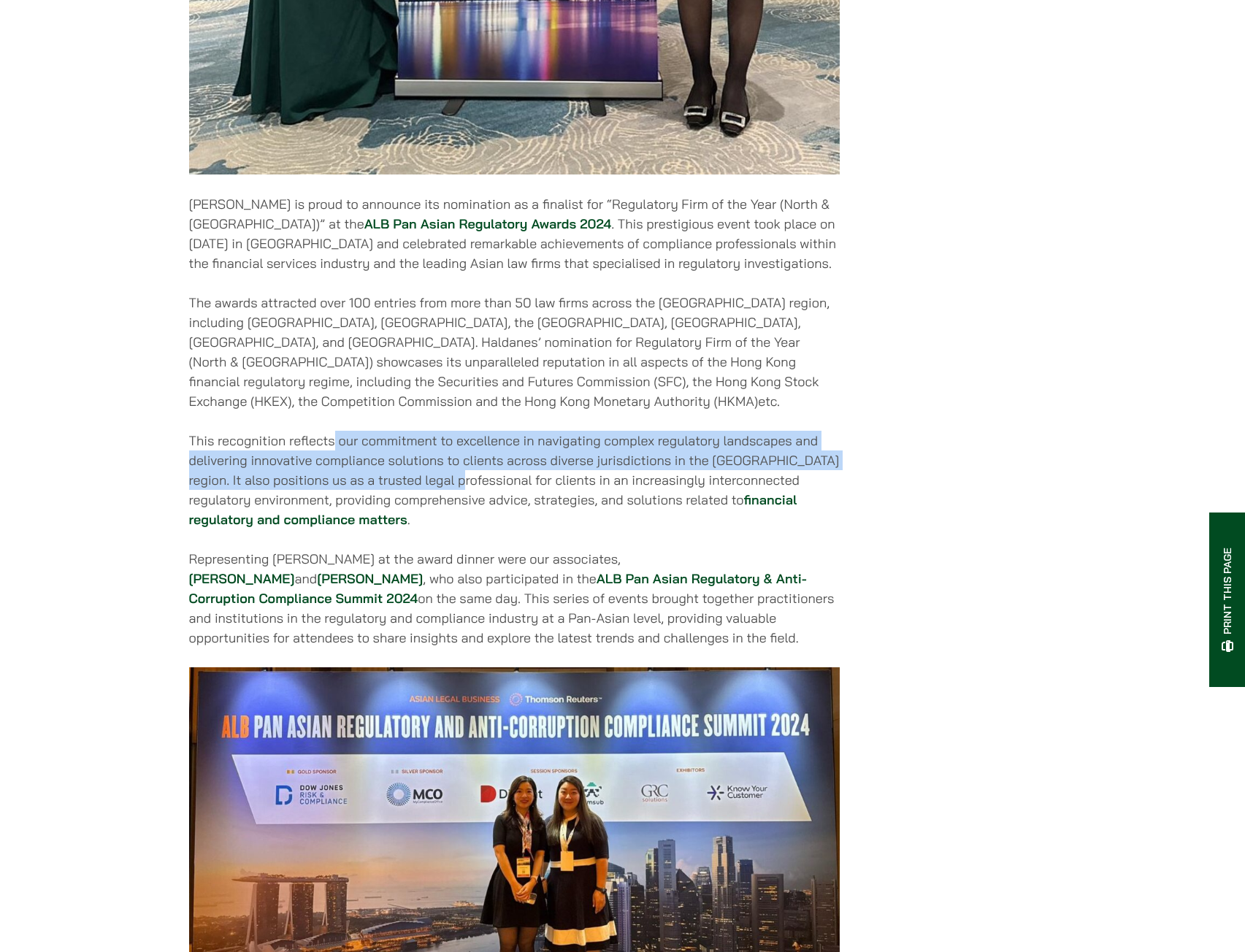
drag, startPoint x: 333, startPoint y: 439, endPoint x: 439, endPoint y: 478, distance: 112.9
click at [439, 478] on p "This recognition reflects our commitment to excellence in navigating complex re…" at bounding box center [514, 480] width 651 height 98
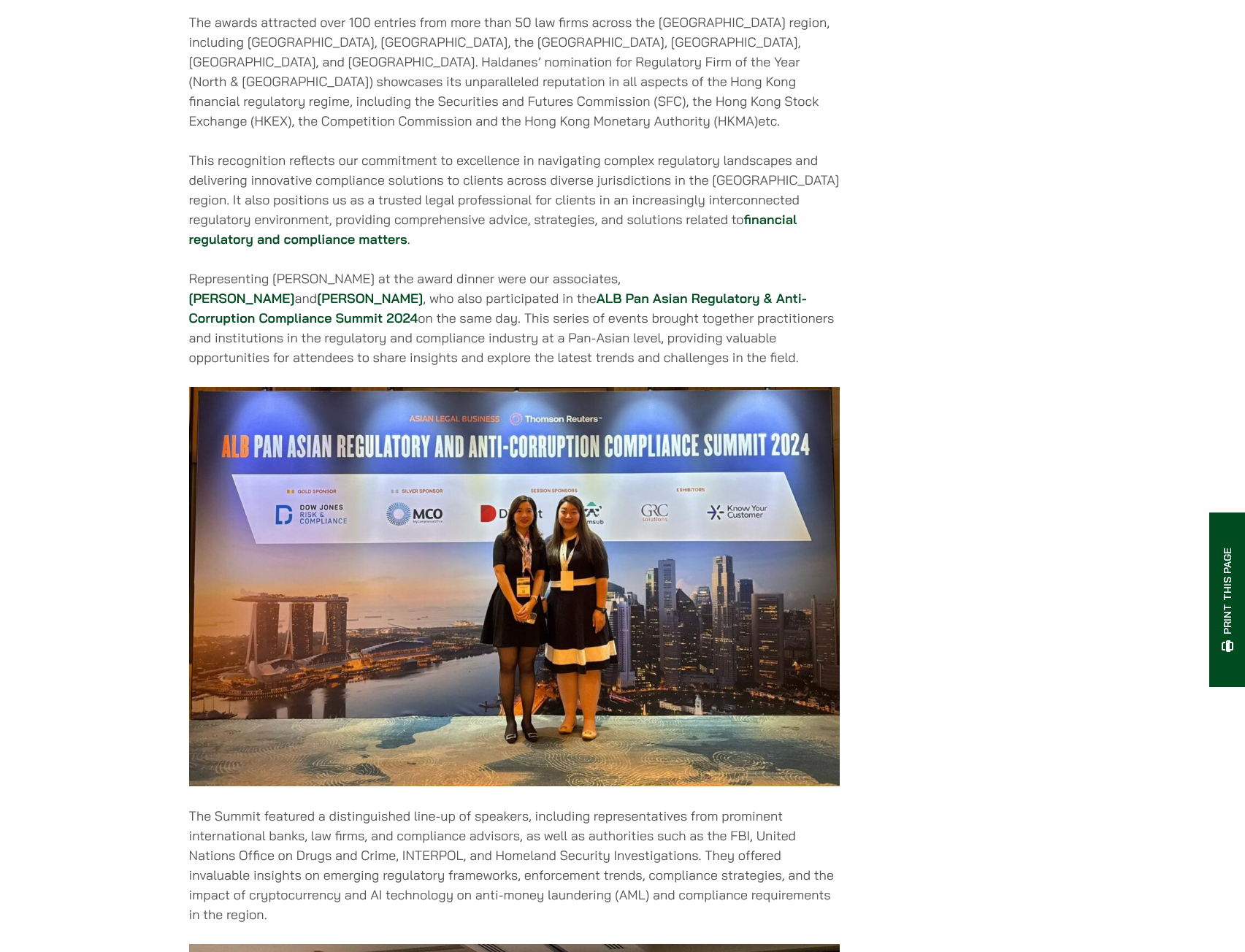
scroll to position [1241, 0]
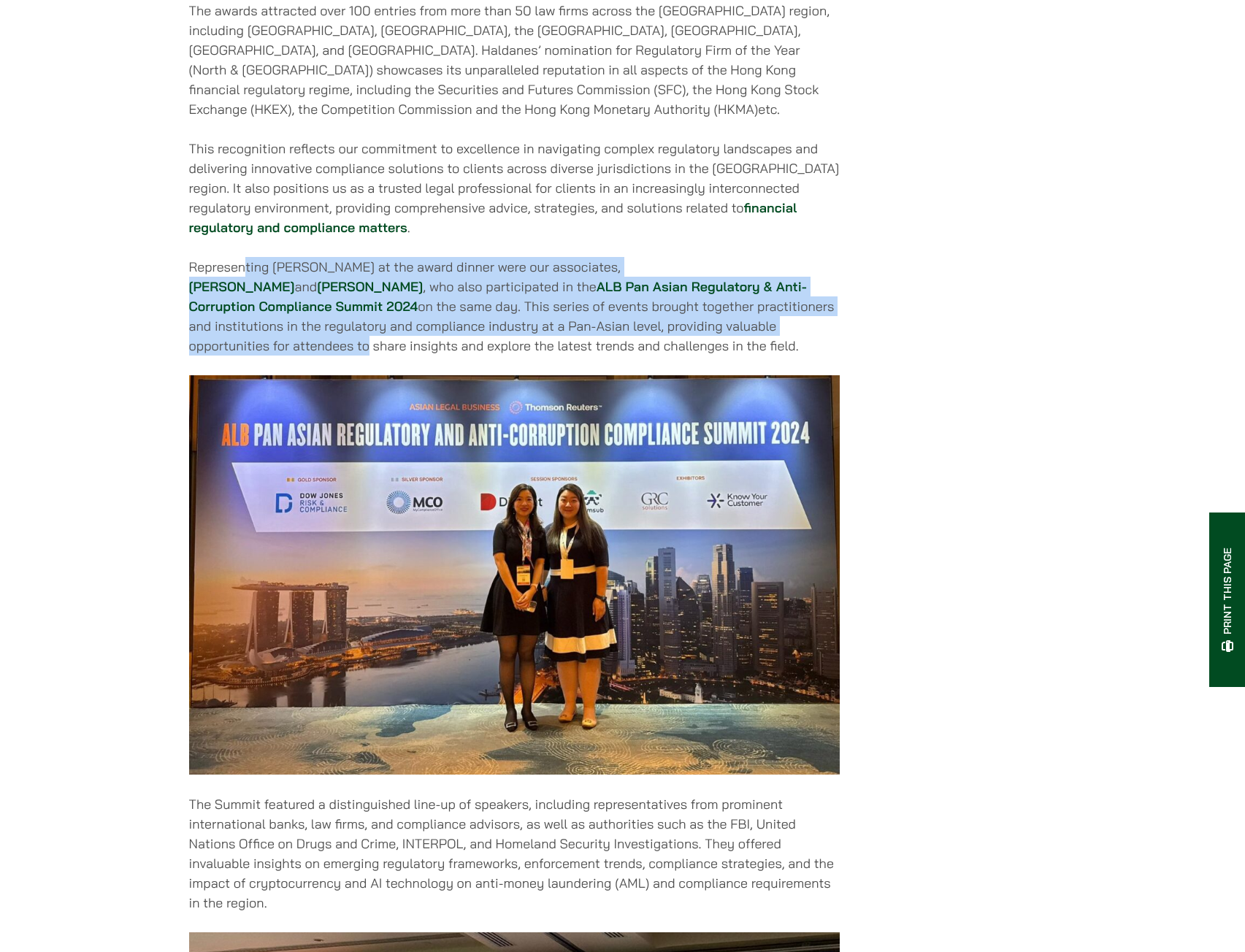
drag, startPoint x: 244, startPoint y: 263, endPoint x: 652, endPoint y: 311, distance: 410.8
click at [652, 311] on p "Representing Haldanes at the award dinner were our associates, Florence Yan and…" at bounding box center [514, 306] width 651 height 98
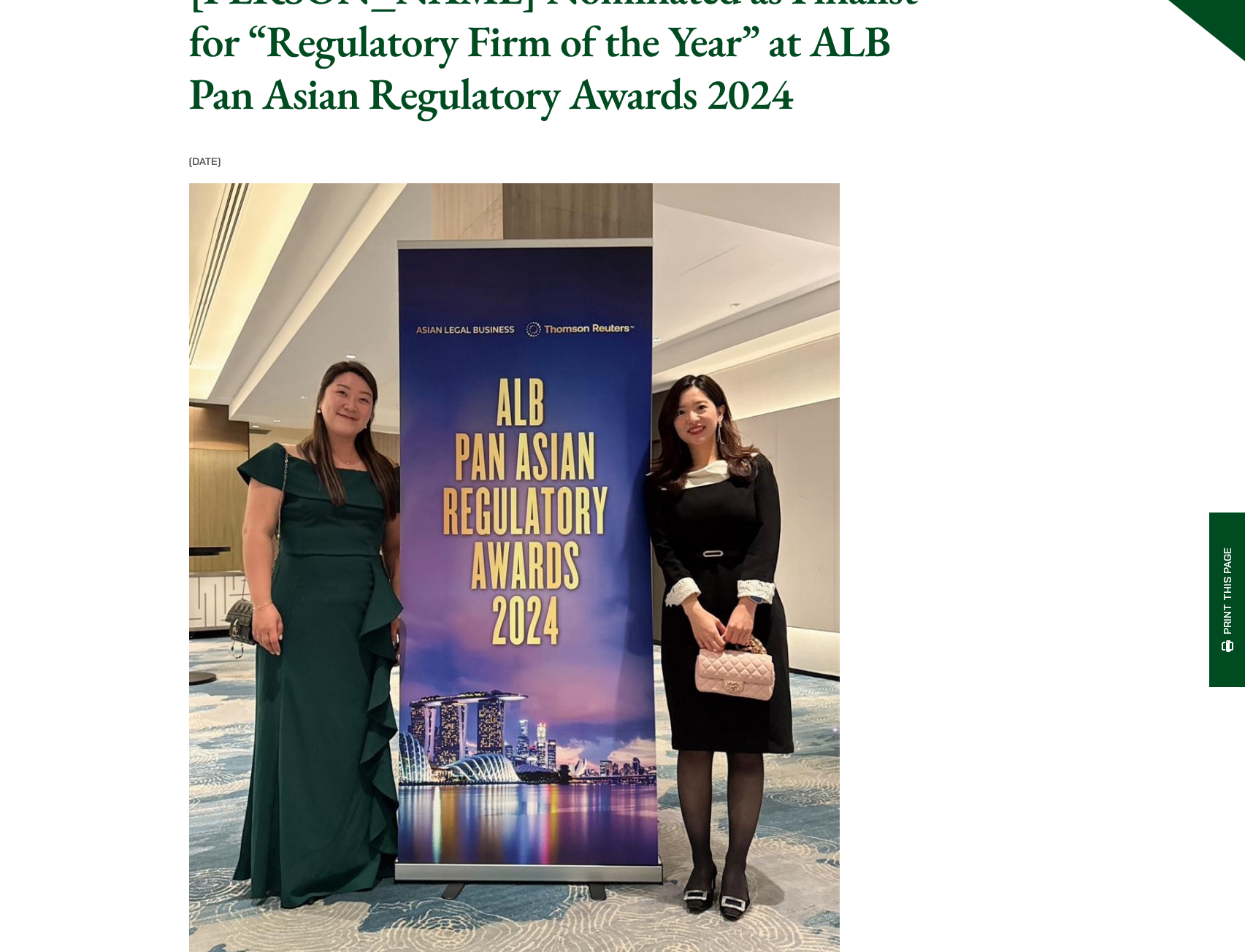
scroll to position [0, 0]
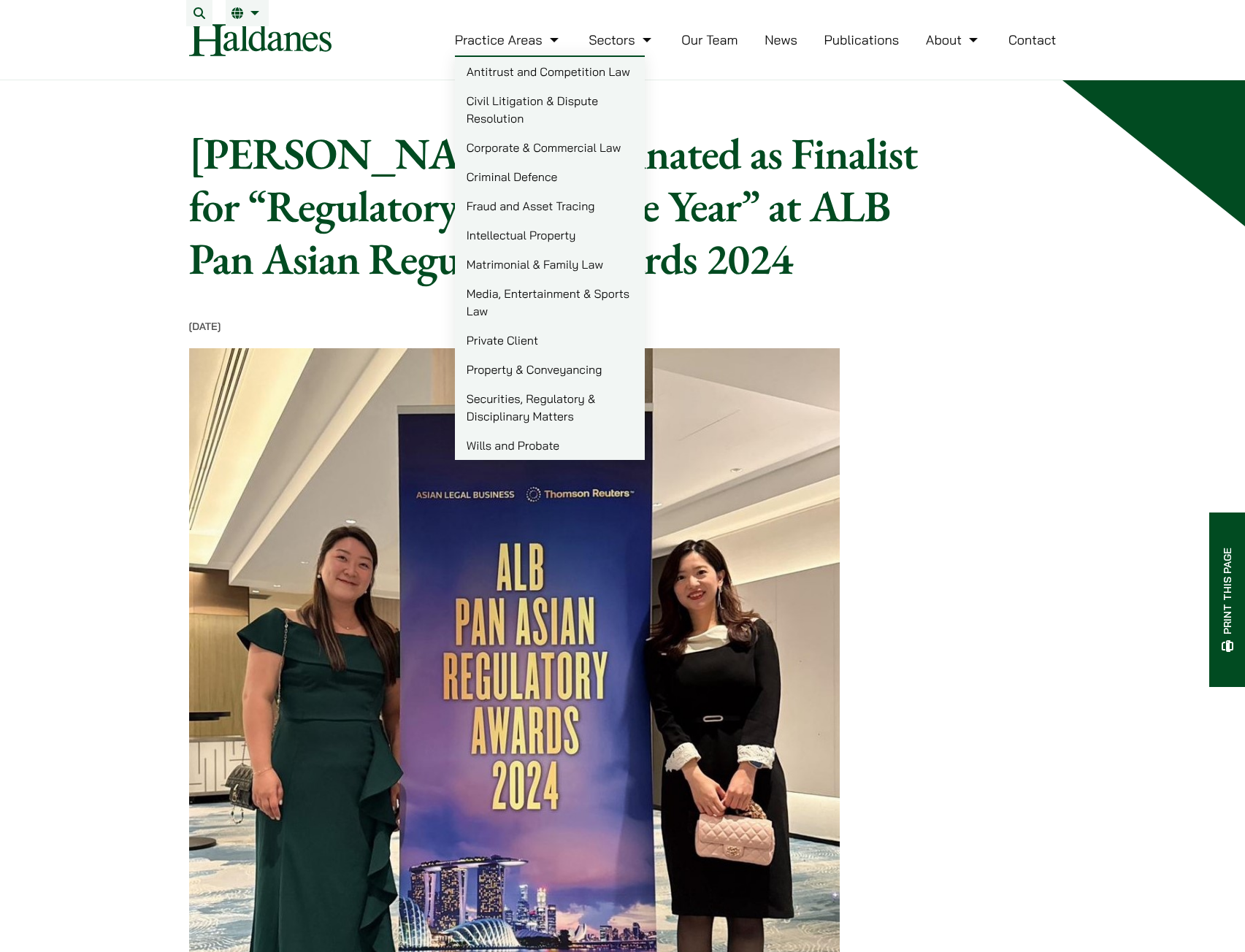
click at [507, 82] on link "Antitrust and Competition Law" at bounding box center [549, 71] width 190 height 30
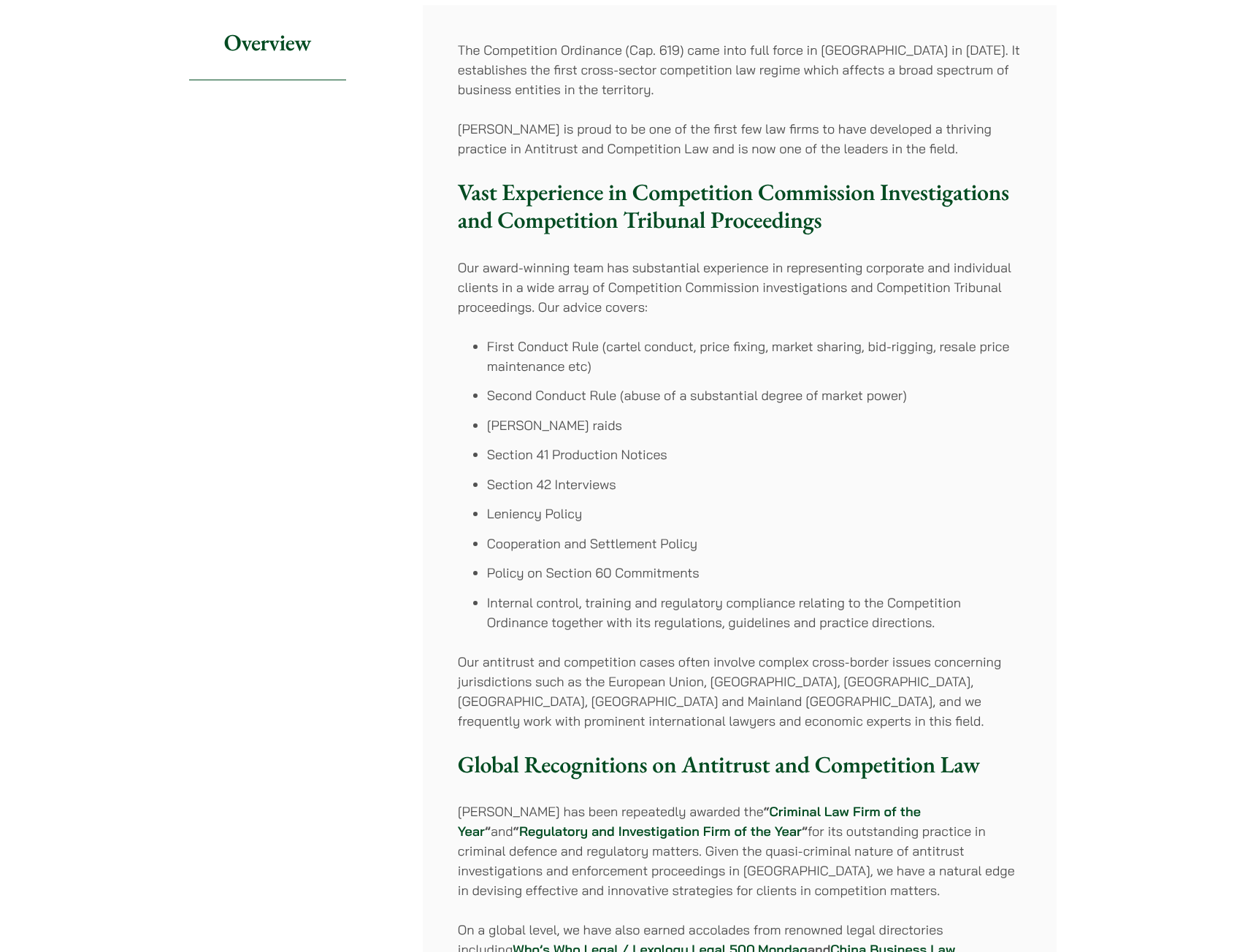
scroll to position [584, 0]
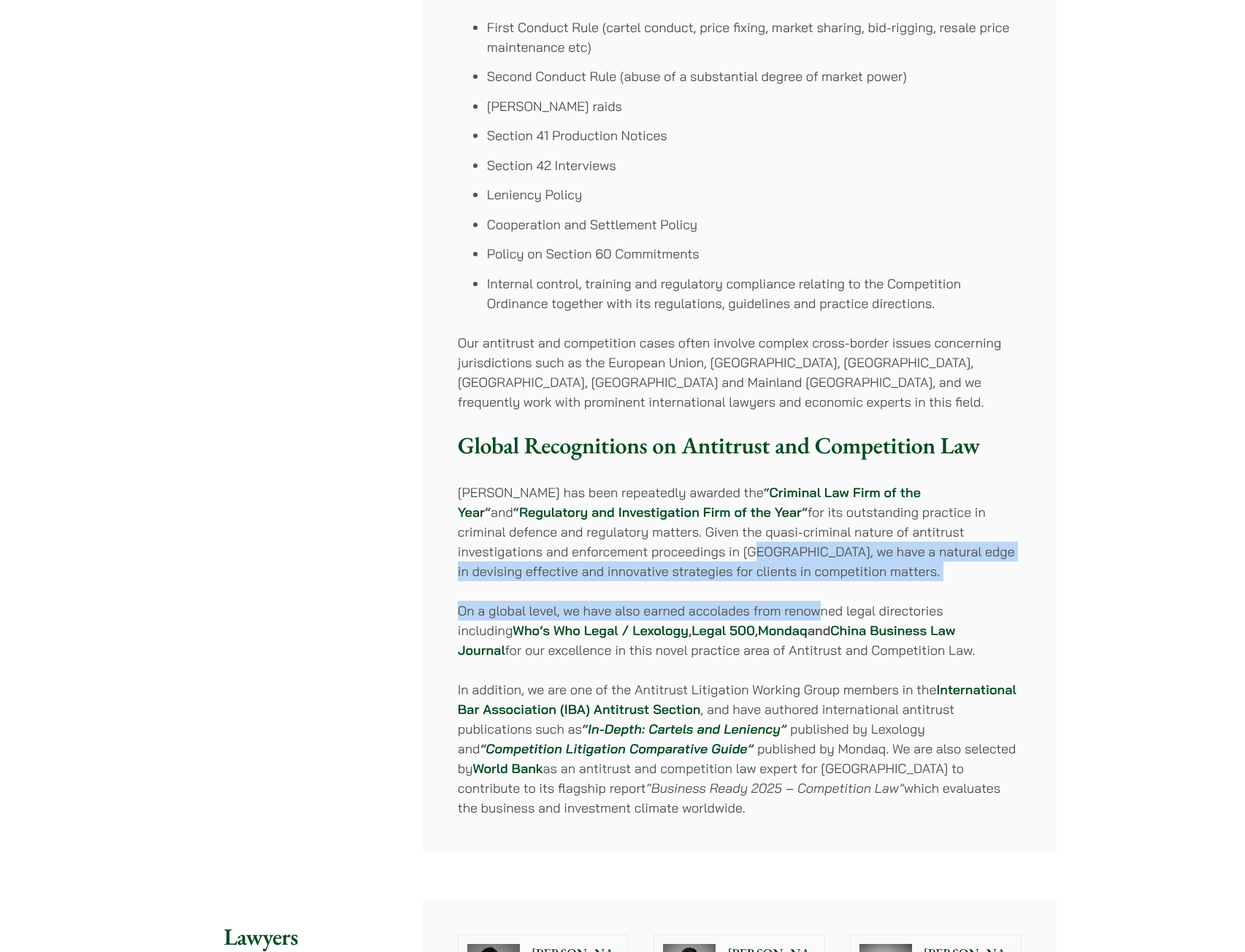
drag, startPoint x: 636, startPoint y: 544, endPoint x: 824, endPoint y: 587, distance: 192.9
click at [824, 587] on div "The Competition Ordinance (Cap. 619) came into full force in Hong Kong in 2015.…" at bounding box center [740, 269] width 634 height 1167
drag, startPoint x: 822, startPoint y: 584, endPoint x: 695, endPoint y: 535, distance: 136.1
click at [695, 535] on div "The Competition Ordinance (Cap. 619) came into full force in Hong Kong in 2015.…" at bounding box center [740, 269] width 634 height 1167
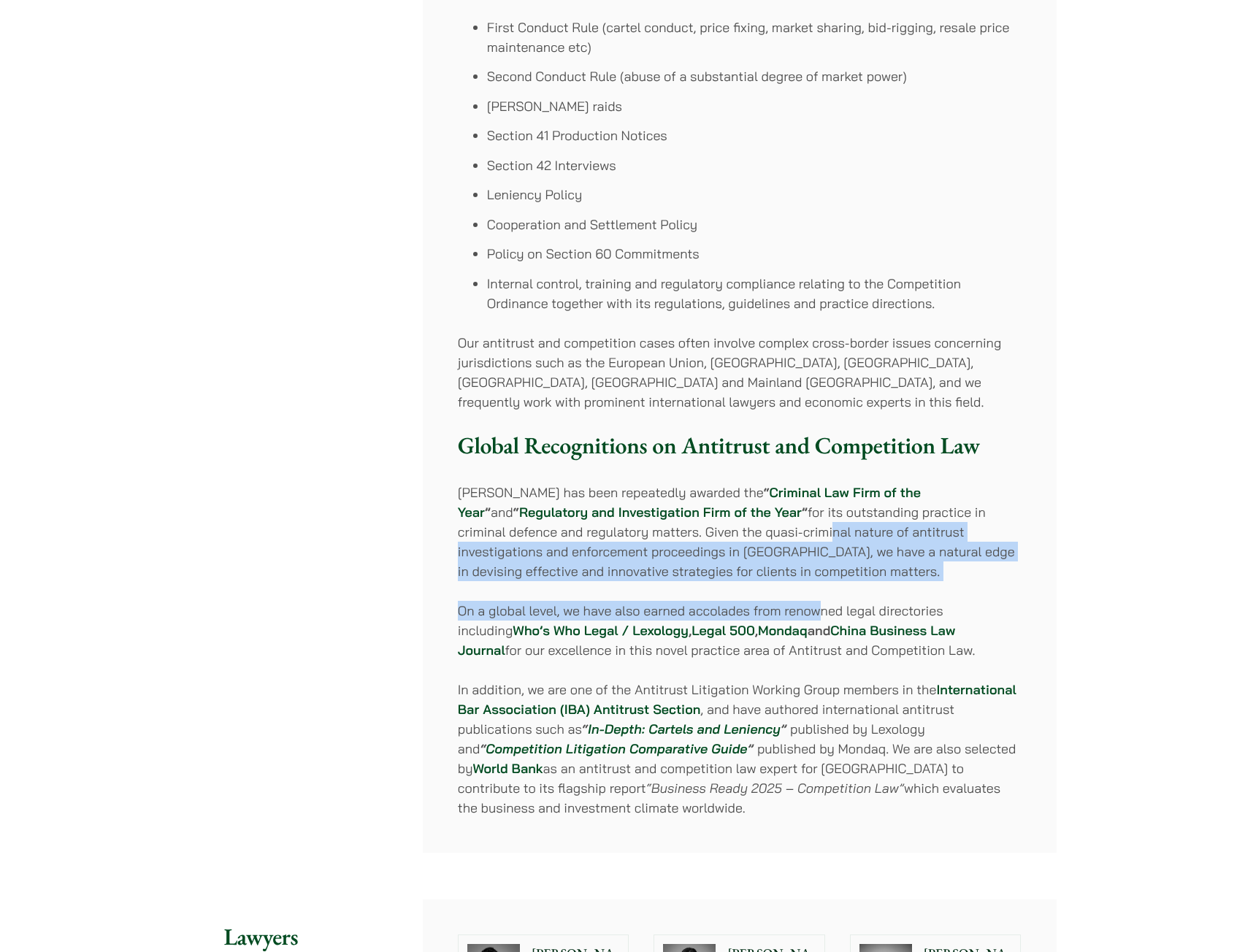
click at [695, 535] on p "Haldanes has been repeatedly awarded the “ Criminal Law Firm of the Year ” and …" at bounding box center [740, 531] width 564 height 98
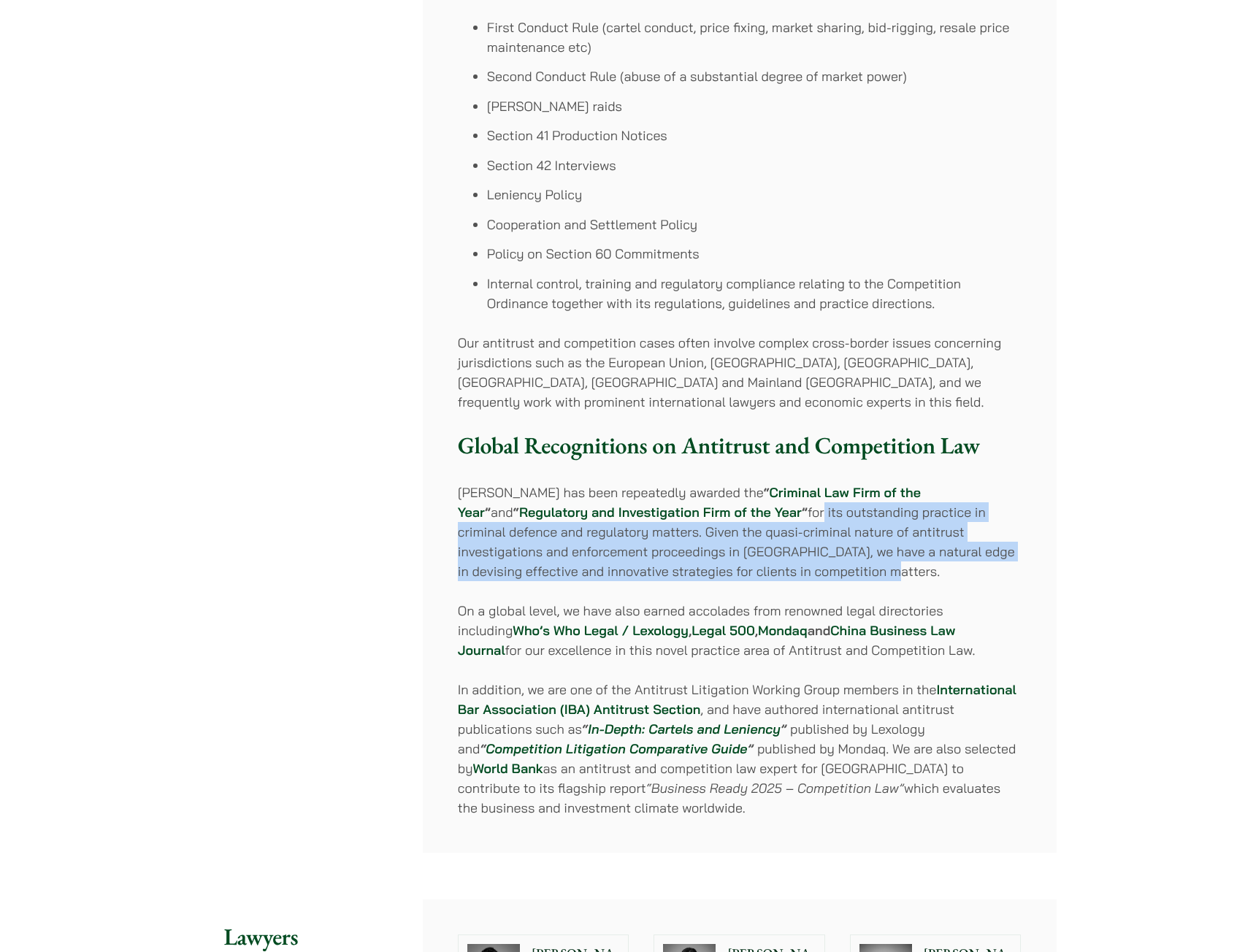
drag, startPoint x: 691, startPoint y: 504, endPoint x: 796, endPoint y: 572, distance: 125.1
click at [796, 572] on p "Haldanes has been repeatedly awarded the “ Criminal Law Firm of the Year ” and …" at bounding box center [740, 531] width 564 height 98
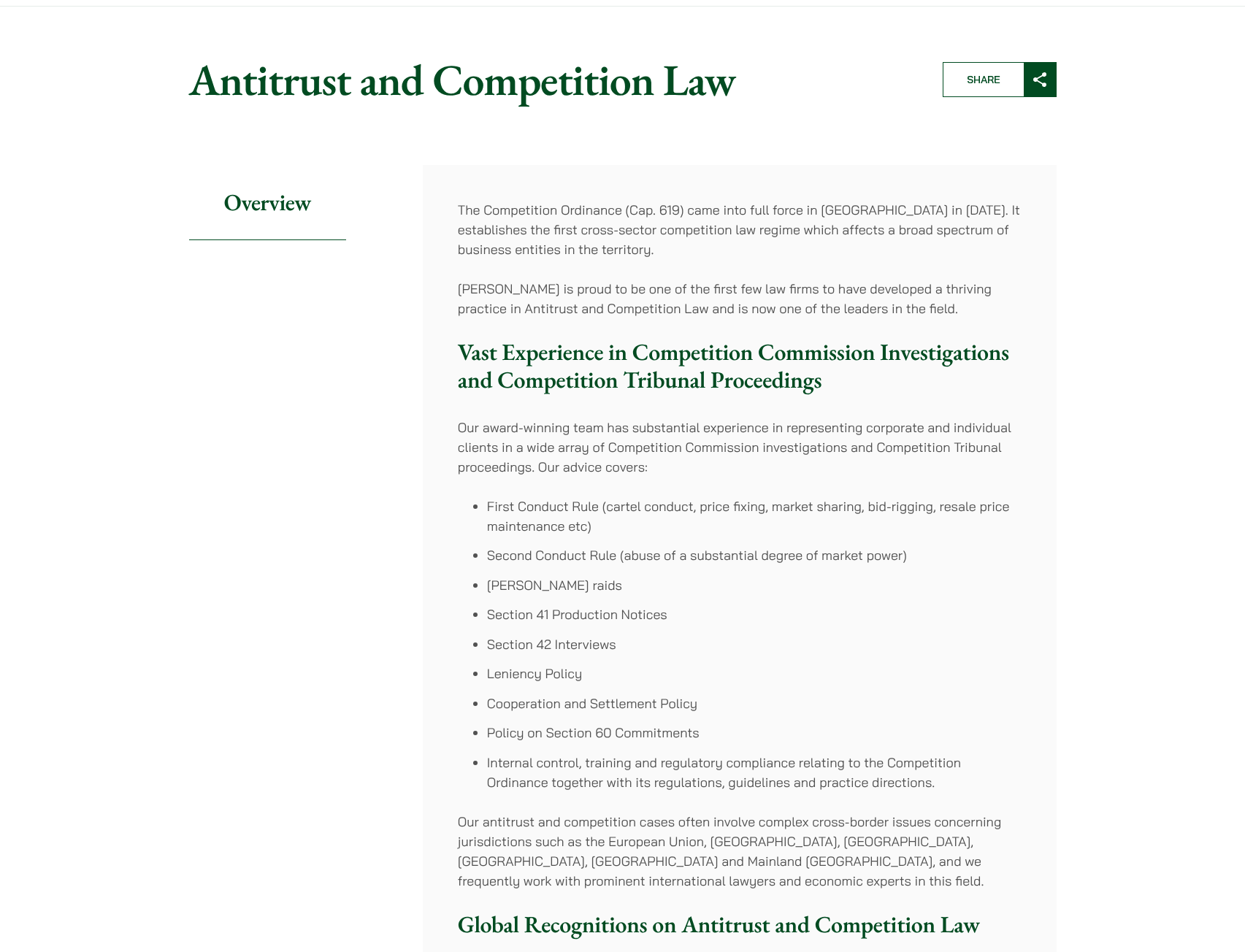
scroll to position [0, 0]
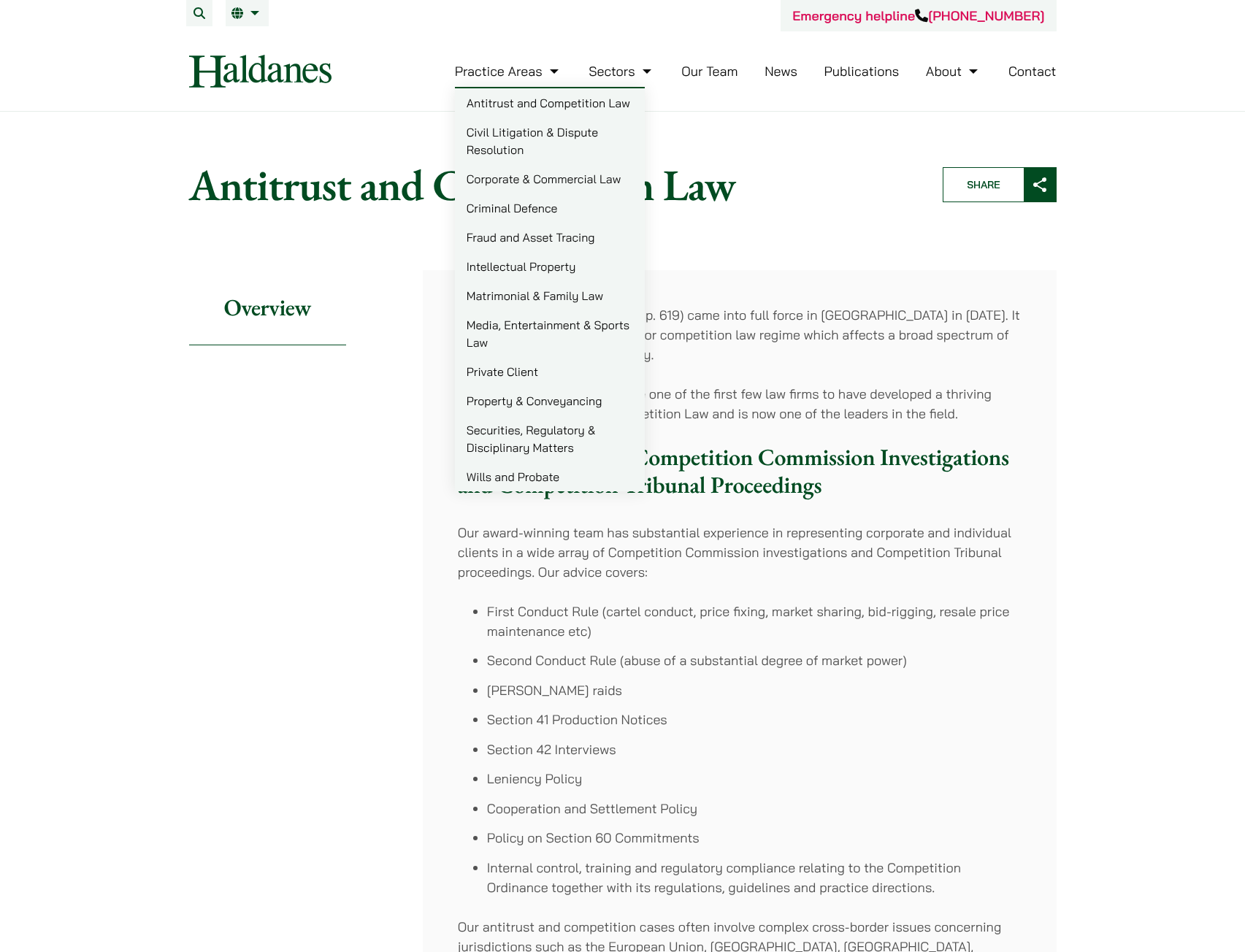
click at [501, 189] on link "Corporate & Commercial Law" at bounding box center [549, 179] width 190 height 30
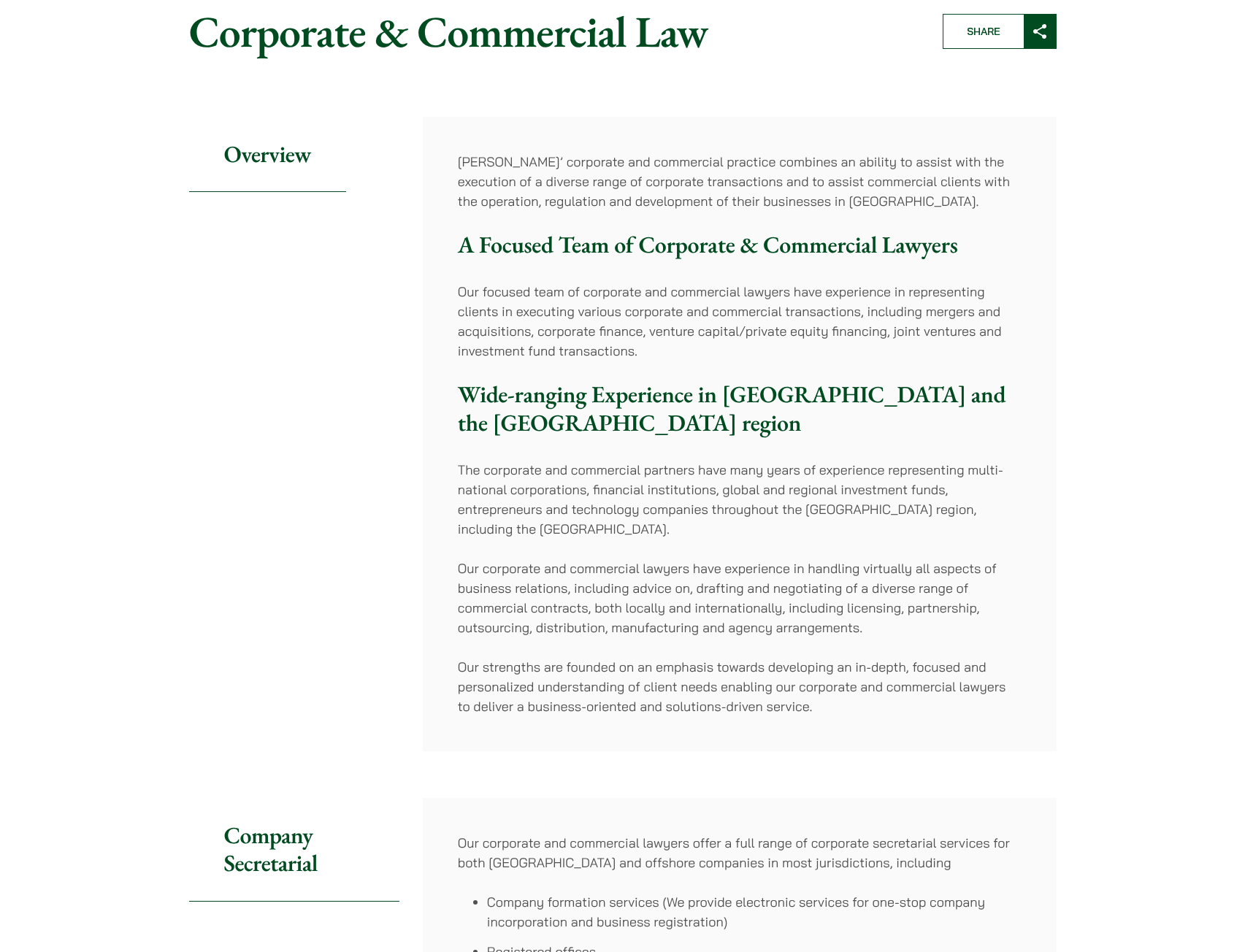
scroll to position [146, 0]
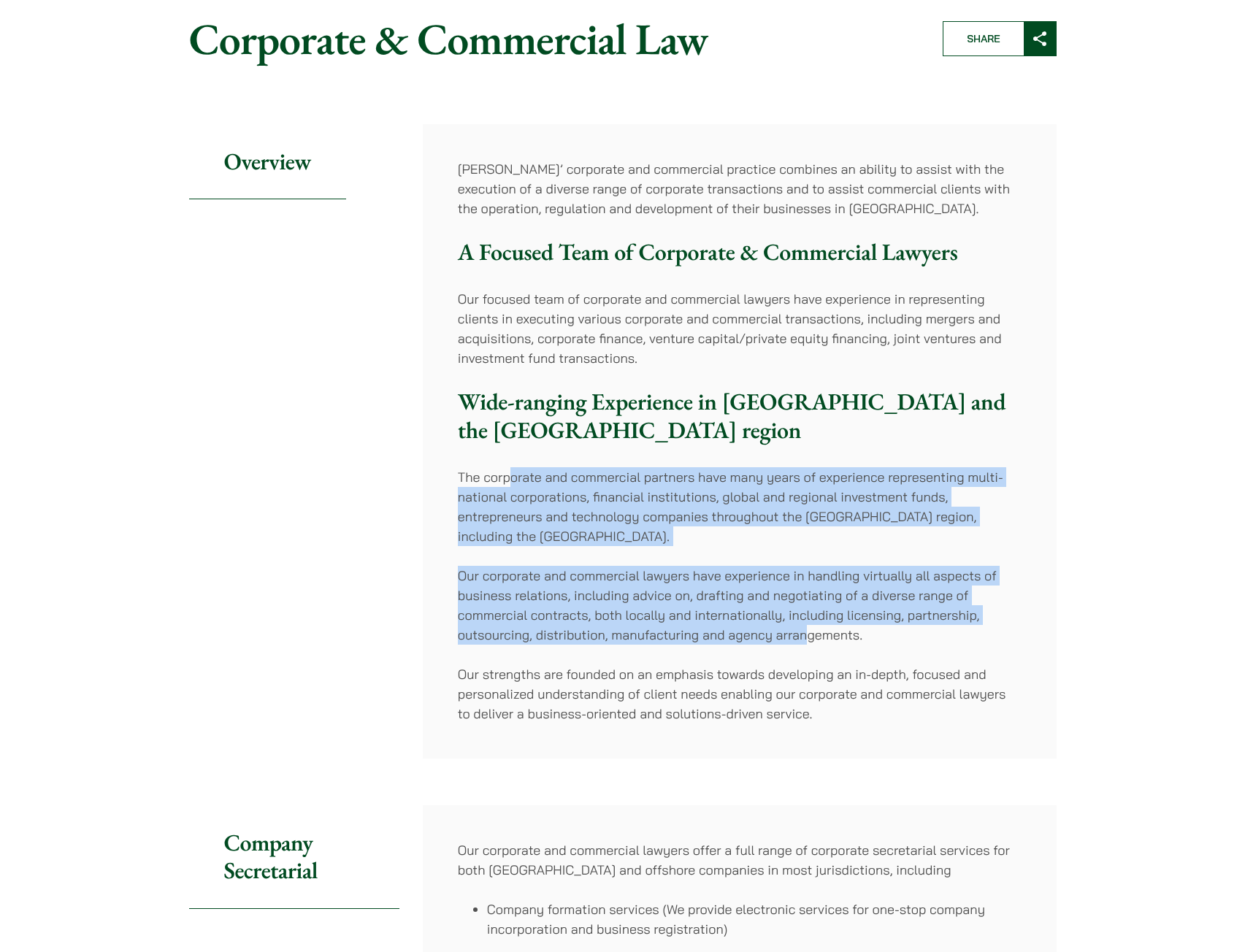
drag, startPoint x: 533, startPoint y: 483, endPoint x: 829, endPoint y: 652, distance: 340.8
click at [811, 642] on div "[PERSON_NAME]’ corporate and commercial practice combines an ability to assist …" at bounding box center [740, 442] width 634 height 635
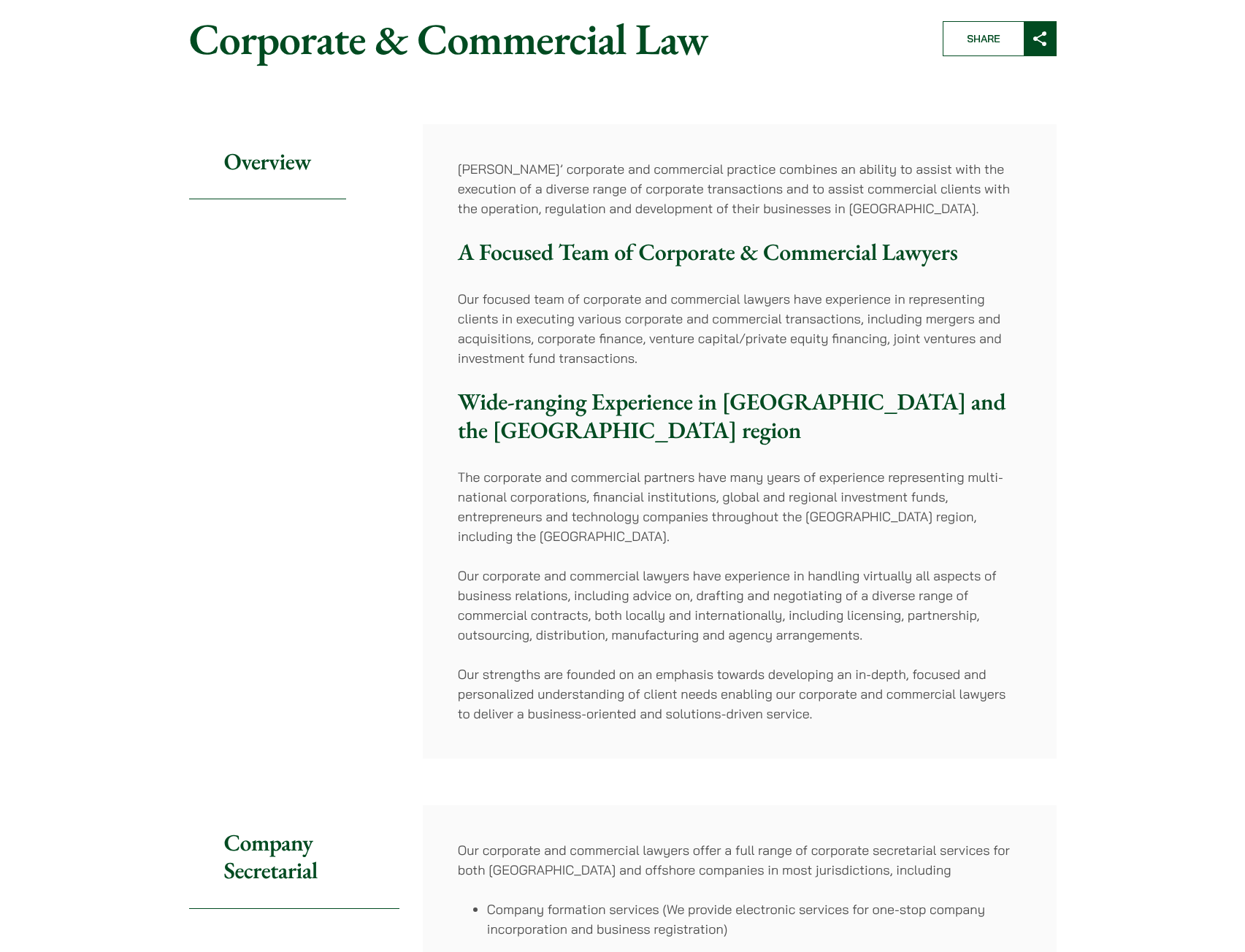
click at [829, 652] on div "[PERSON_NAME]’ corporate and commercial practice combines an ability to assist …" at bounding box center [740, 442] width 634 height 635
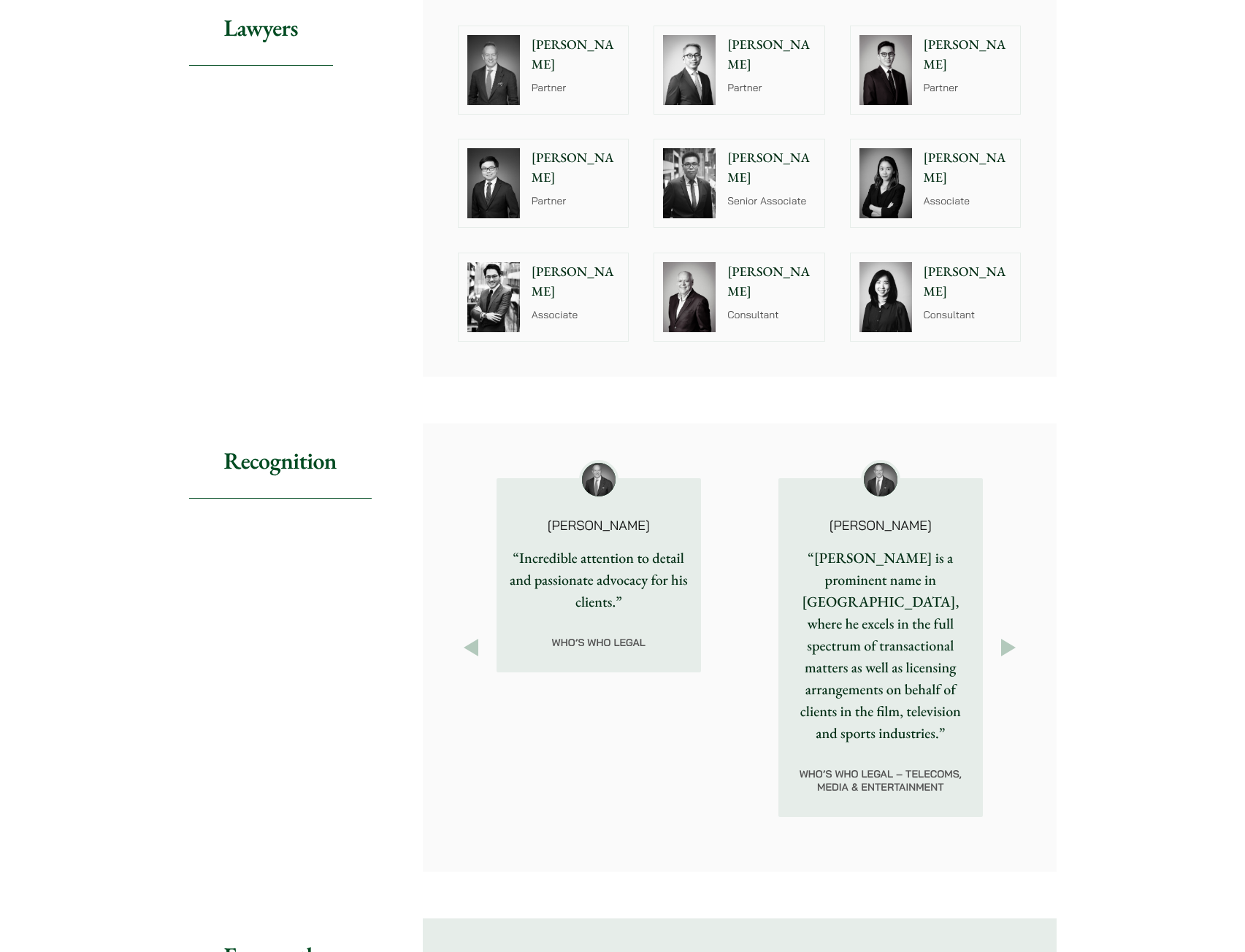
scroll to position [1533, 0]
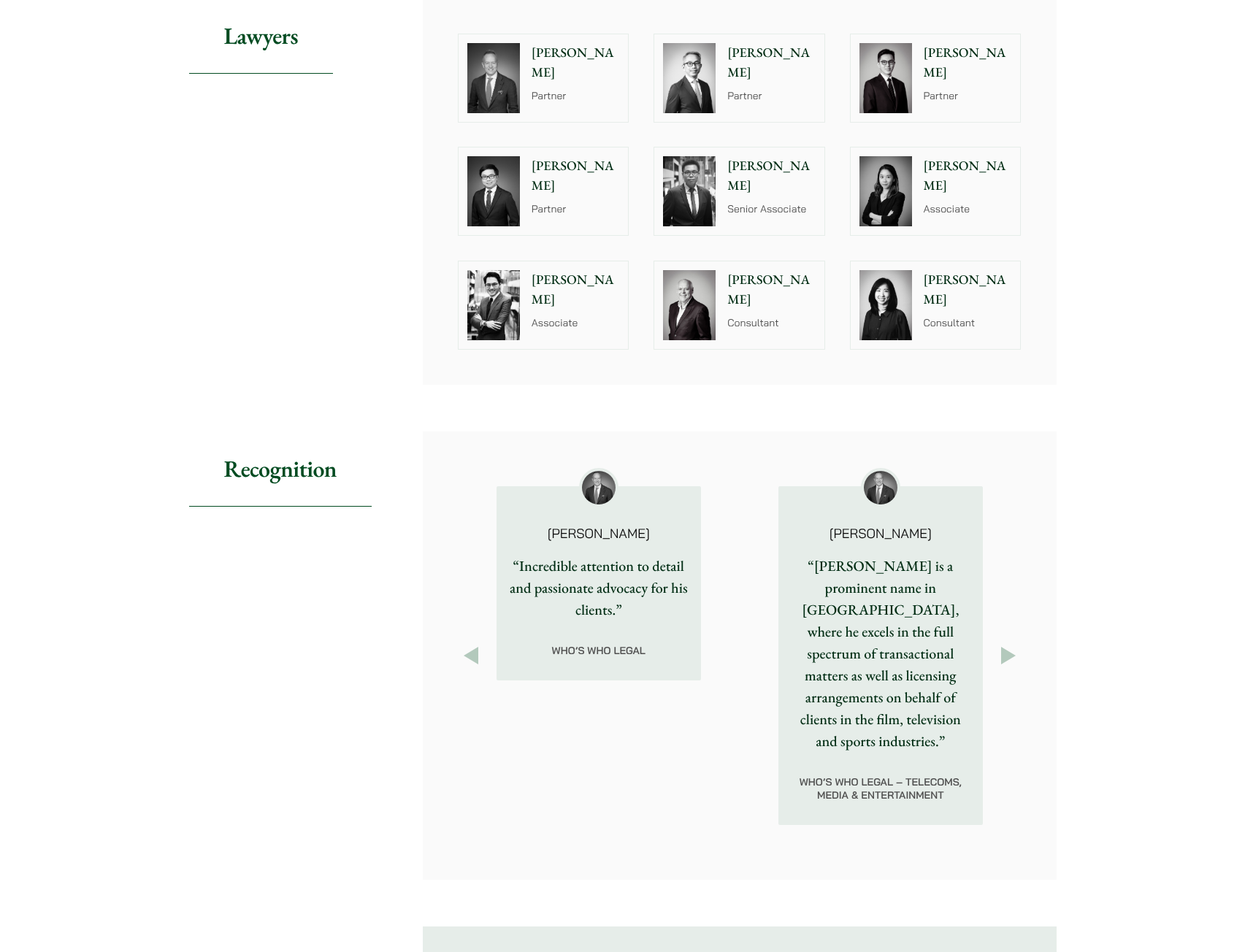
click at [1005, 646] on button "Next" at bounding box center [1008, 655] width 26 height 26
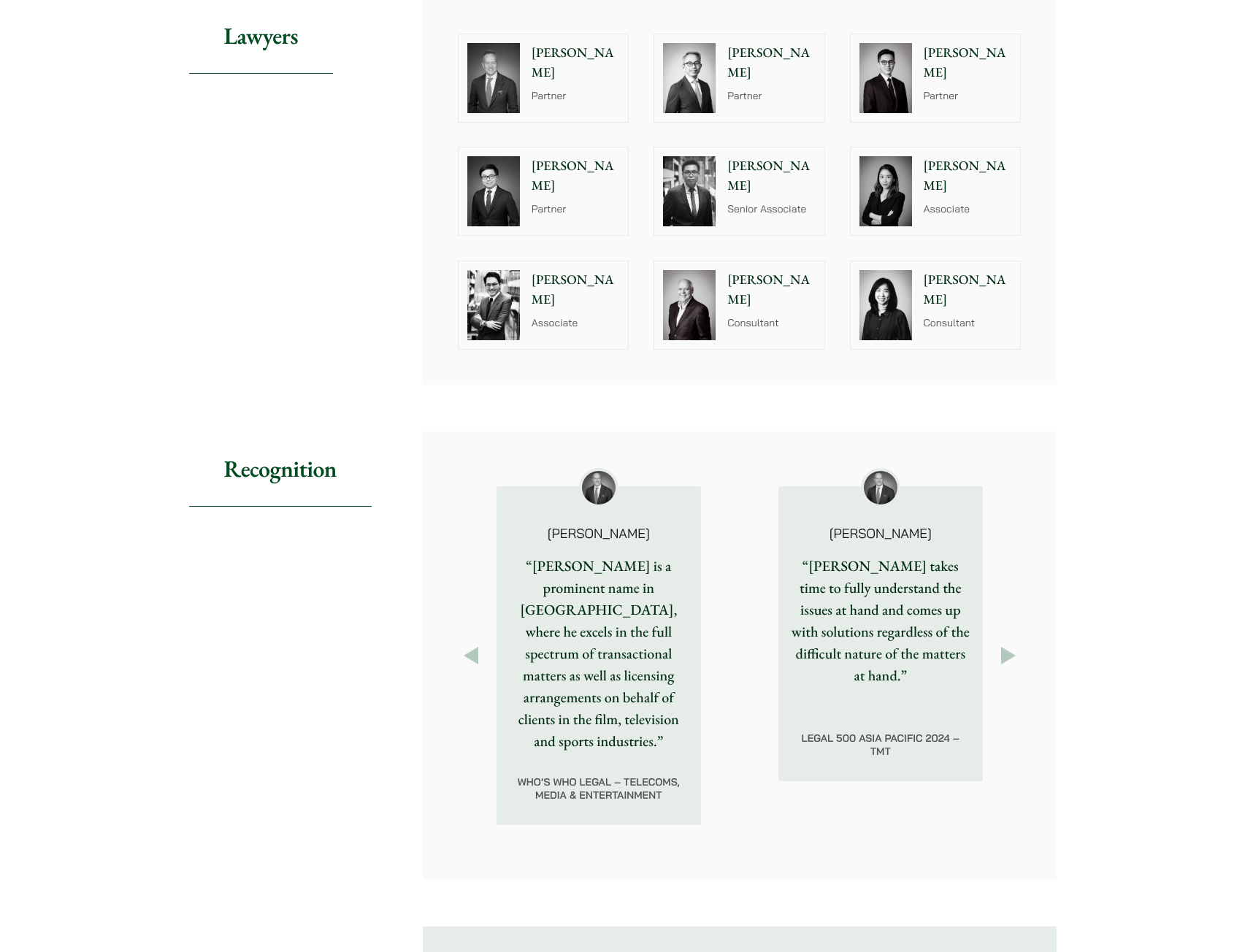
click at [1005, 646] on button "Next" at bounding box center [1008, 655] width 26 height 26
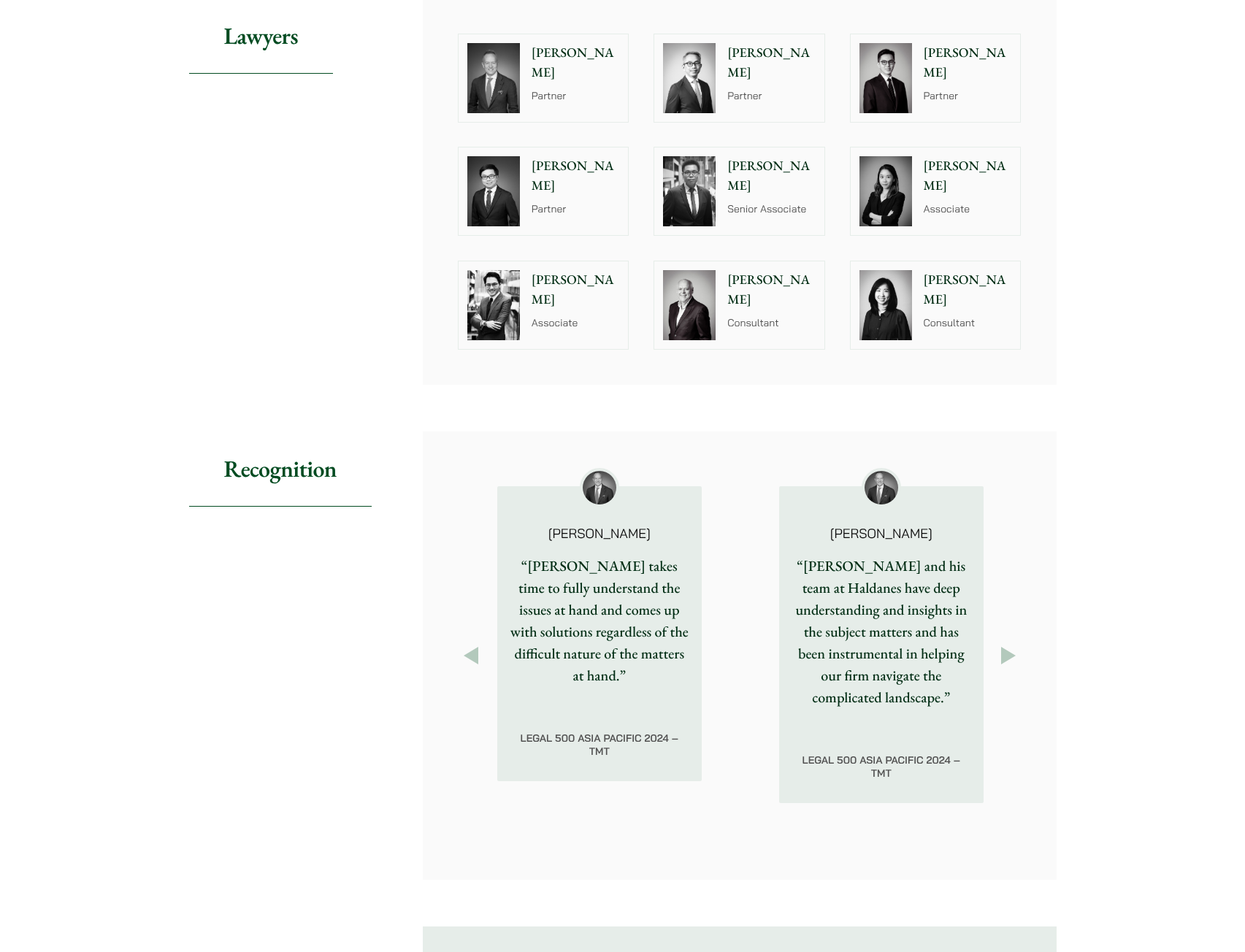
drag, startPoint x: 570, startPoint y: 595, endPoint x: 609, endPoint y: 663, distance: 78.4
click at [609, 663] on p "“[PERSON_NAME] takes time to fully understand the issues at hand and comes up w…" at bounding box center [599, 620] width 181 height 131
click at [1002, 644] on button "Next" at bounding box center [1008, 655] width 26 height 26
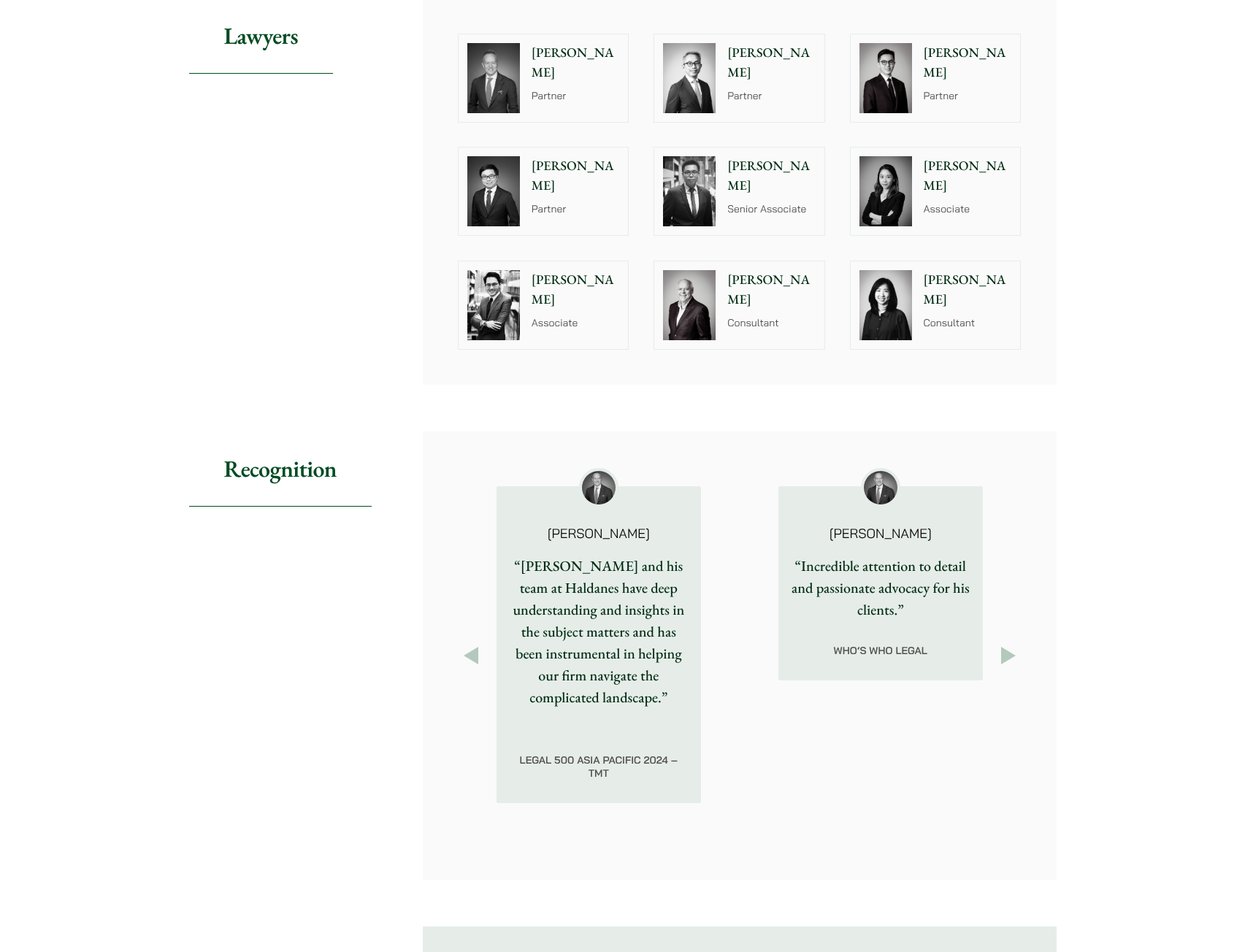
click at [1002, 644] on button "Next" at bounding box center [1008, 655] width 26 height 26
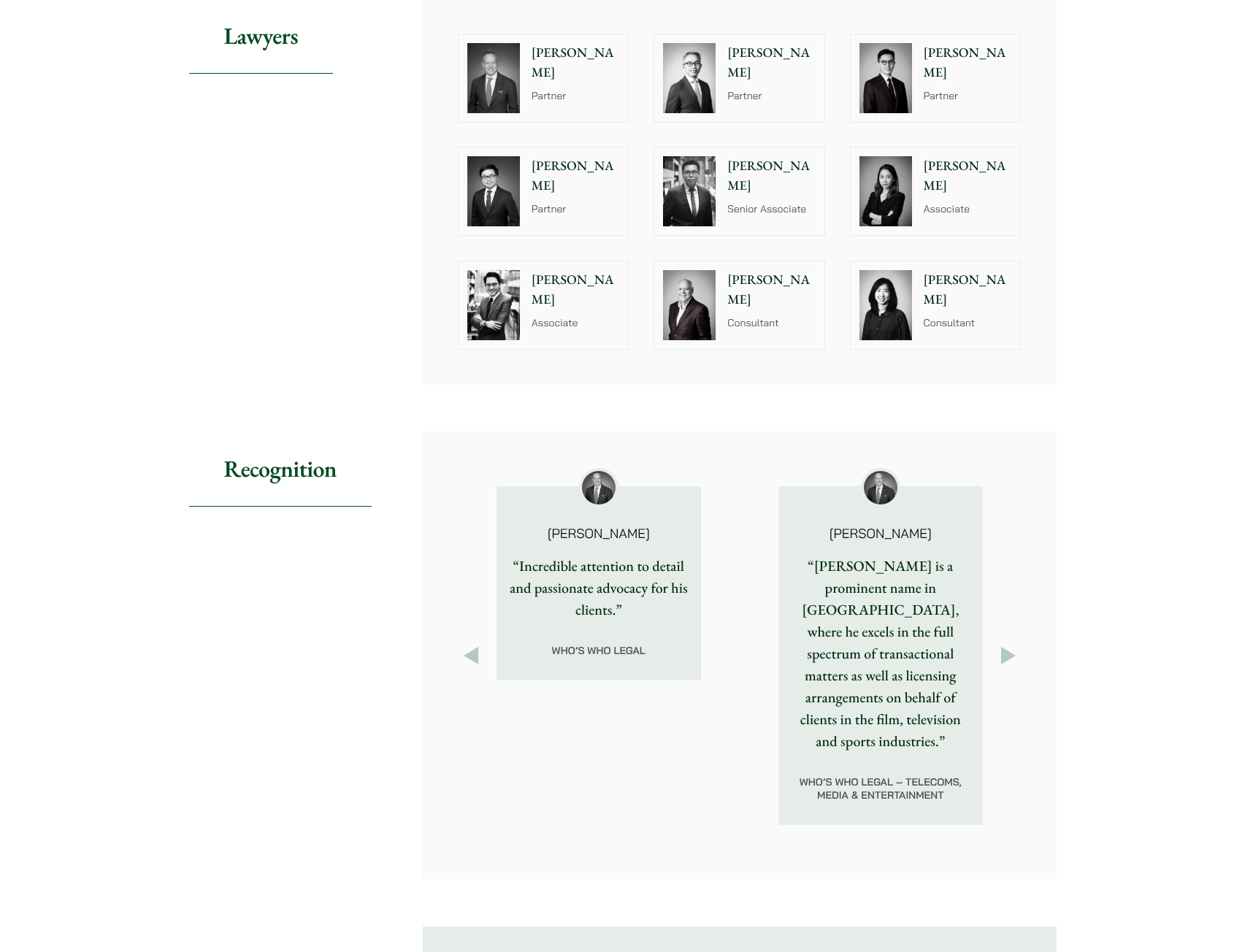
click at [1002, 644] on button "Next" at bounding box center [1008, 655] width 26 height 26
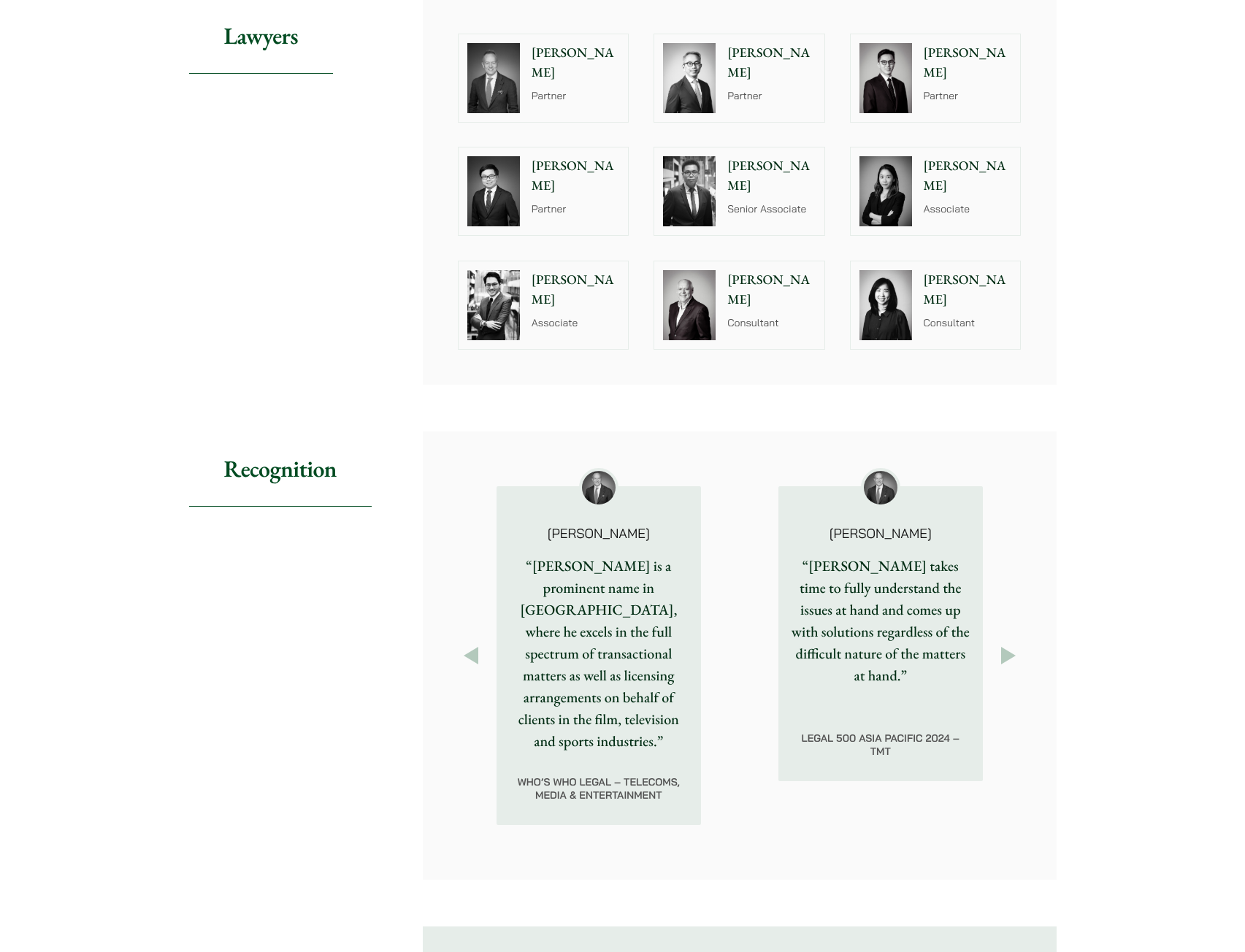
click at [1002, 644] on button "Next" at bounding box center [1008, 655] width 26 height 26
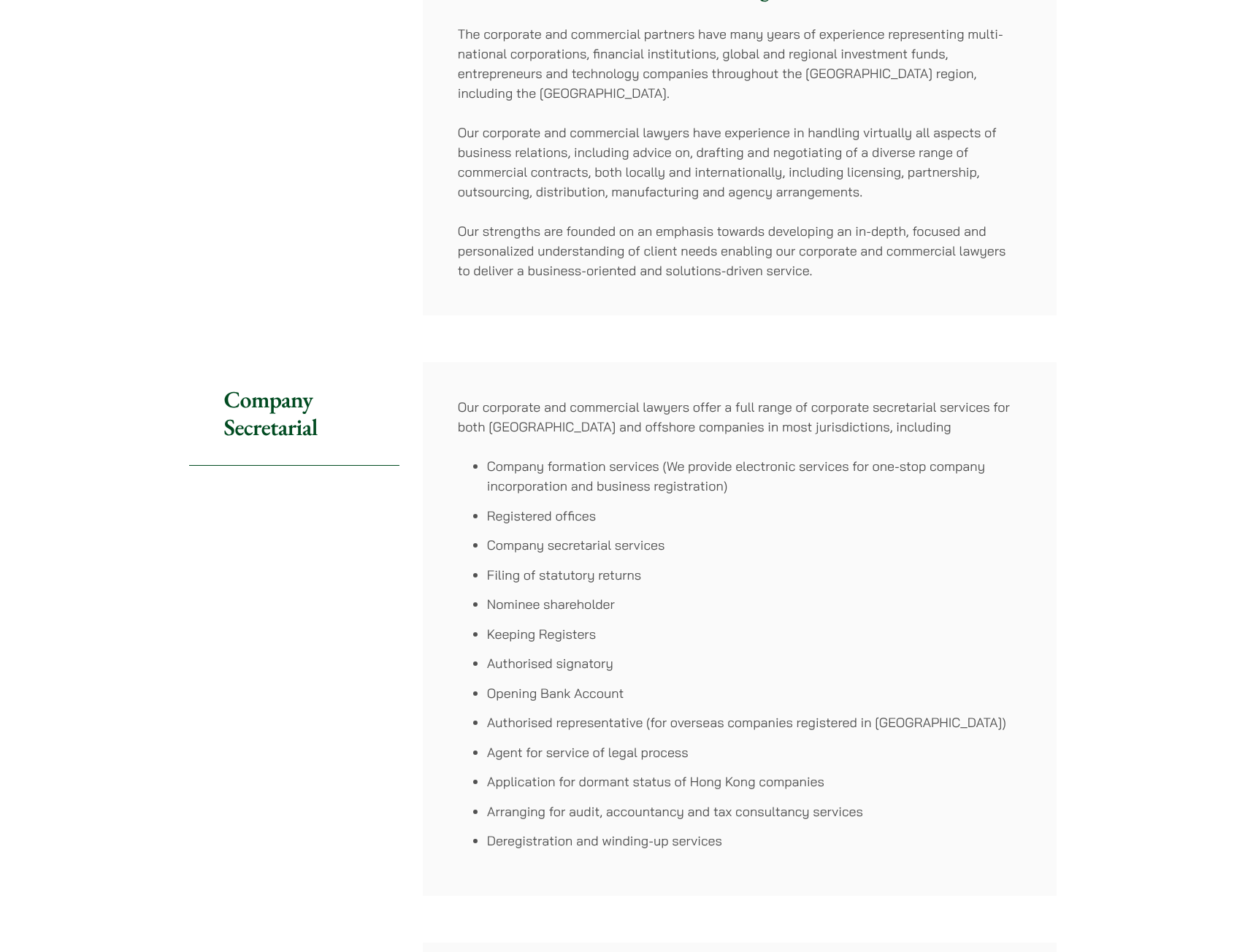
scroll to position [584, 0]
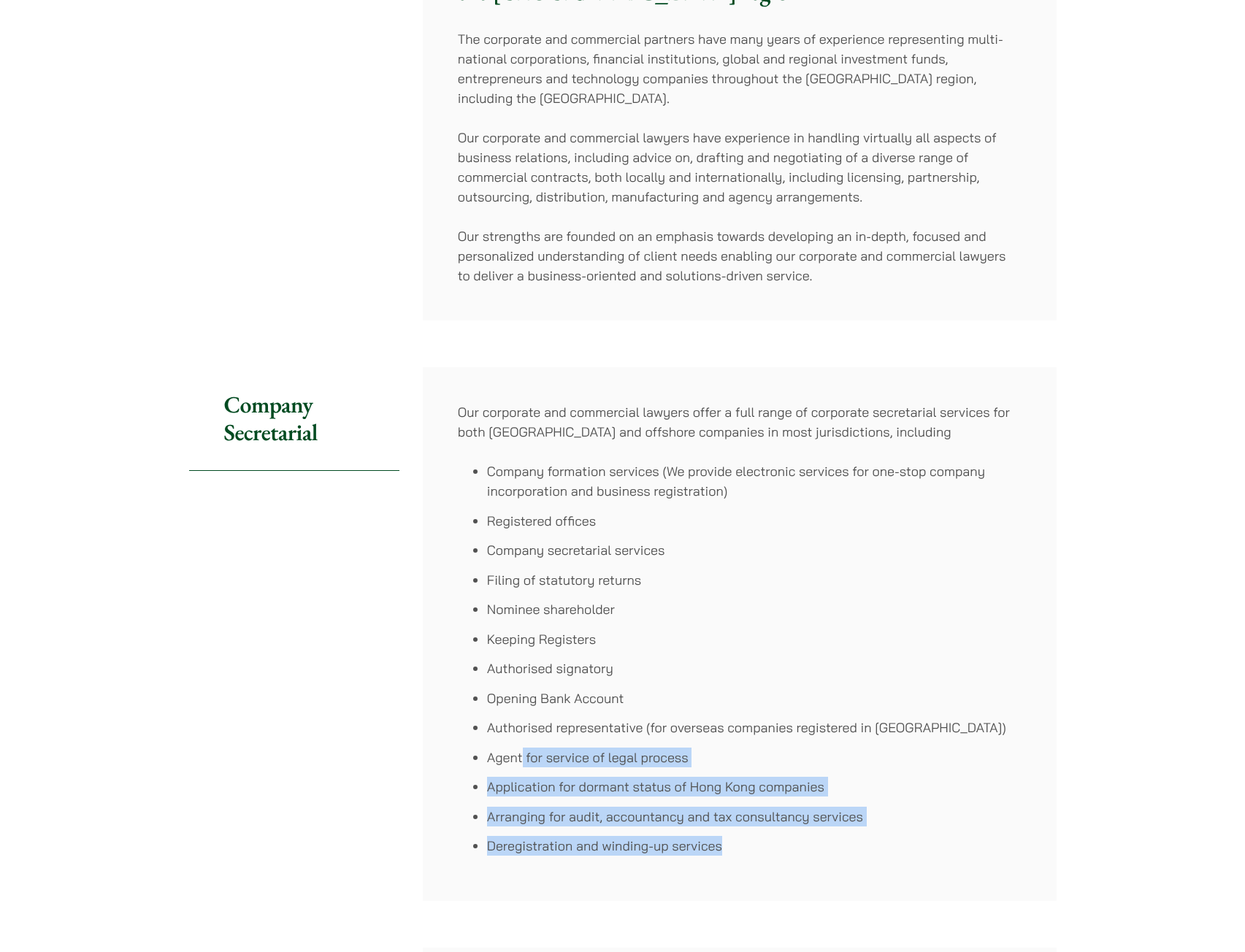
drag, startPoint x: 524, startPoint y: 739, endPoint x: 796, endPoint y: 828, distance: 286.2
click at [796, 828] on ul "Company formation services (We provide electronic services for one-stop company…" at bounding box center [740, 658] width 564 height 394
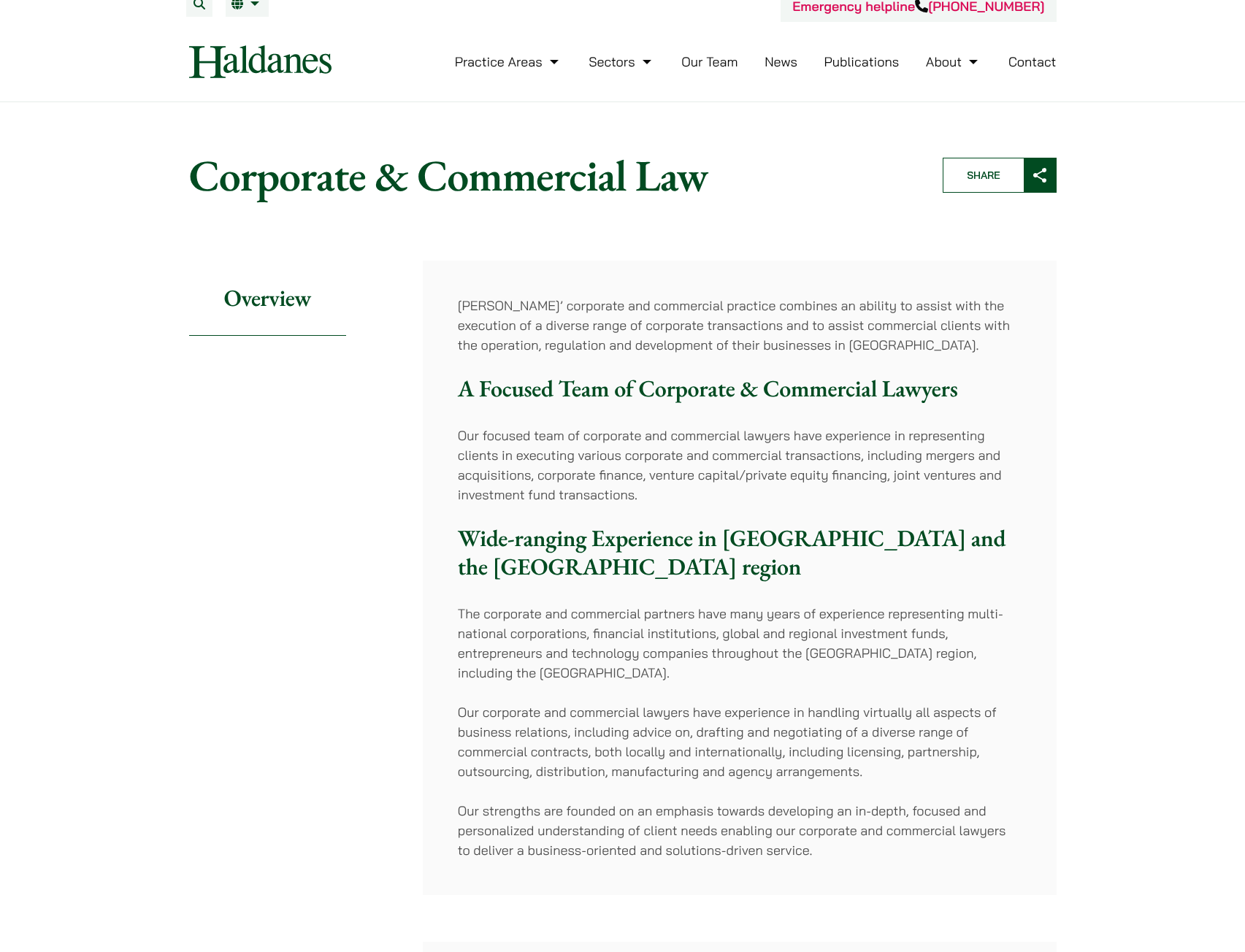
scroll to position [0, 0]
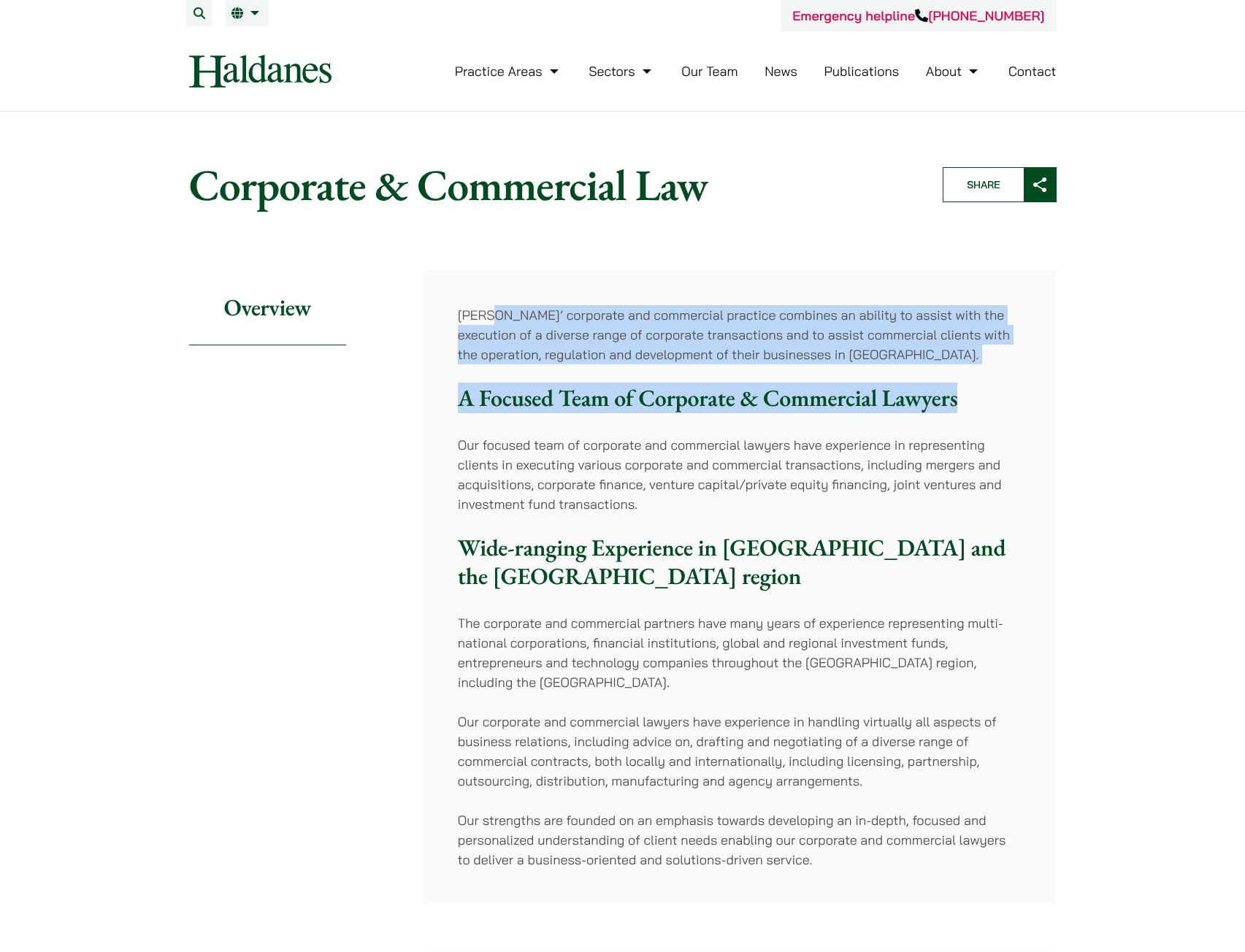
drag, startPoint x: 489, startPoint y: 308, endPoint x: 960, endPoint y: 377, distance: 476.0
click at [960, 377] on div "[PERSON_NAME]’ corporate and commercial practice combines an ability to assist …" at bounding box center [740, 587] width 634 height 635
click at [923, 372] on div "[PERSON_NAME]’ corporate and commercial practice combines an ability to assist …" at bounding box center [740, 587] width 634 height 635
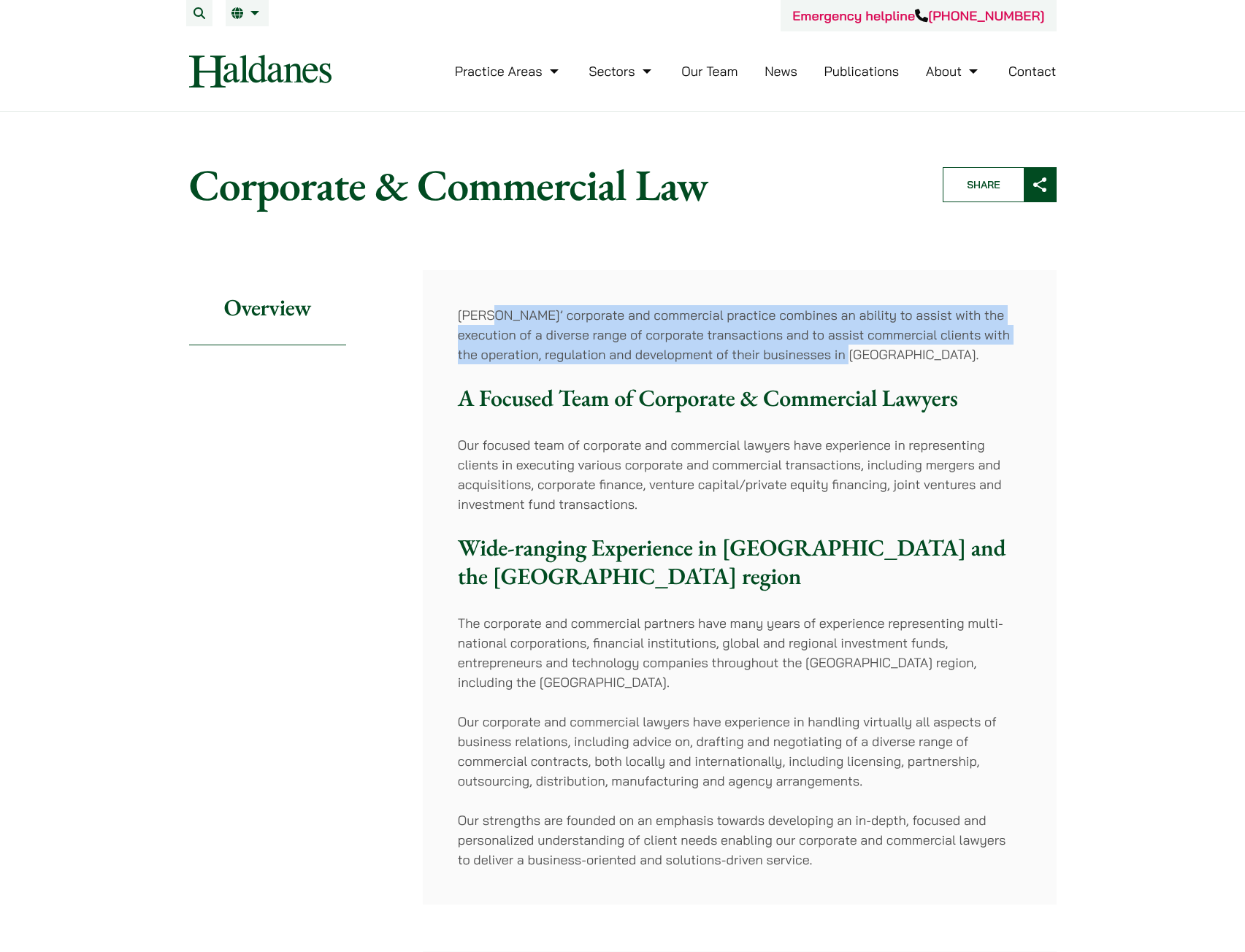
drag, startPoint x: 901, startPoint y: 359, endPoint x: 495, endPoint y: 316, distance: 408.3
click at [495, 316] on p "[PERSON_NAME]’ corporate and commercial practice combines an ability to assist …" at bounding box center [740, 335] width 564 height 59
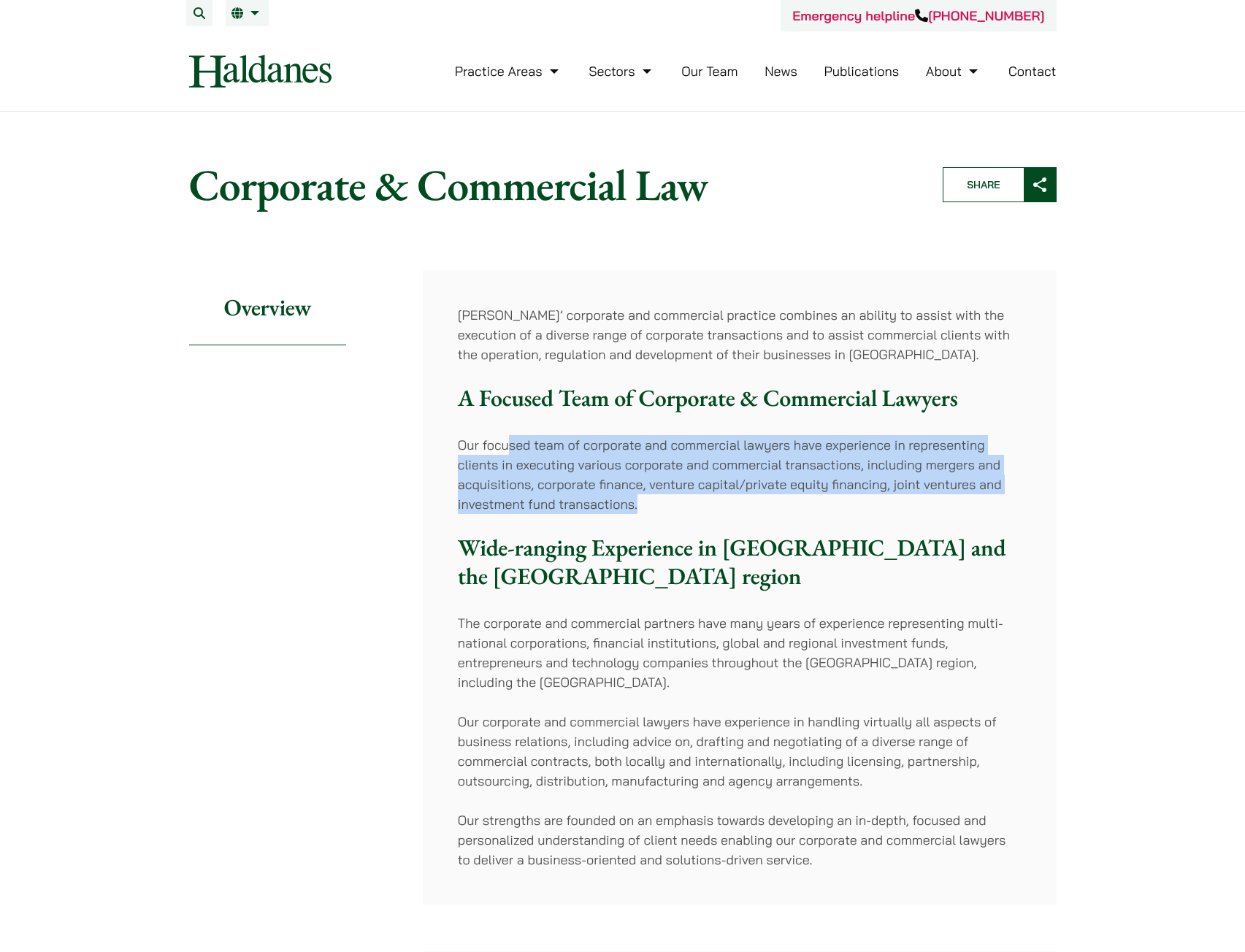
drag, startPoint x: 518, startPoint y: 427, endPoint x: 669, endPoint y: 506, distance: 170.4
click at [669, 506] on div "[PERSON_NAME]’ corporate and commercial practice combines an ability to assist …" at bounding box center [740, 587] width 634 height 635
click at [669, 506] on p "Our focused team of corporate and commercial lawyers have experience in represe…" at bounding box center [740, 474] width 564 height 79
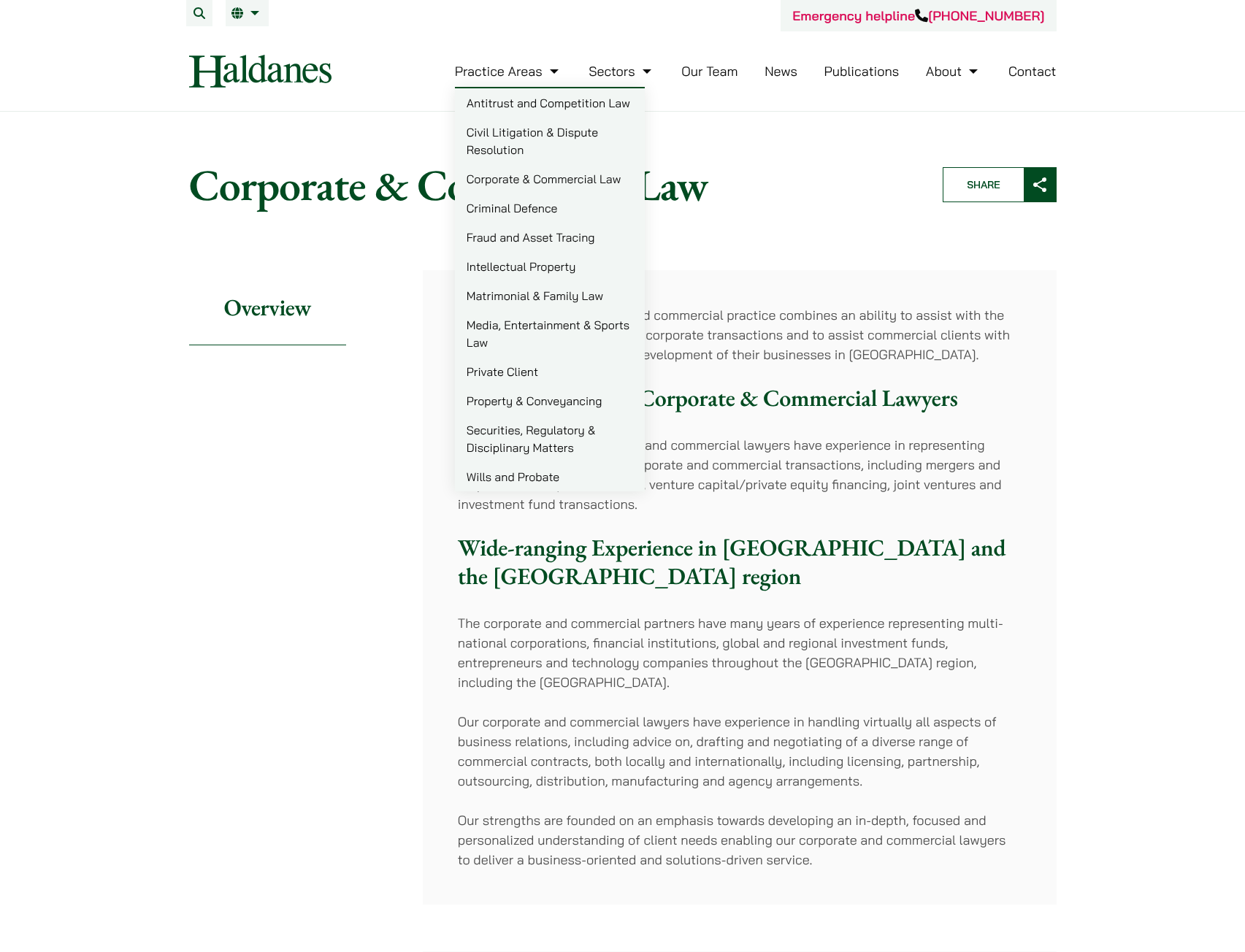
click at [512, 206] on link "Criminal Defence" at bounding box center [549, 208] width 190 height 30
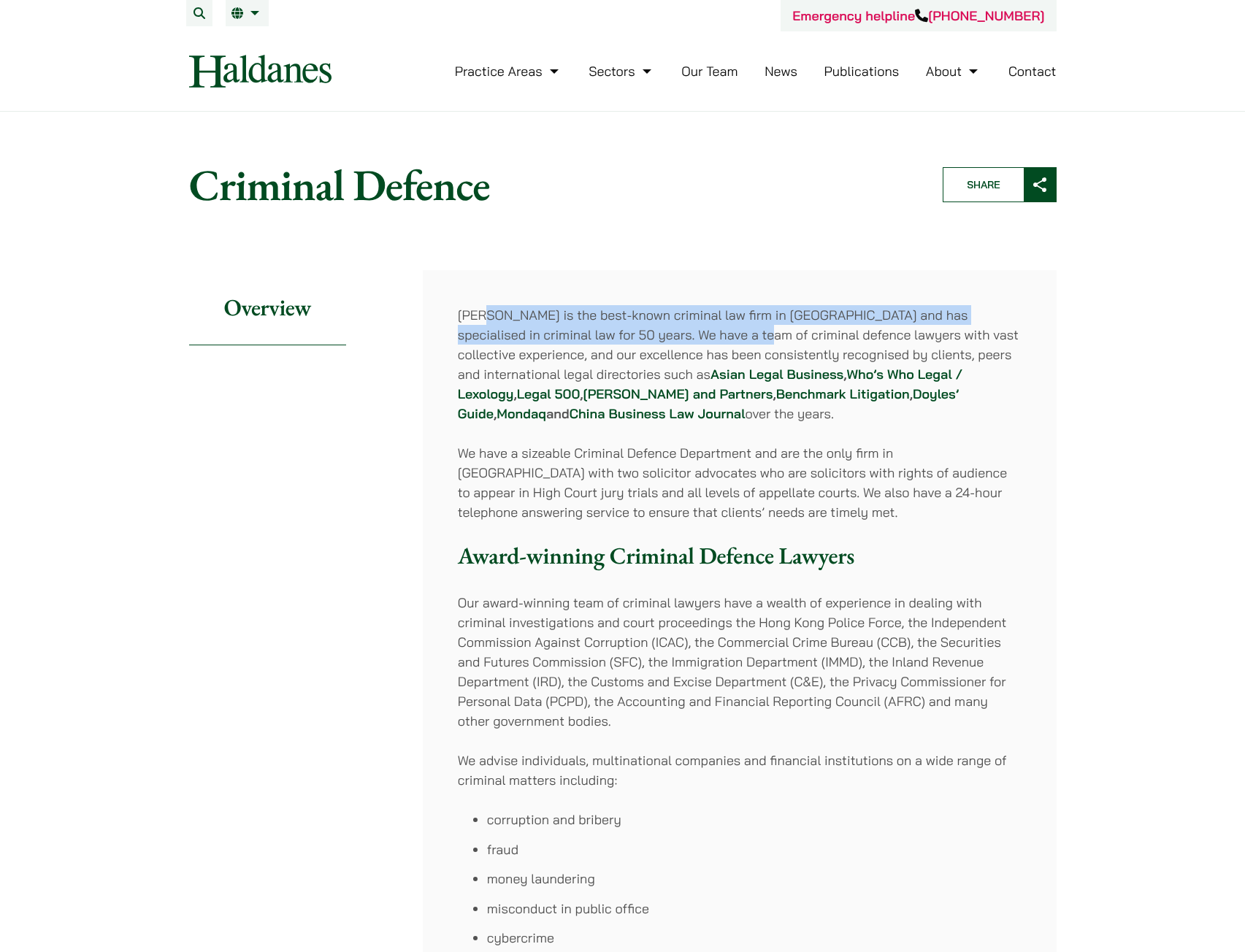
drag, startPoint x: 488, startPoint y: 319, endPoint x: 718, endPoint y: 332, distance: 230.4
click at [718, 332] on p "[PERSON_NAME] is the best-known criminal law firm in [GEOGRAPHIC_DATA] and has …" at bounding box center [740, 365] width 564 height 118
